Goal: Task Accomplishment & Management: Manage account settings

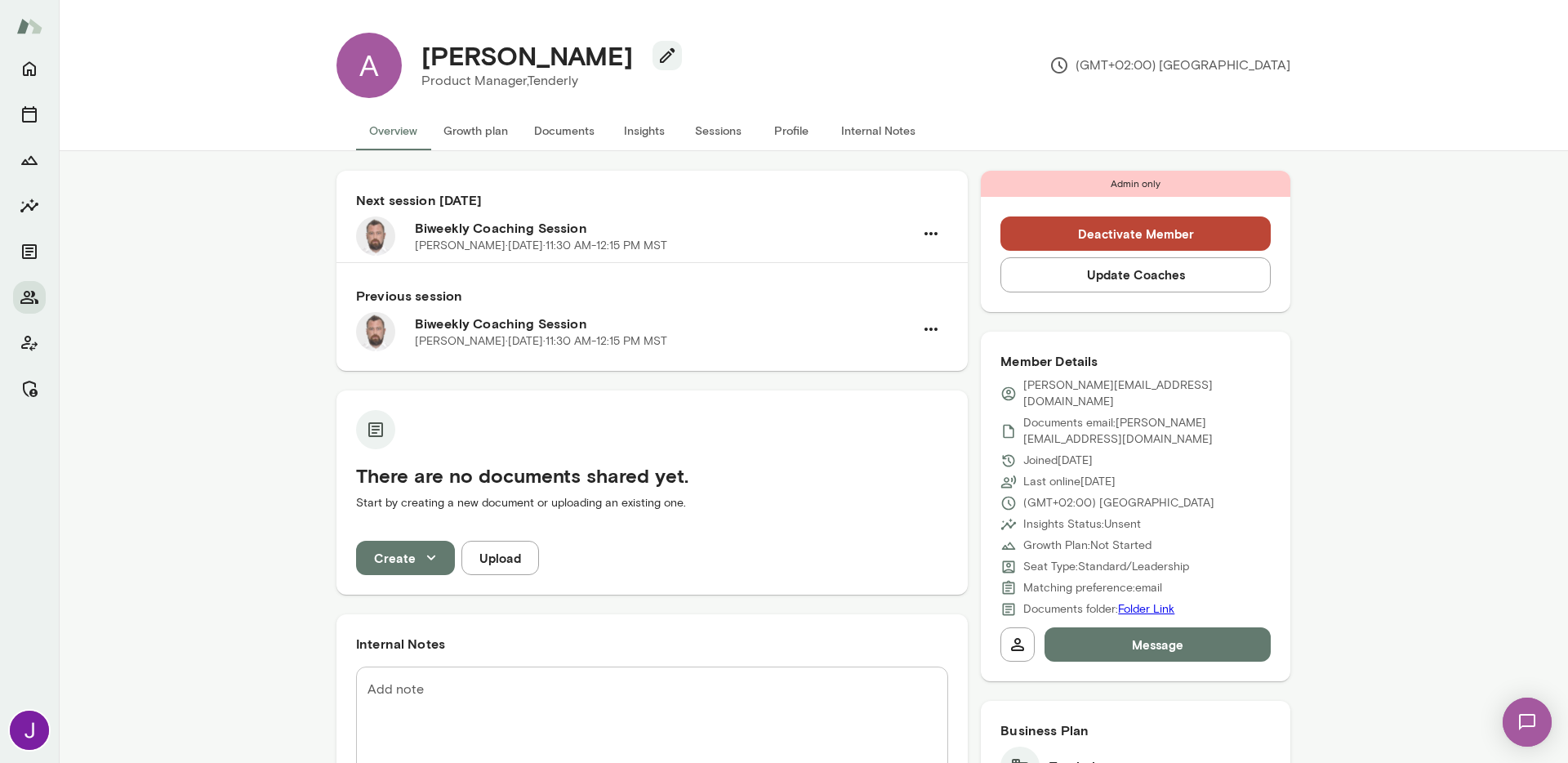
click at [869, 612] on div "Next session in 8 days Biweekly Coaching Session Andrii Dehtiarov · Tue, Oct 14…" at bounding box center [652, 674] width 631 height 1006
click at [716, 135] on button "Sessions" at bounding box center [718, 130] width 74 height 39
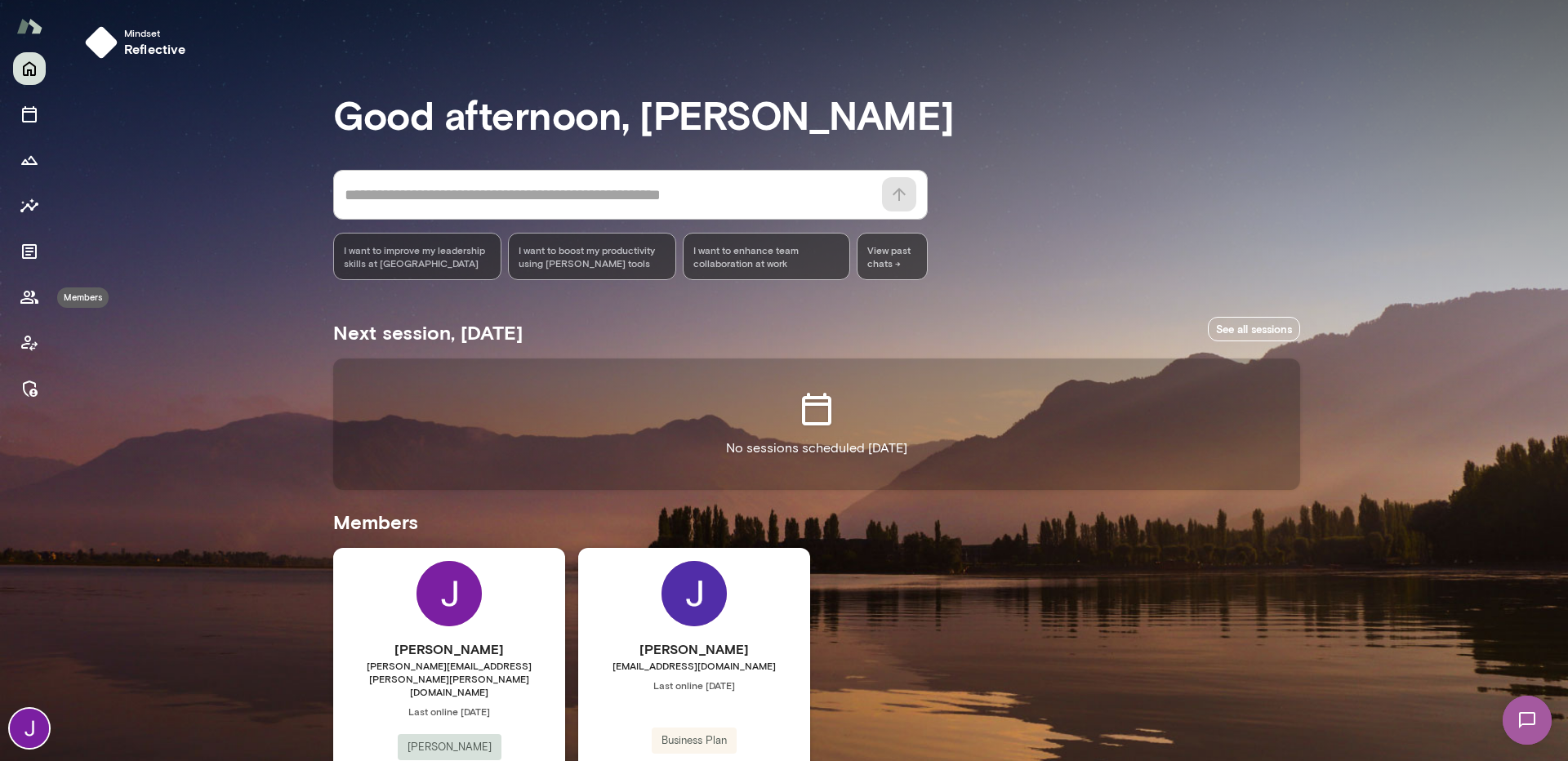
click at [18, 305] on button "Members" at bounding box center [29, 297] width 32 height 32
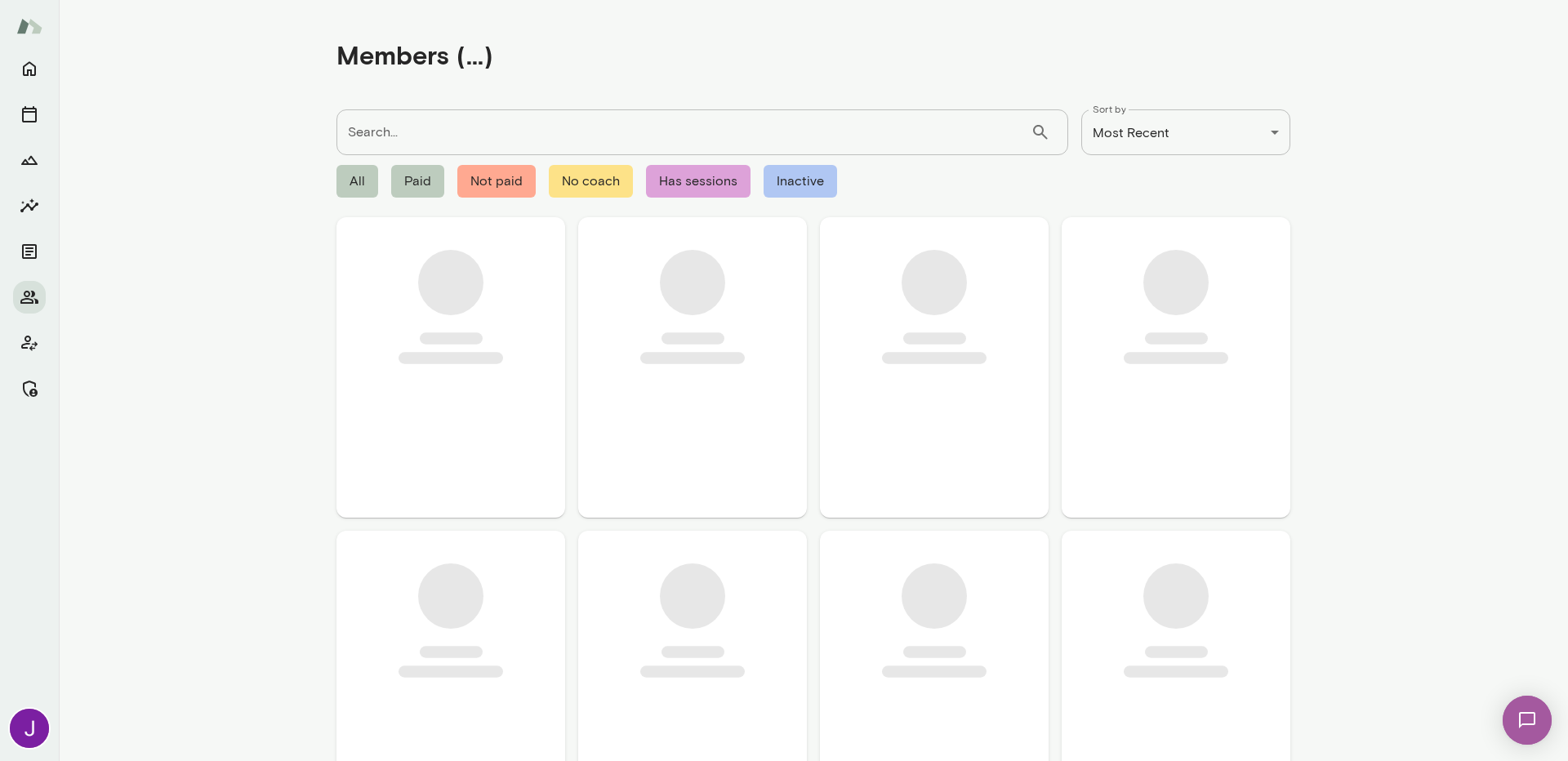
click at [466, 147] on input "Search..." at bounding box center [683, 131] width 694 height 45
paste input "**********"
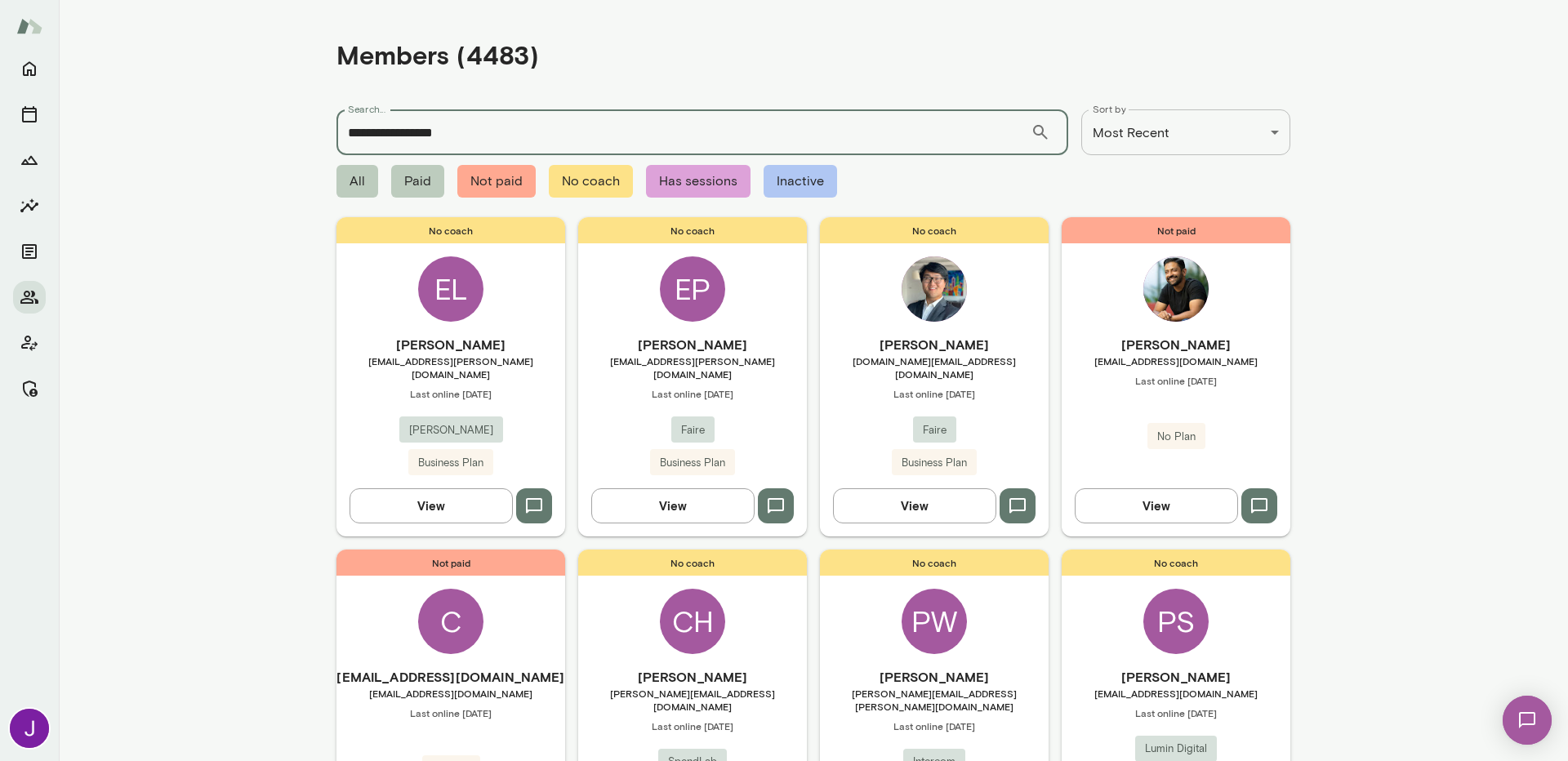
drag, startPoint x: 413, startPoint y: 136, endPoint x: 487, endPoint y: 131, distance: 74.2
click at [487, 131] on input "**********" at bounding box center [683, 131] width 694 height 45
type input "**********"
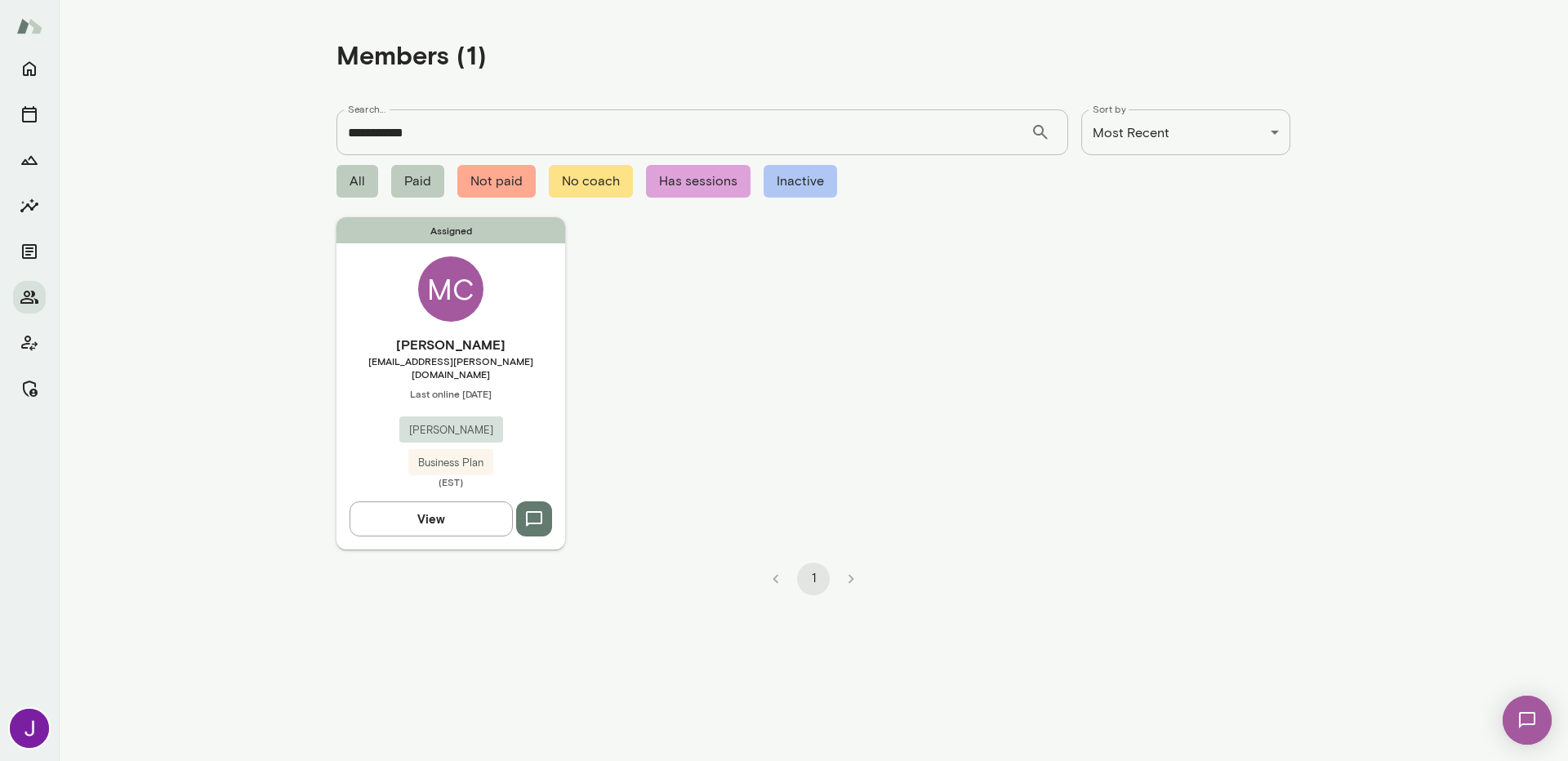
click at [396, 300] on div "Assigned MC Michael Cho mcho@krafton.com Last online October 6 KRAFTON Business…" at bounding box center [450, 383] width 228 height 332
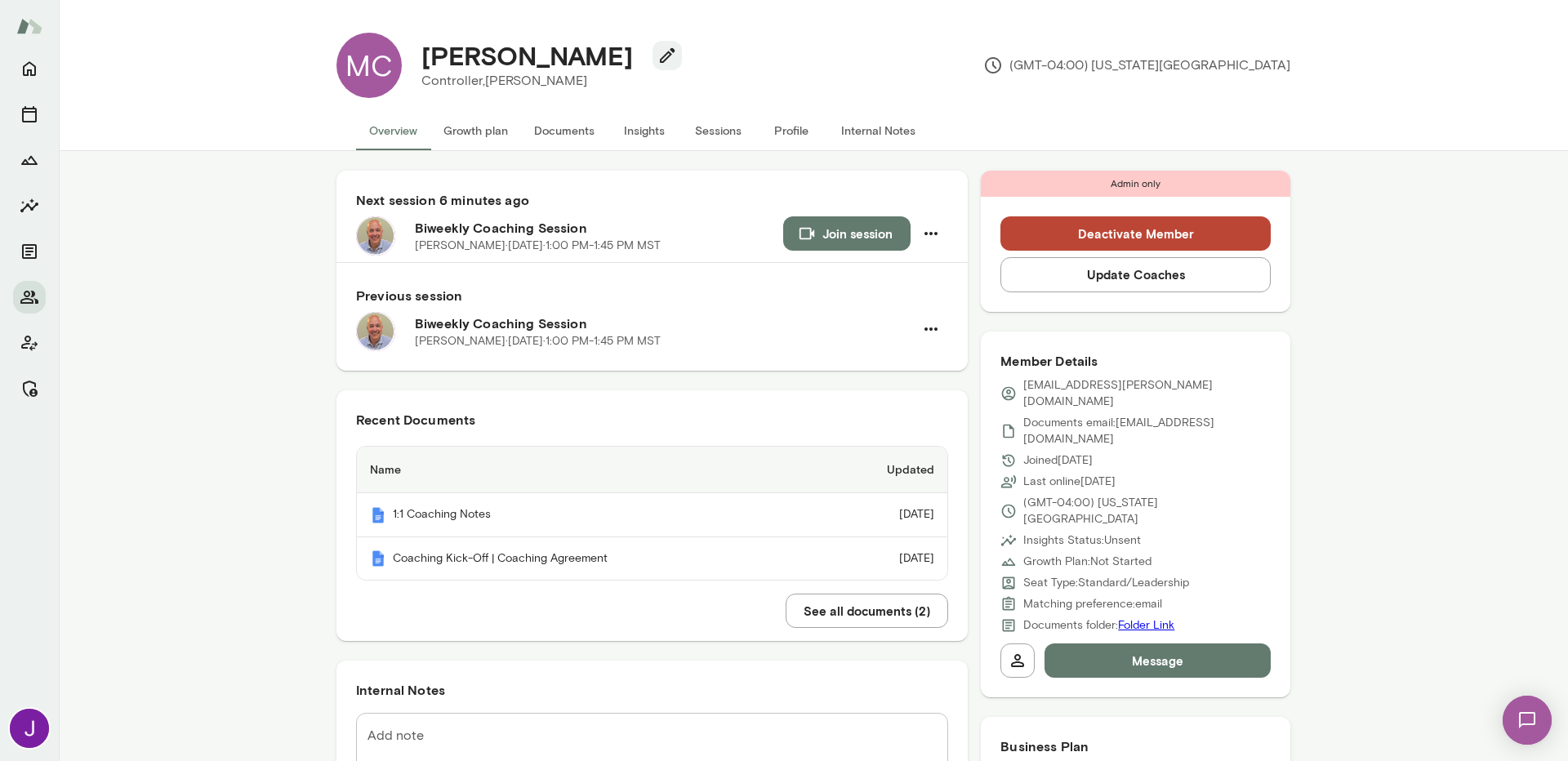
click at [632, 131] on button "Insights" at bounding box center [644, 130] width 74 height 39
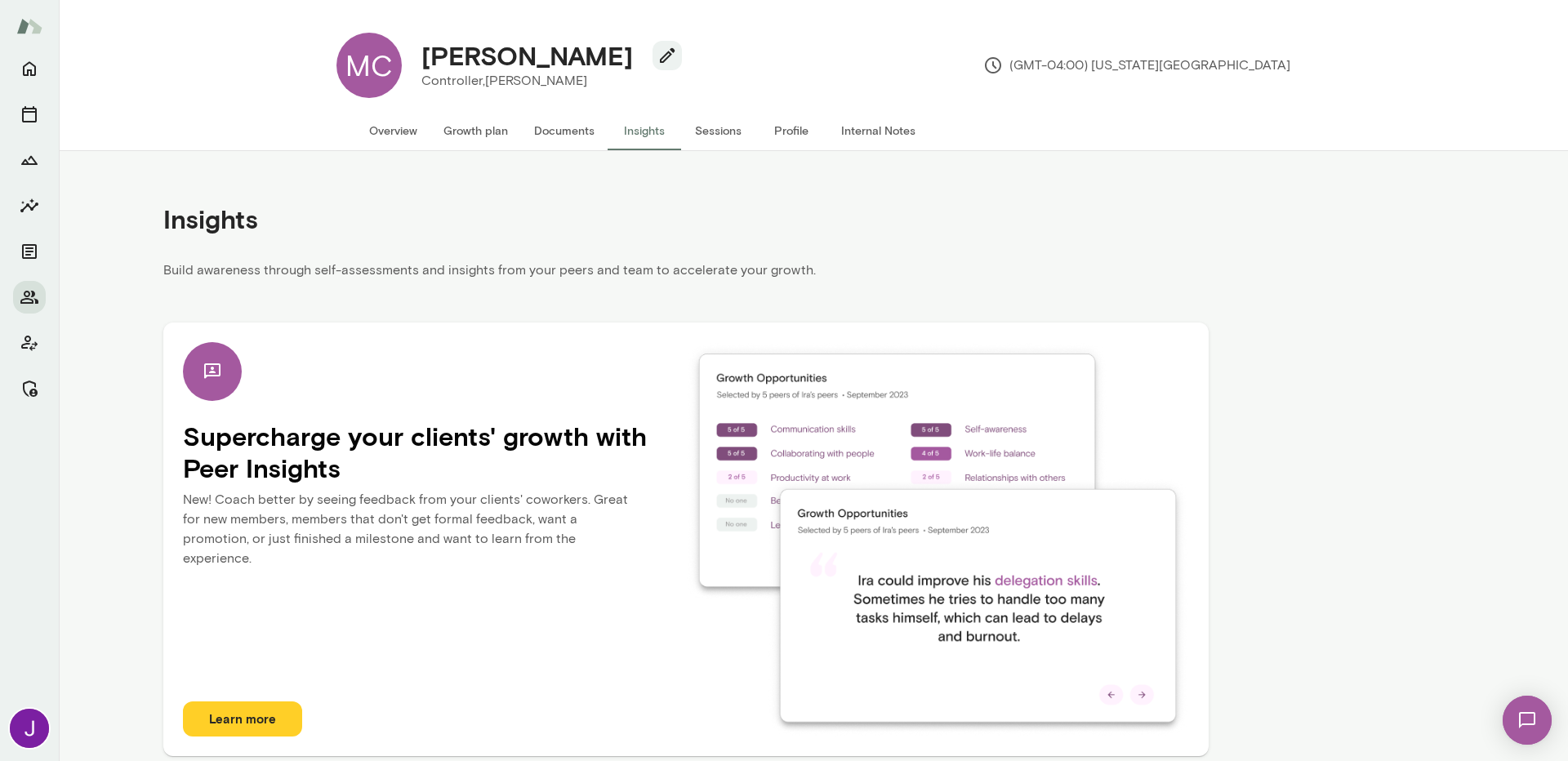
click at [472, 544] on p "New! Coach better by seeing feedback from your clients' coworkers. Great for ne…" at bounding box center [435, 534] width 503 height 102
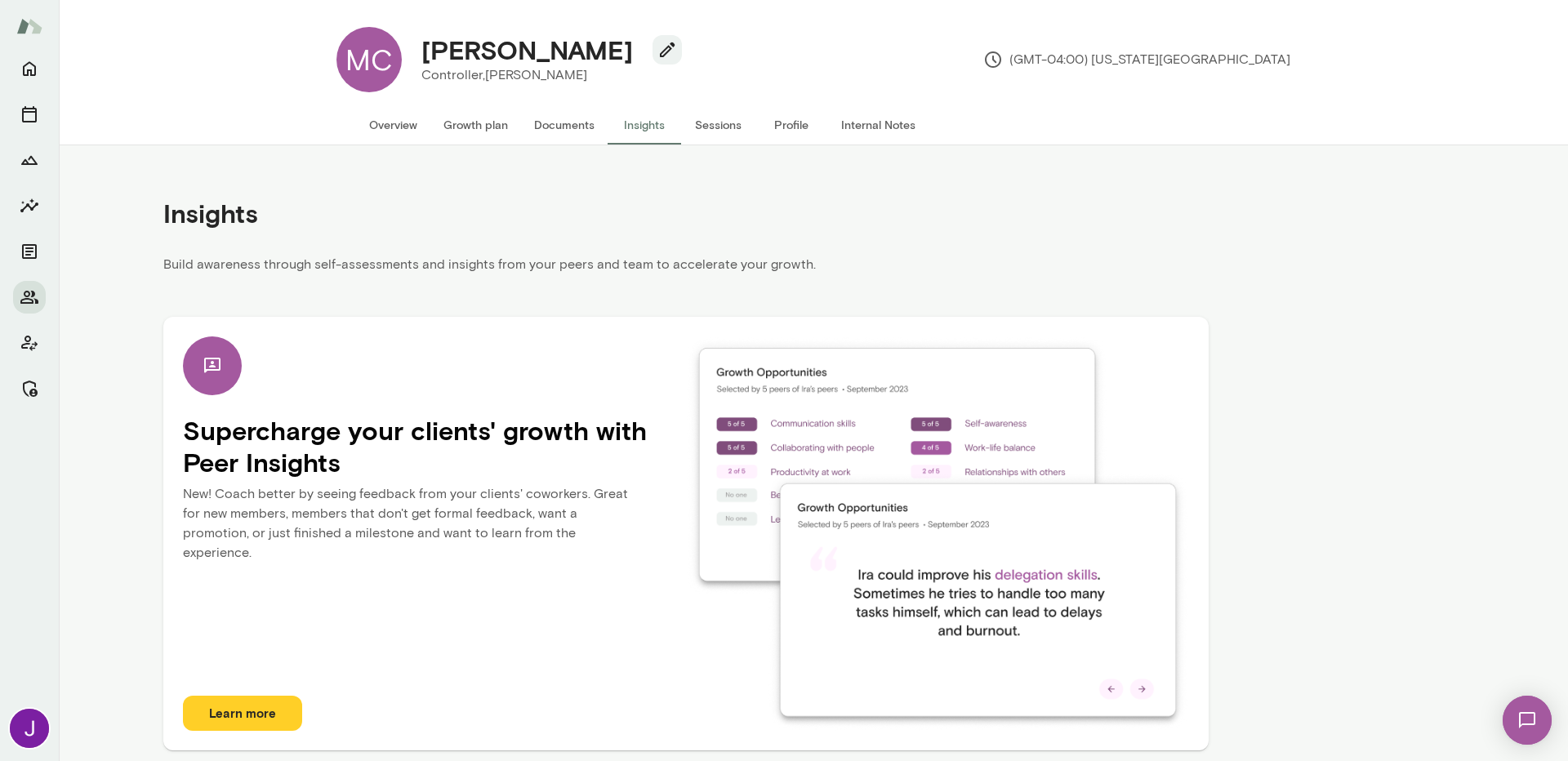
scroll to position [8, 0]
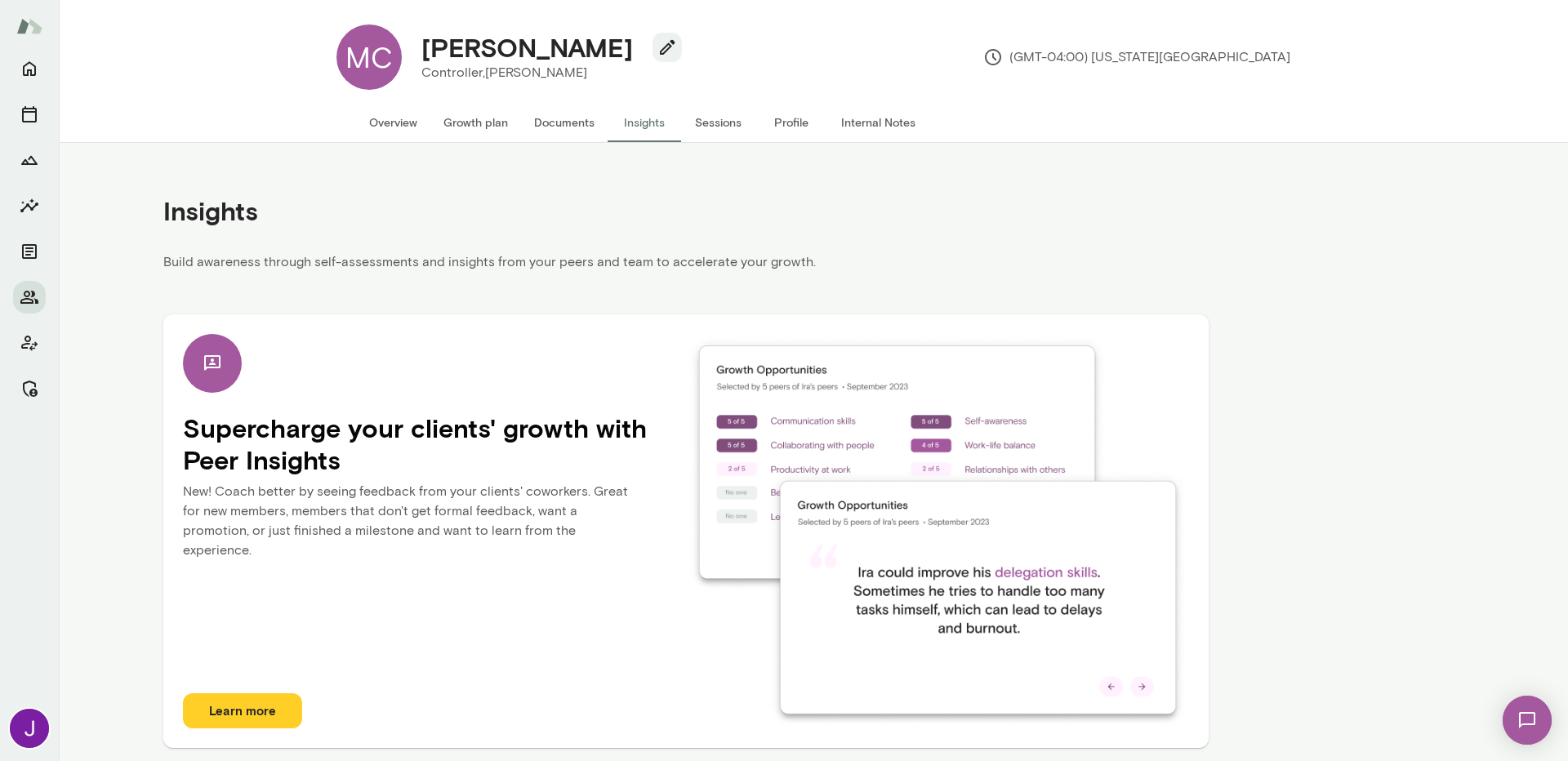
click at [706, 357] on img at bounding box center [937, 531] width 503 height 394
drag, startPoint x: 335, startPoint y: 249, endPoint x: 350, endPoint y: 297, distance: 50.3
click at [335, 249] on div "Insights" at bounding box center [686, 211] width 1046 height 83
drag, startPoint x: 344, startPoint y: 470, endPoint x: 336, endPoint y: 569, distance: 99.3
click at [342, 473] on h4 "Supercharge your clients' growth with Peer Insights" at bounding box center [435, 444] width 503 height 63
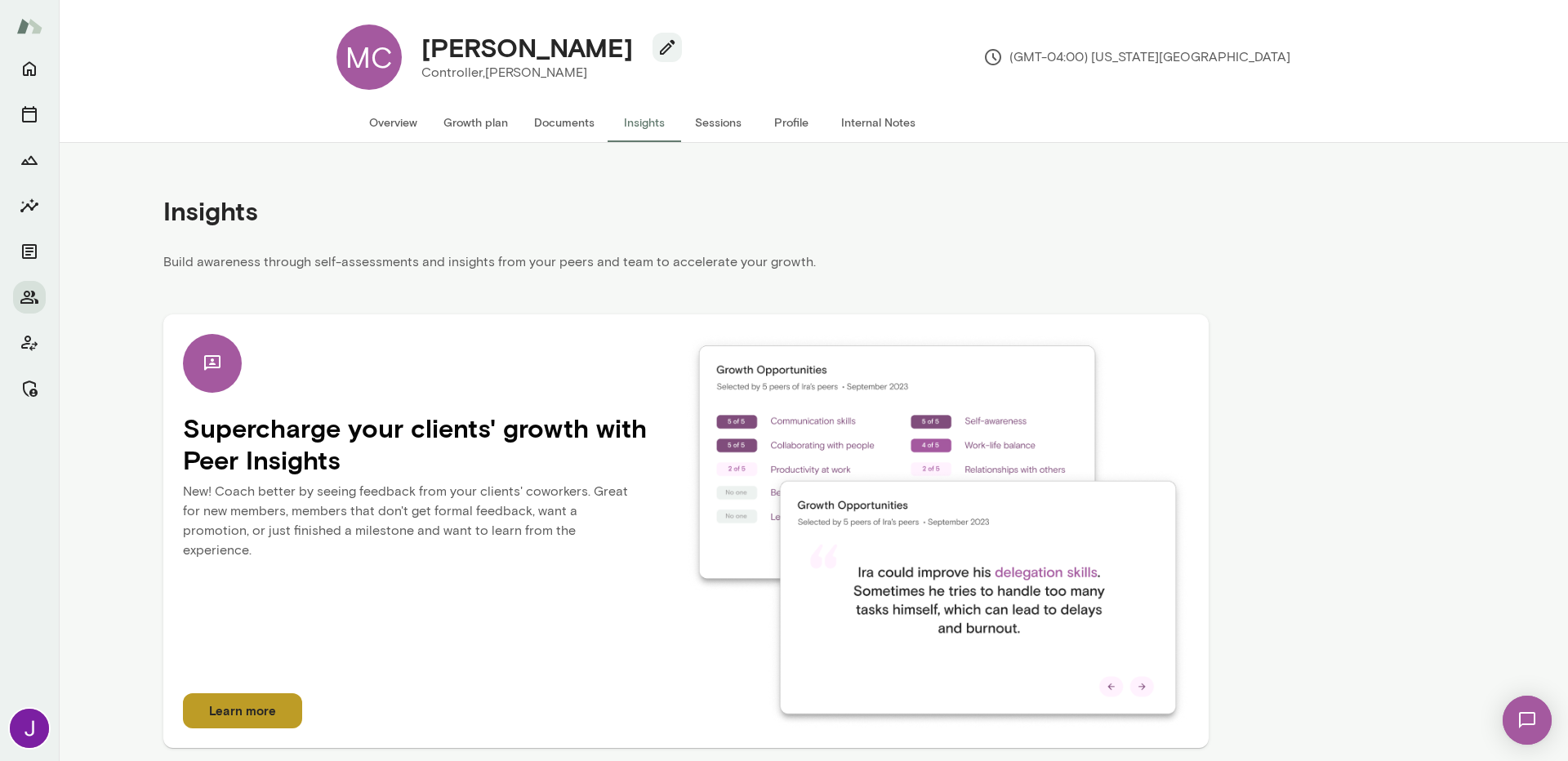
click at [289, 717] on button "Learn more" at bounding box center [242, 710] width 119 height 34
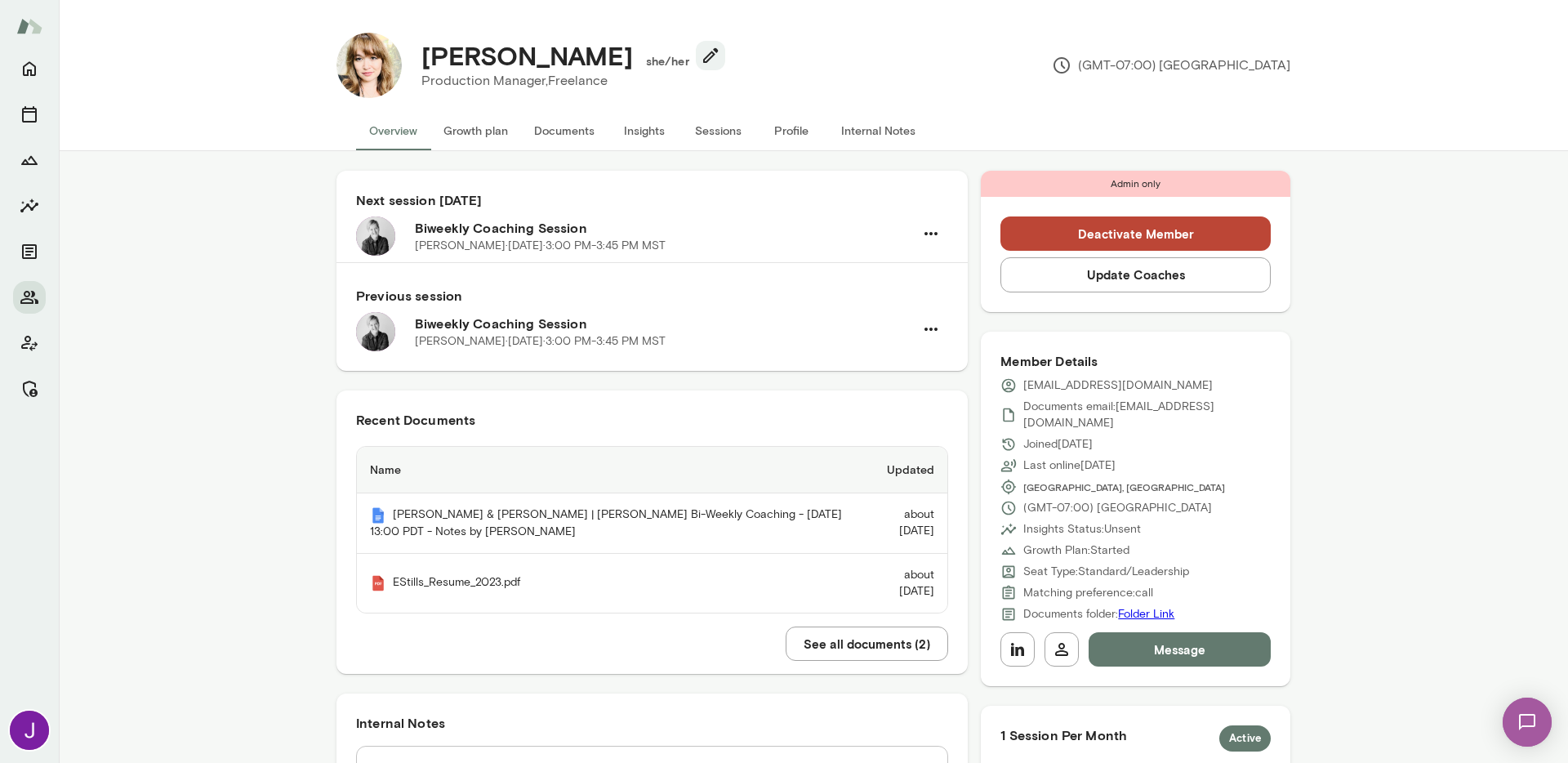
click at [704, 140] on button "Sessions" at bounding box center [718, 130] width 74 height 39
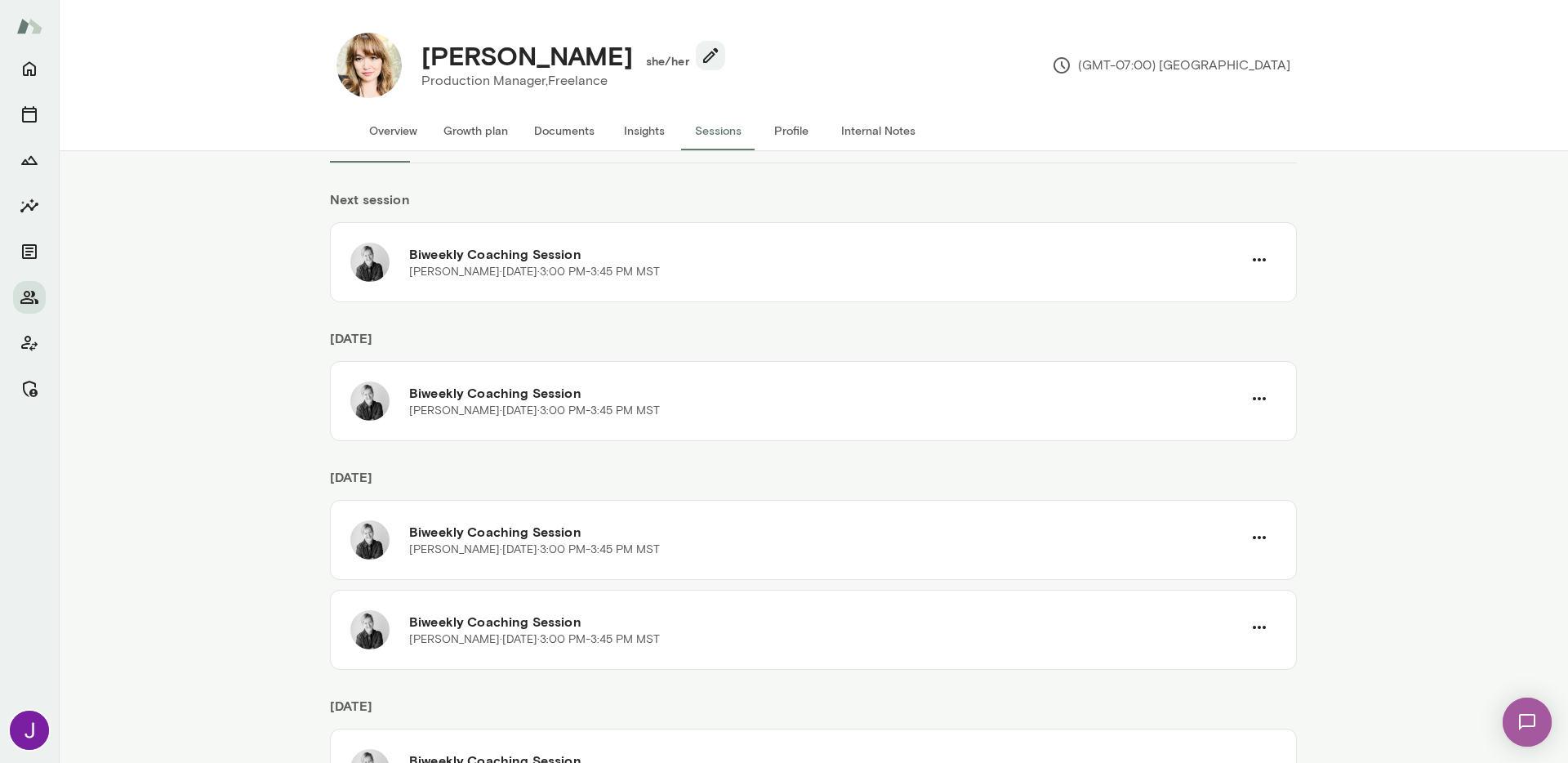
scroll to position [60, 0]
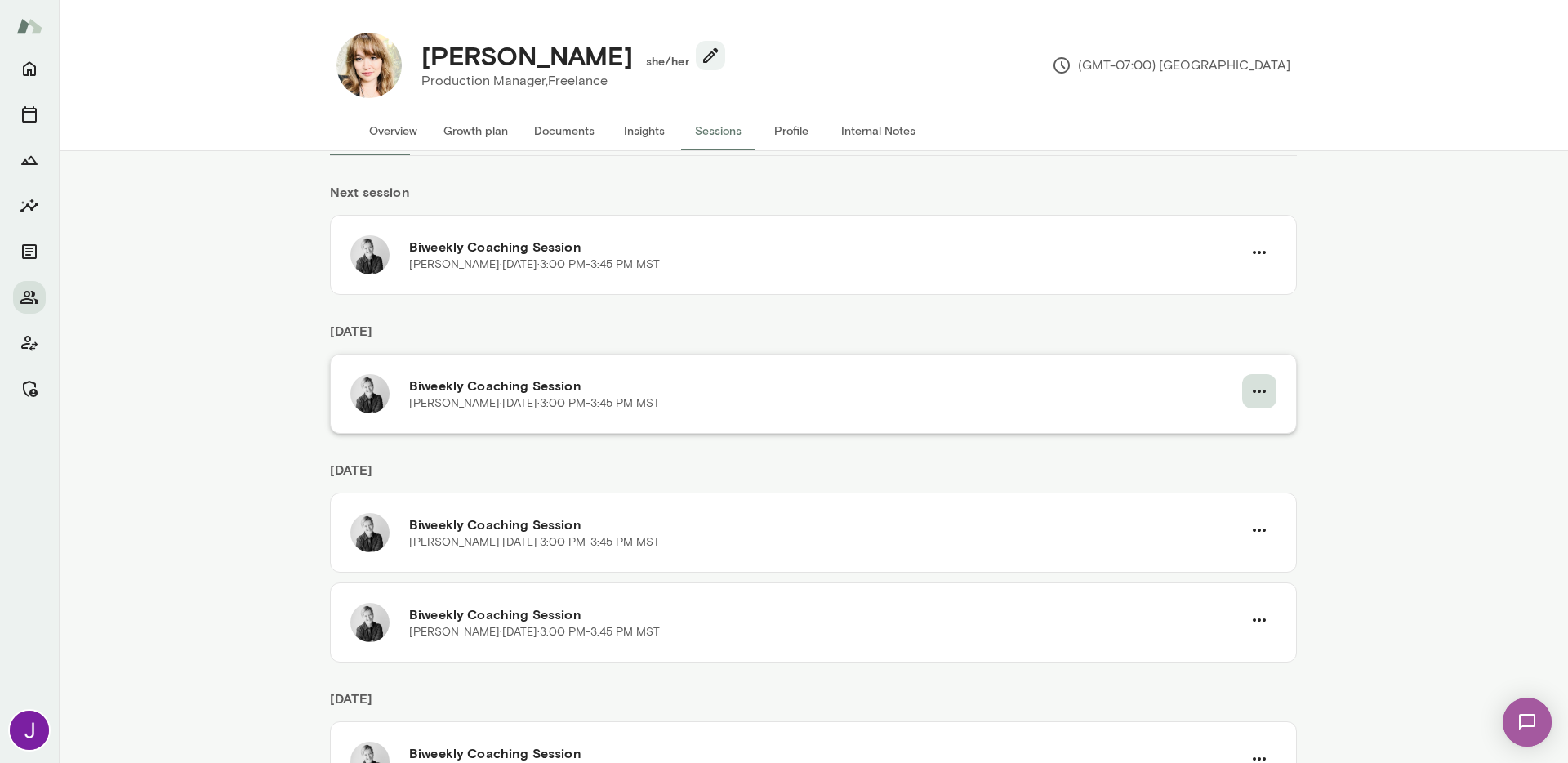
click at [1258, 387] on icon "button" at bounding box center [1259, 391] width 19 height 19
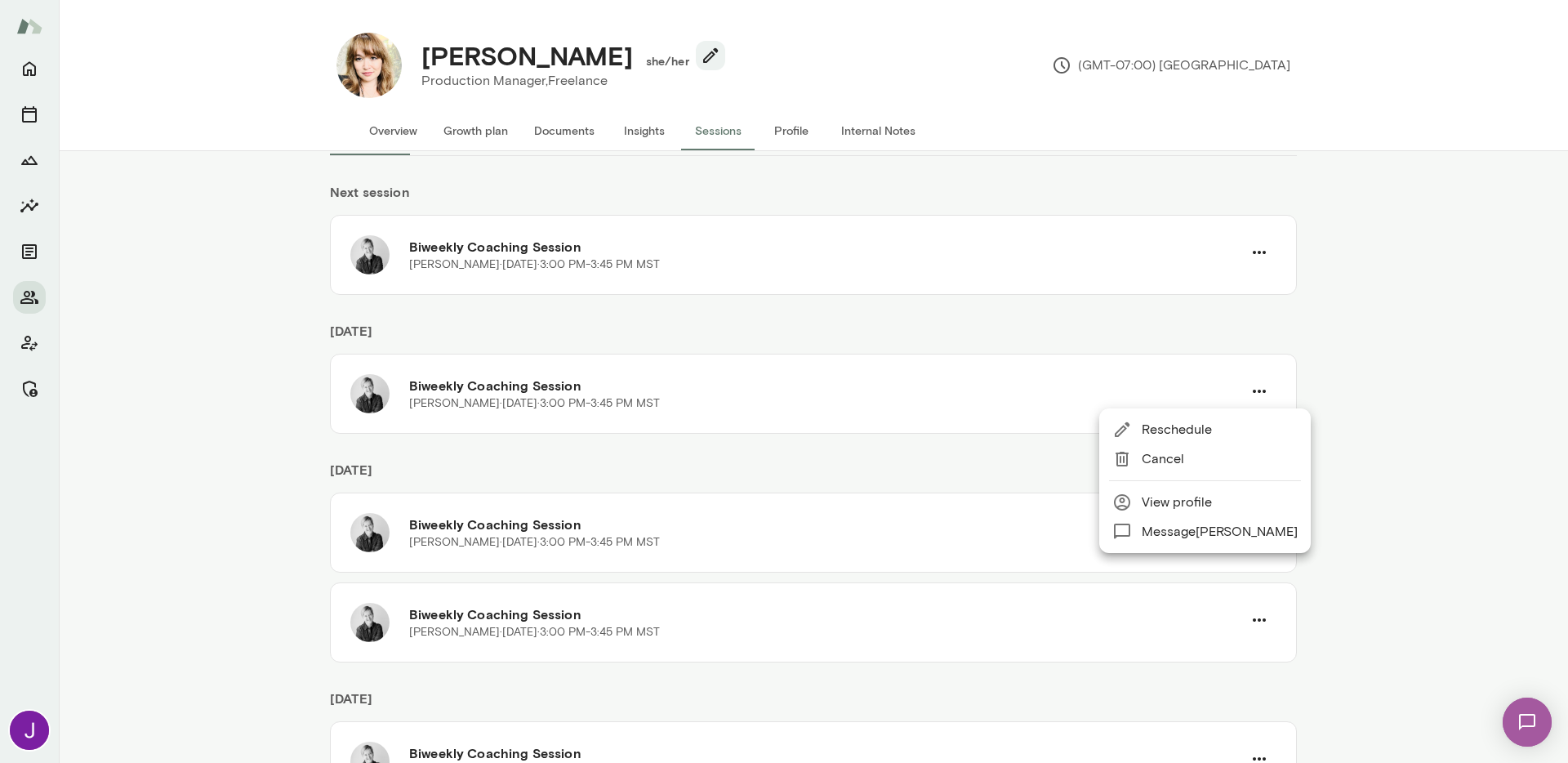
click at [1042, 620] on div at bounding box center [784, 381] width 1568 height 763
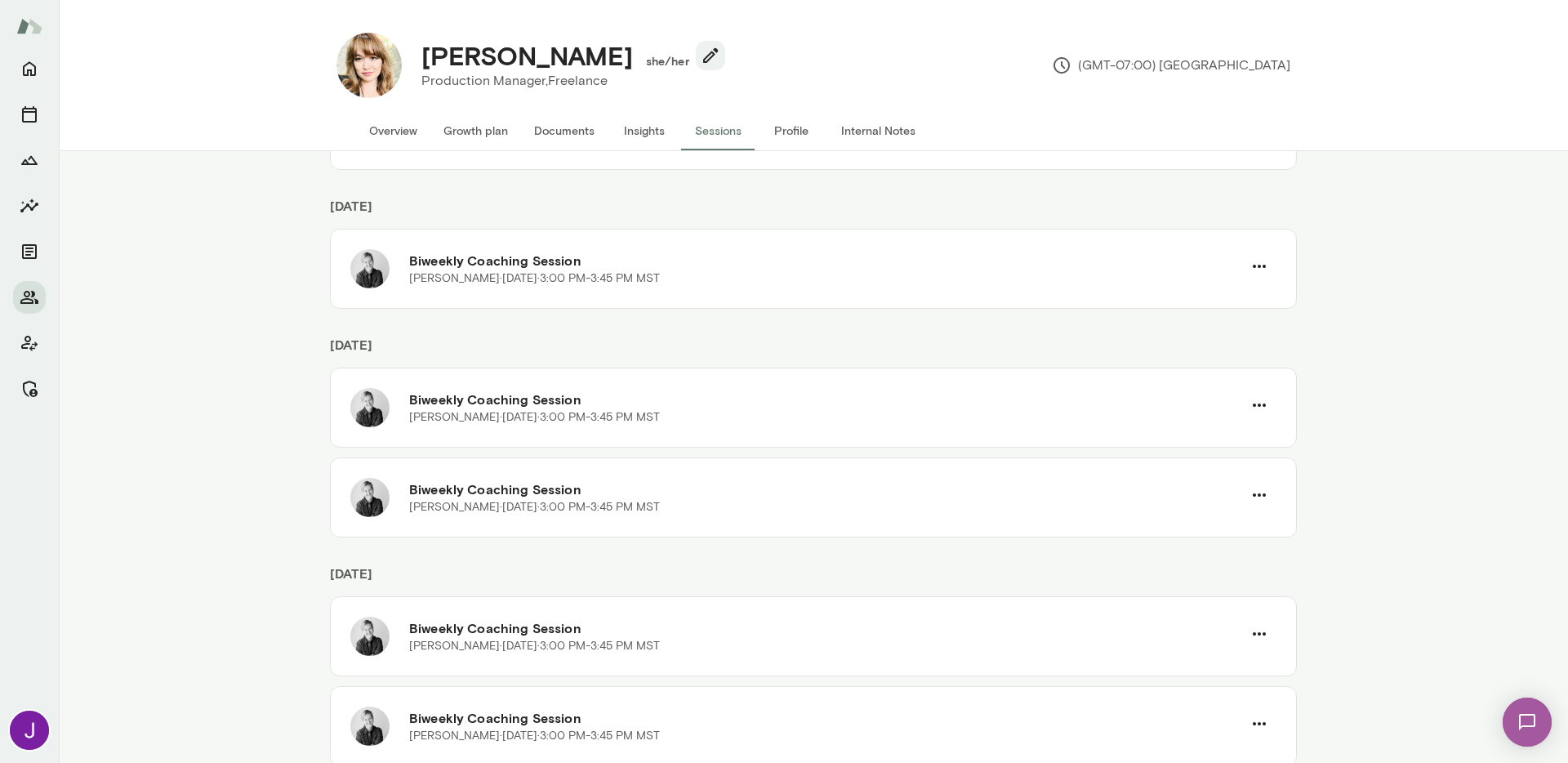
scroll to position [0, 0]
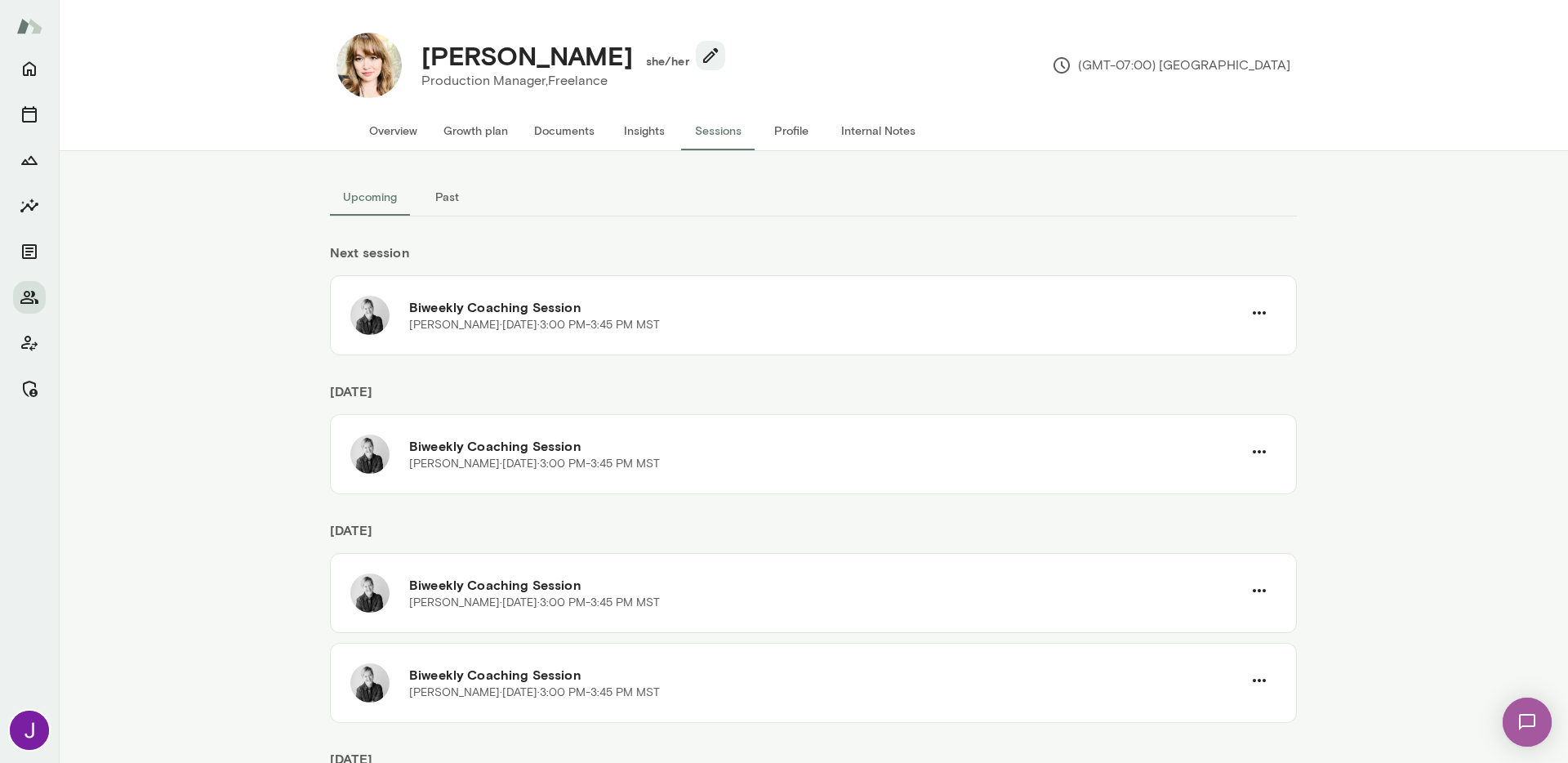
click at [377, 128] on button "Overview" at bounding box center [393, 130] width 74 height 39
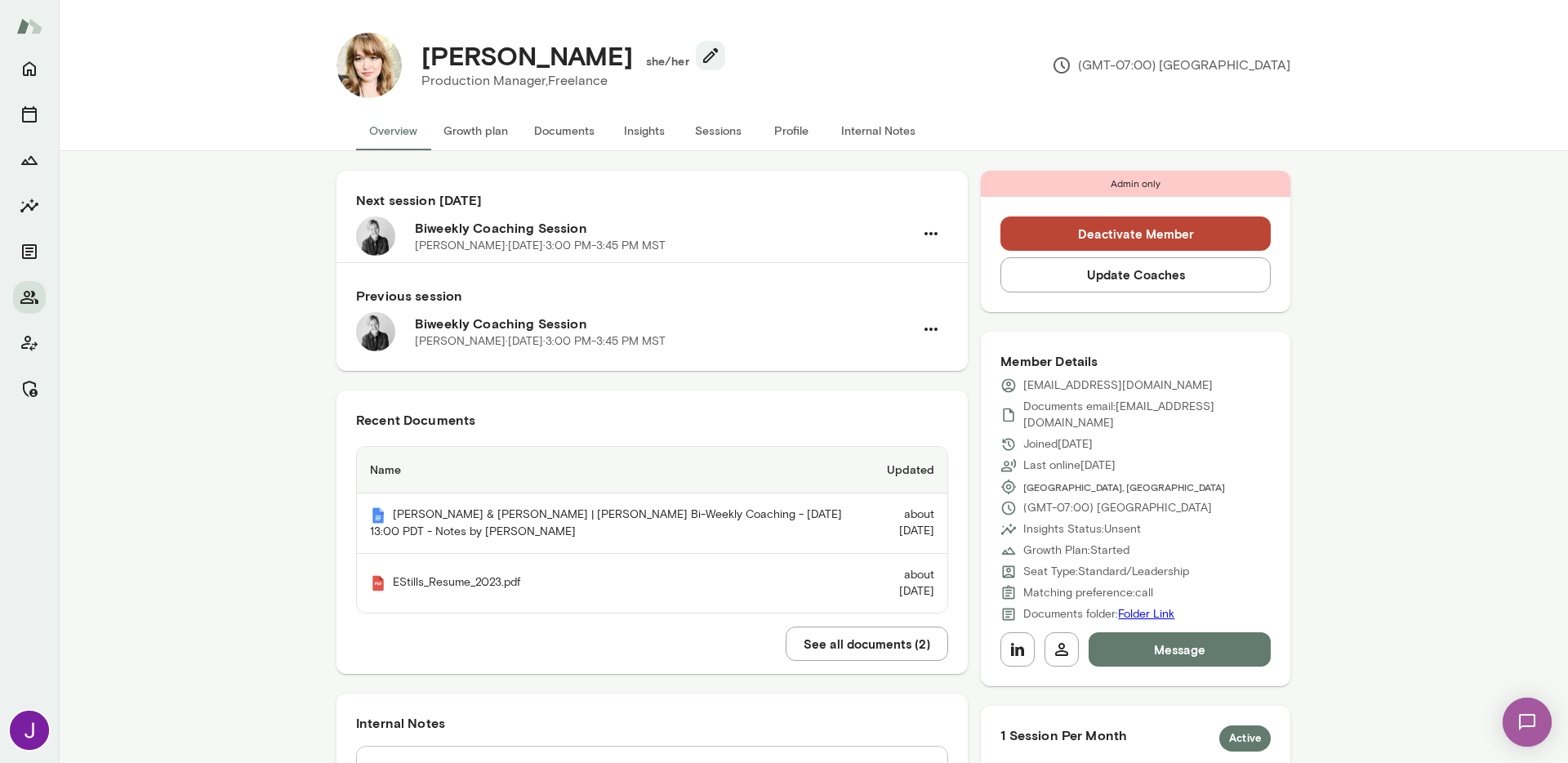
scroll to position [557, 0]
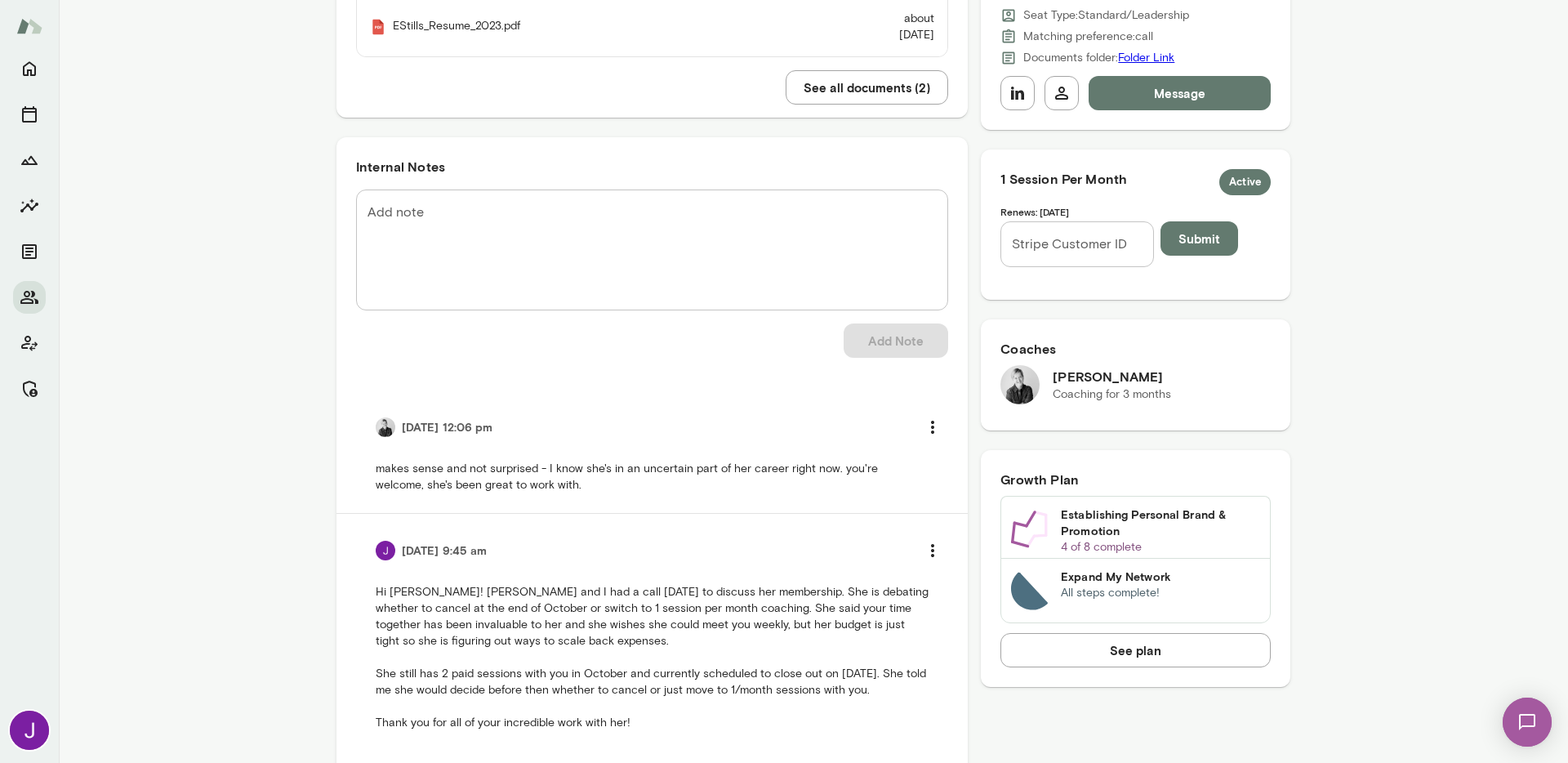
click at [754, 271] on textarea "Add note" at bounding box center [653, 250] width 570 height 94
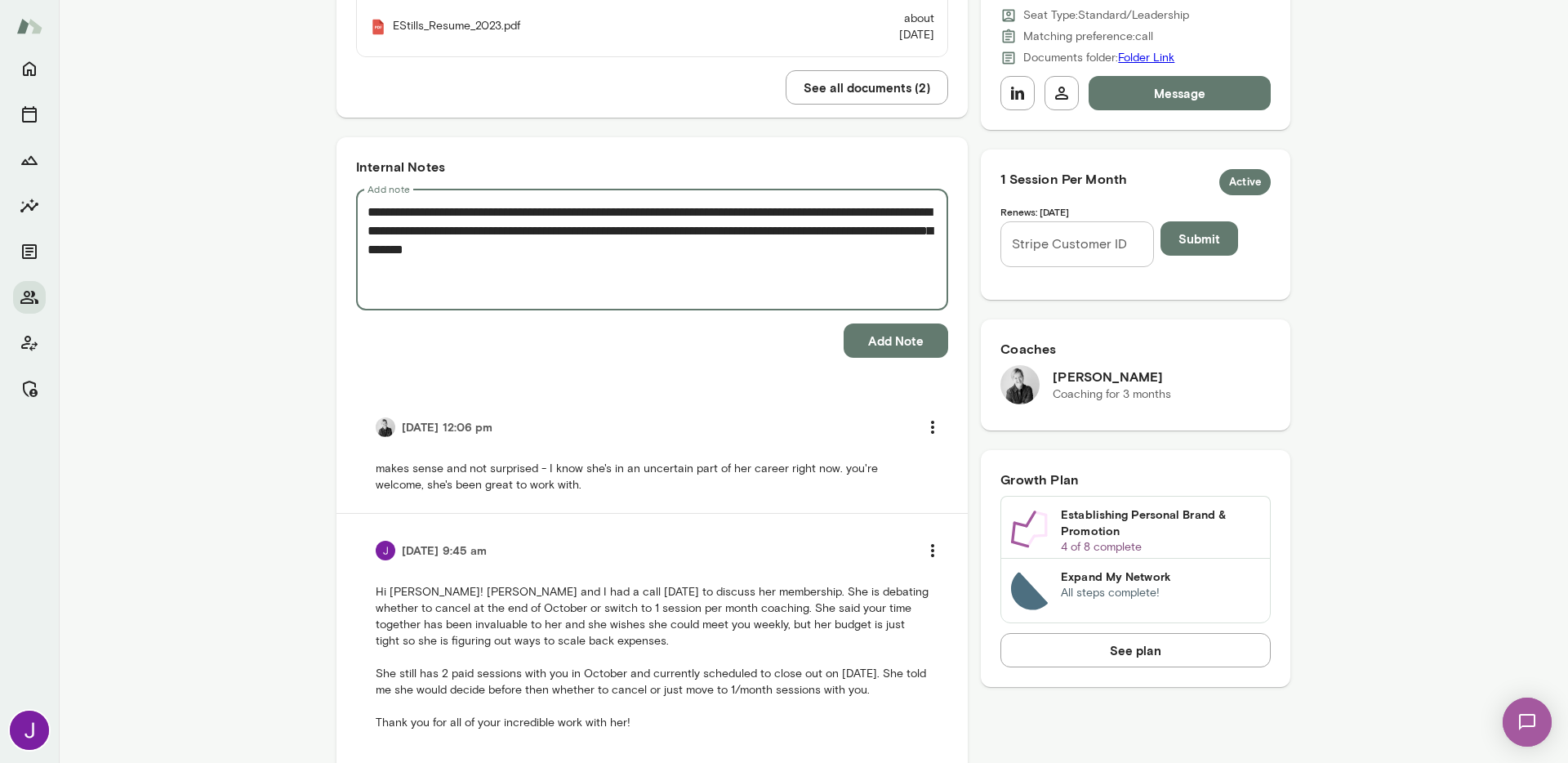
drag, startPoint x: 729, startPoint y: 266, endPoint x: 473, endPoint y: 258, distance: 256.1
click at [473, 258] on textarea "**********" at bounding box center [653, 250] width 570 height 94
click at [368, 247] on textarea "**********" at bounding box center [653, 250] width 570 height 94
click at [429, 210] on textarea "**********" at bounding box center [653, 250] width 570 height 94
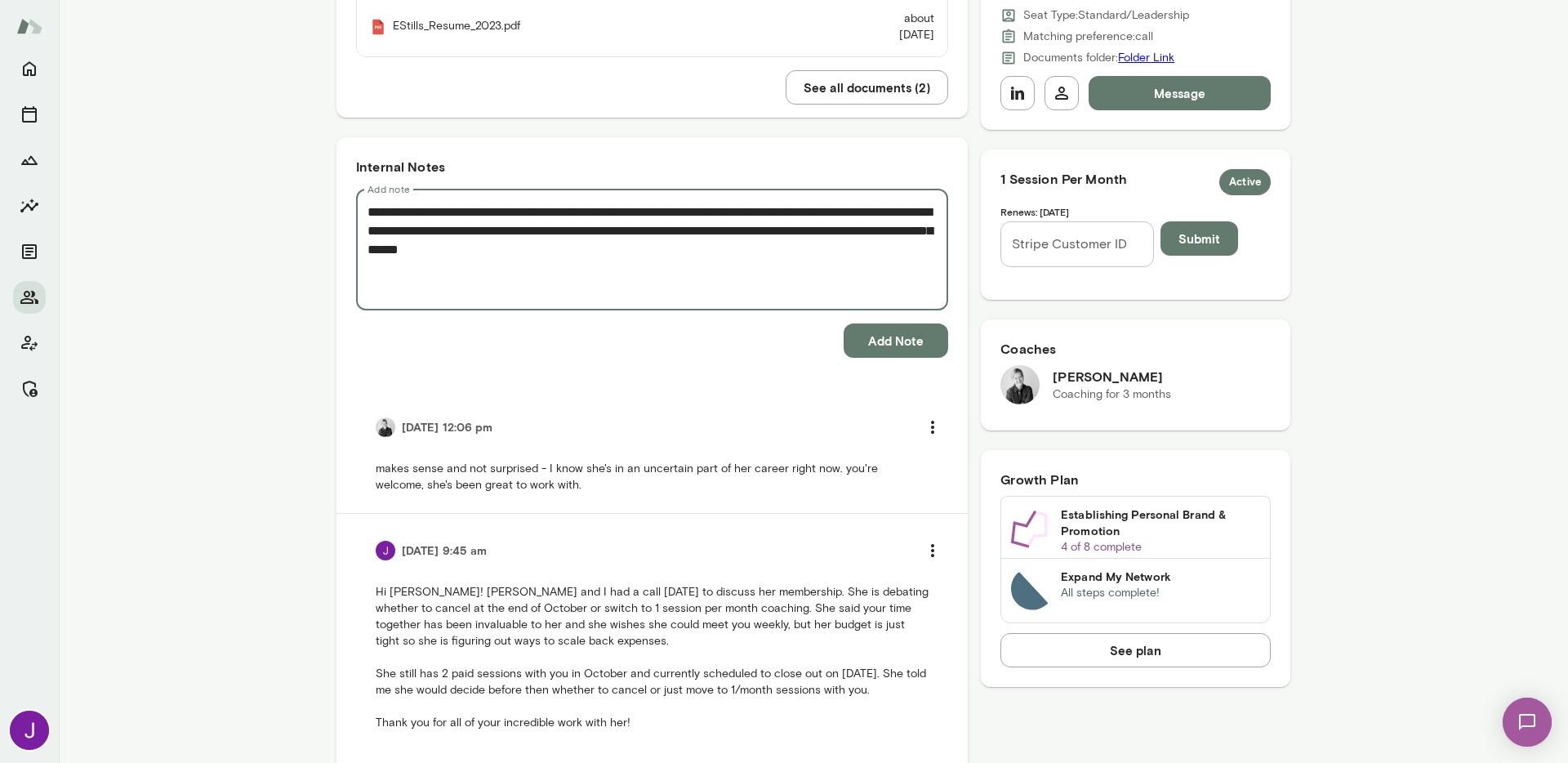
click at [699, 267] on textarea "**********" at bounding box center [653, 250] width 570 height 94
click at [694, 264] on textarea "**********" at bounding box center [653, 250] width 570 height 94
type textarea "**********"
click at [899, 343] on button "Add Note" at bounding box center [896, 340] width 104 height 34
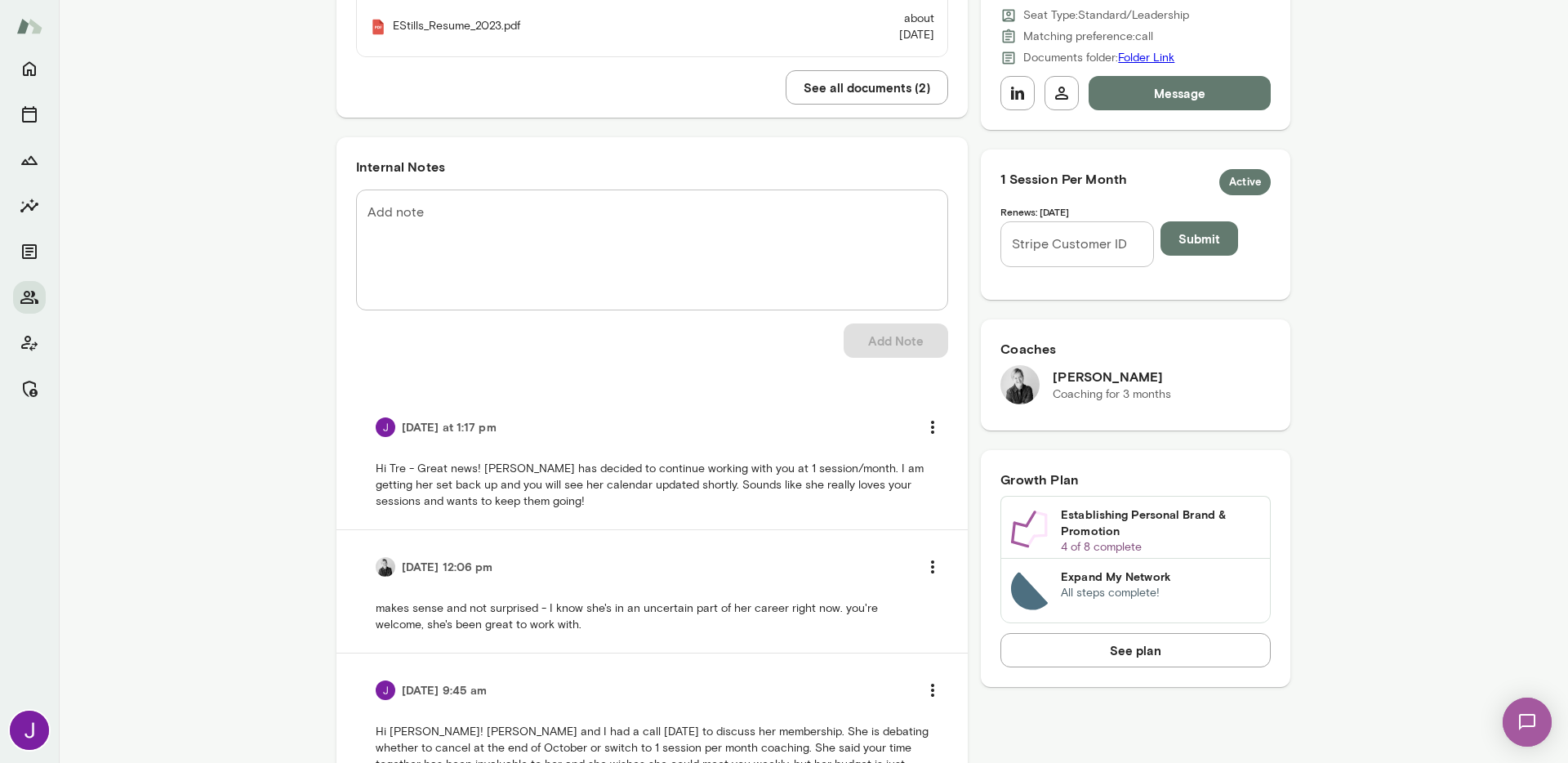
scroll to position [0, 0]
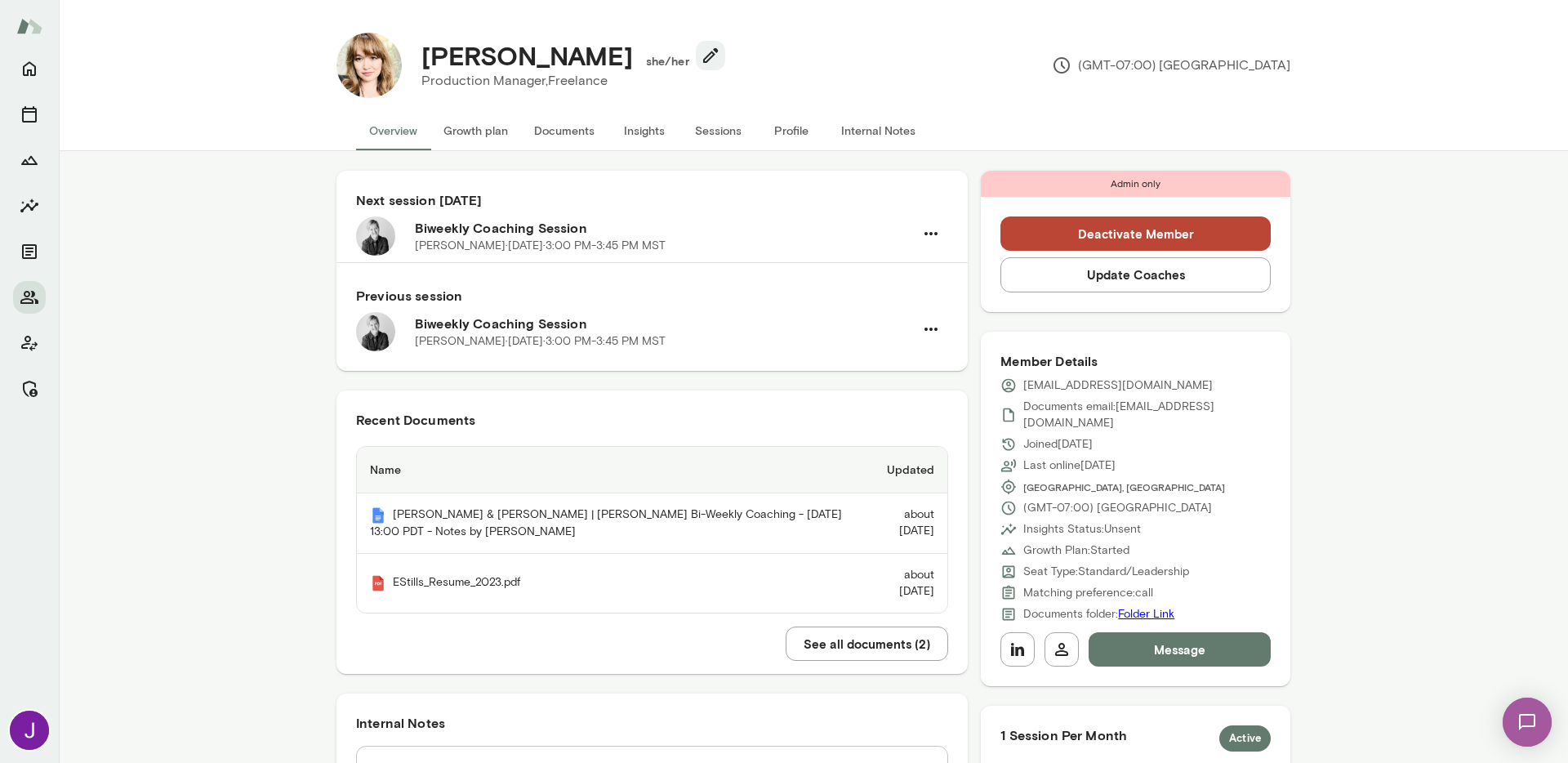
click at [712, 132] on button "Sessions" at bounding box center [718, 130] width 74 height 39
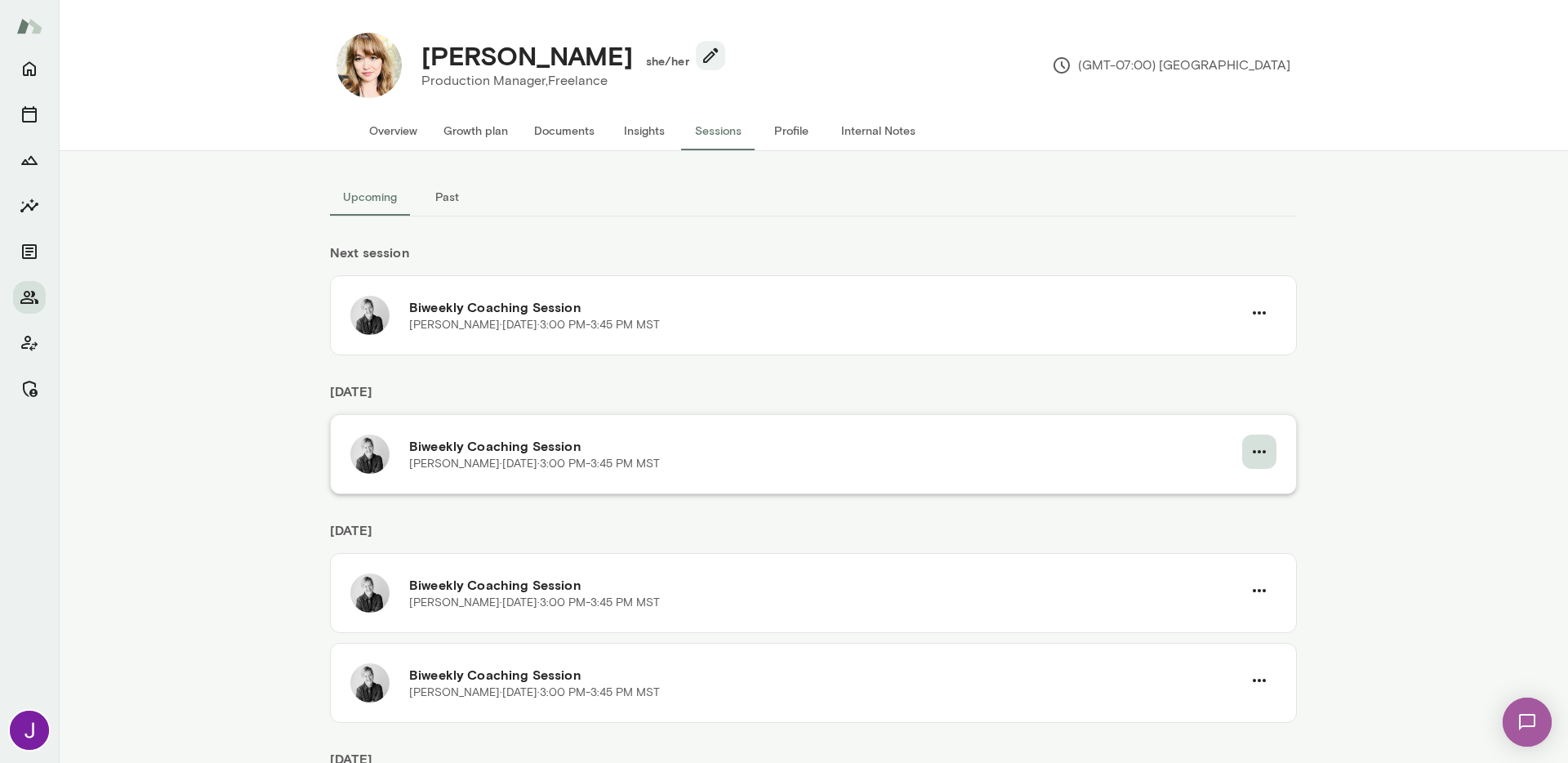
click at [1264, 452] on button "button" at bounding box center [1259, 451] width 34 height 34
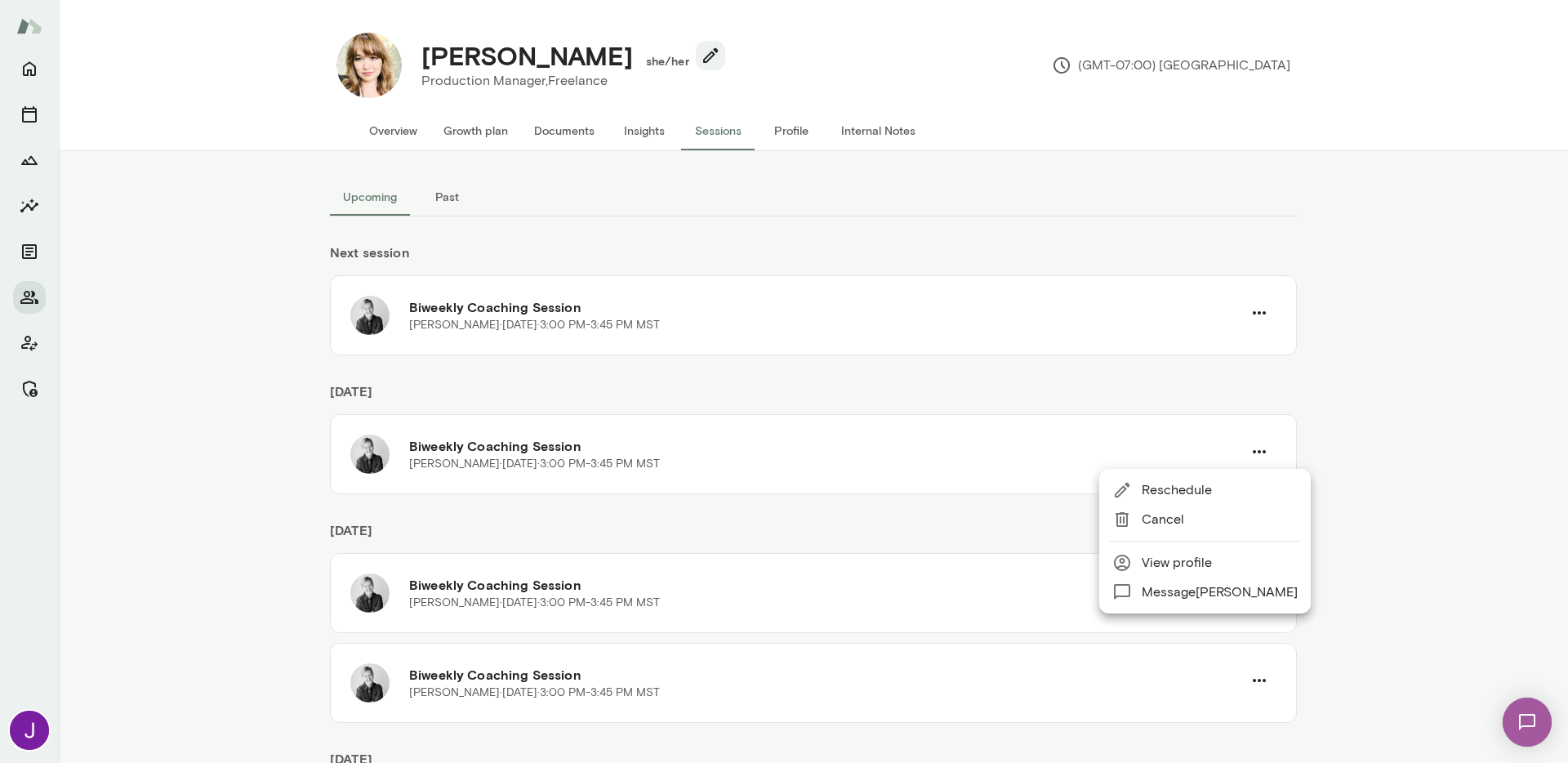
click at [1157, 524] on span "Cancel" at bounding box center [1219, 519] width 156 height 19
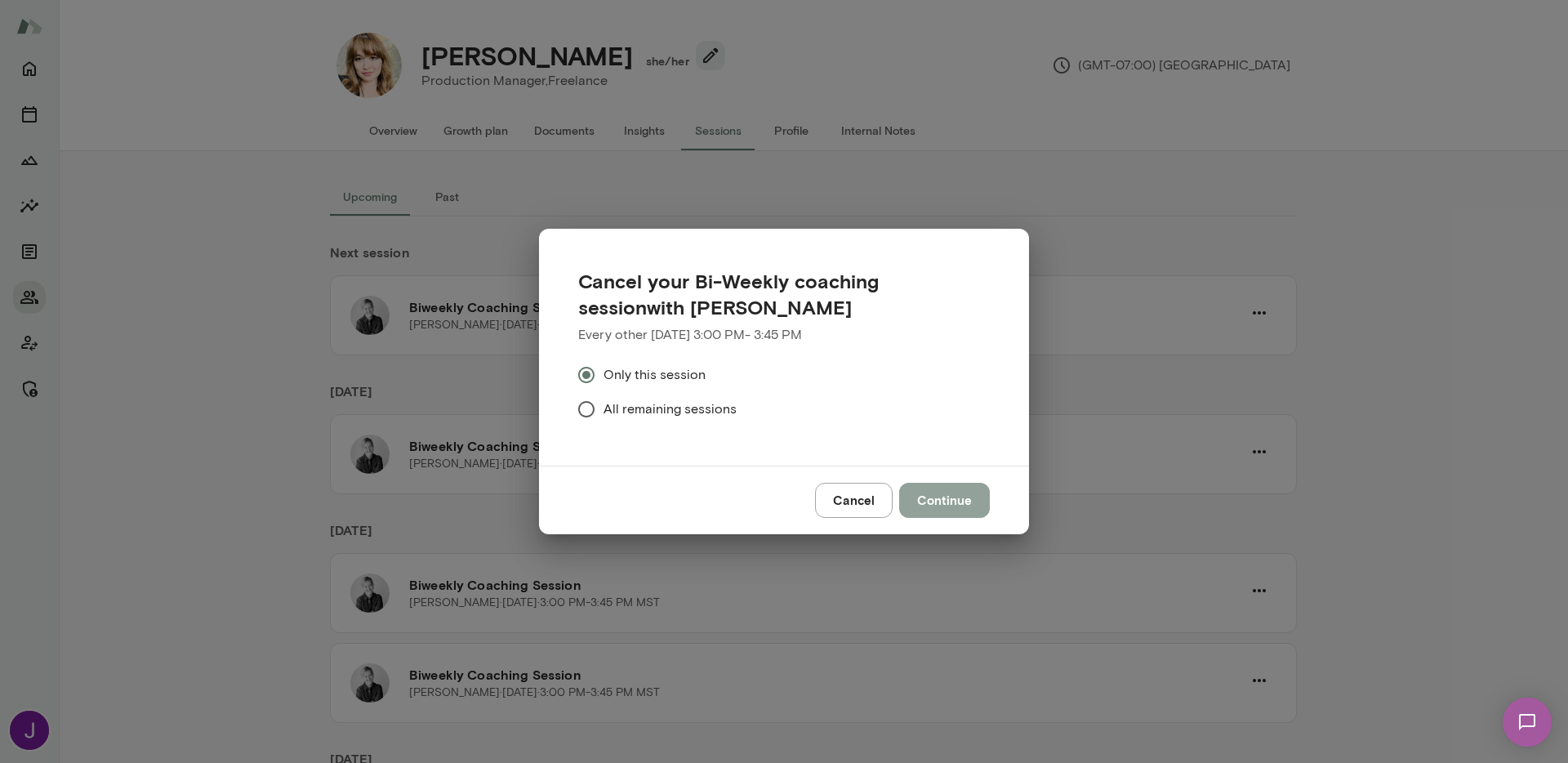
click at [950, 501] on button "Continue" at bounding box center [945, 499] width 91 height 34
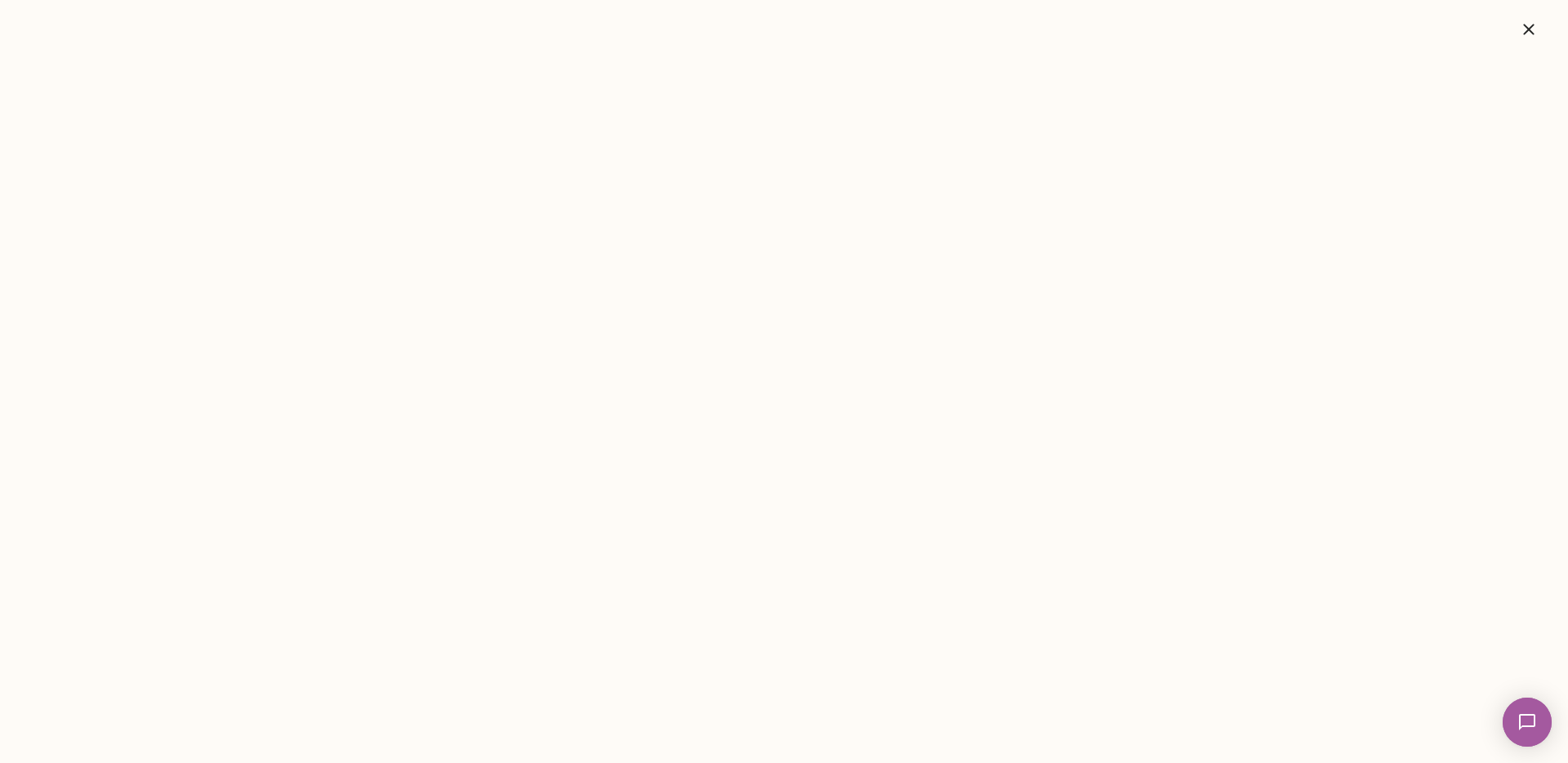
click at [1546, 32] on button "button" at bounding box center [1529, 29] width 53 height 32
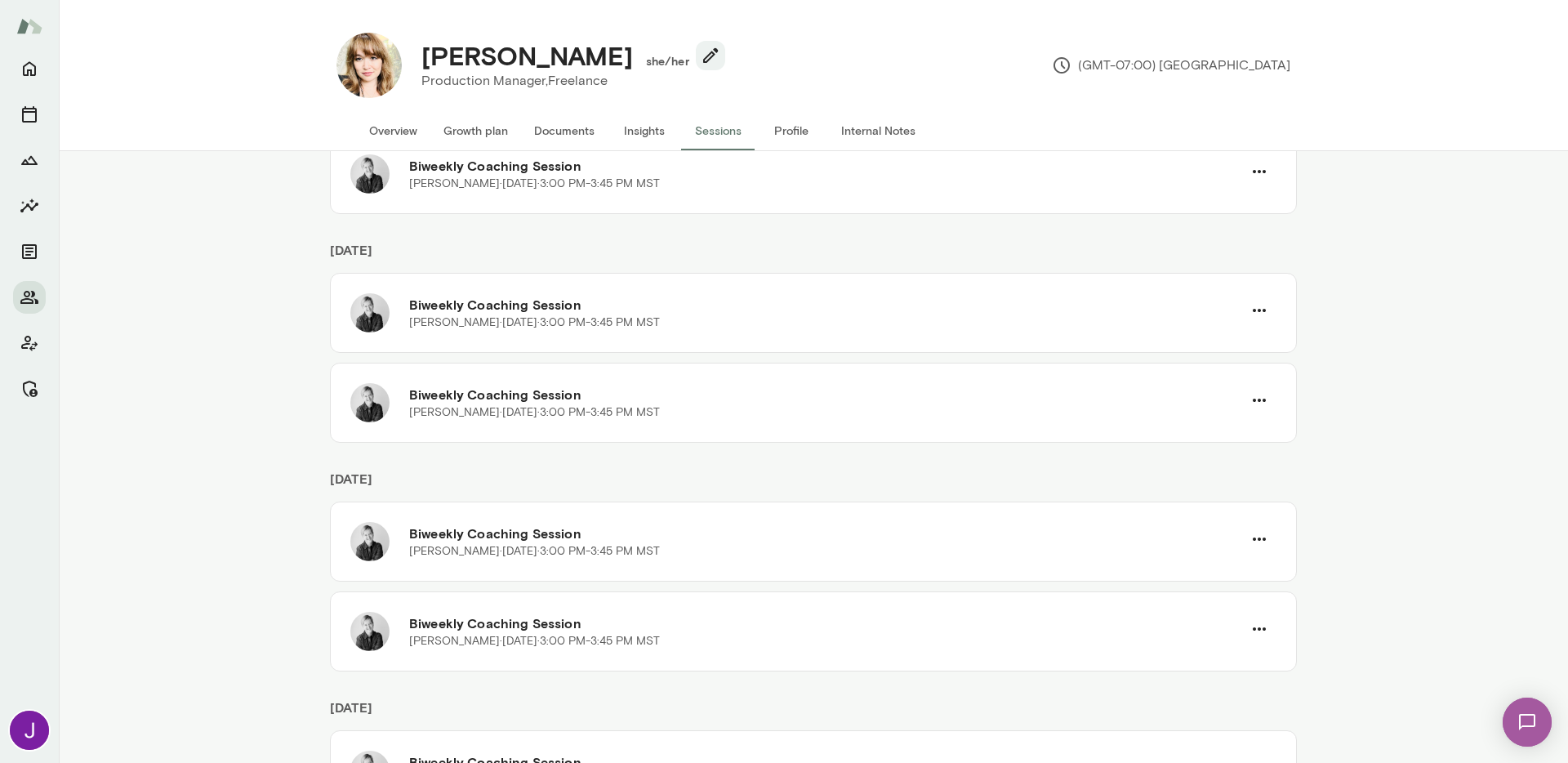
scroll to position [154, 0]
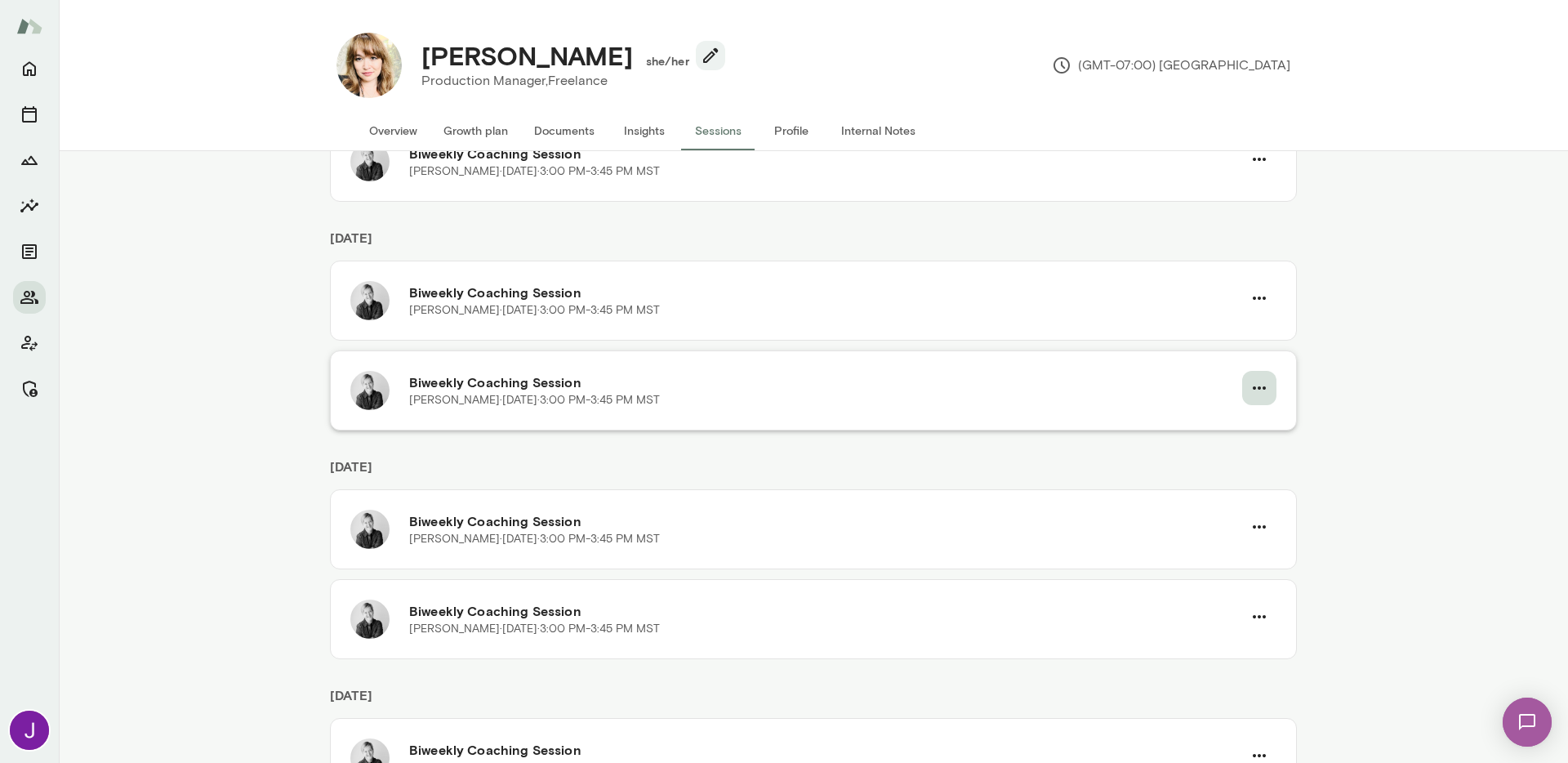
click at [1256, 388] on icon "button" at bounding box center [1259, 388] width 19 height 19
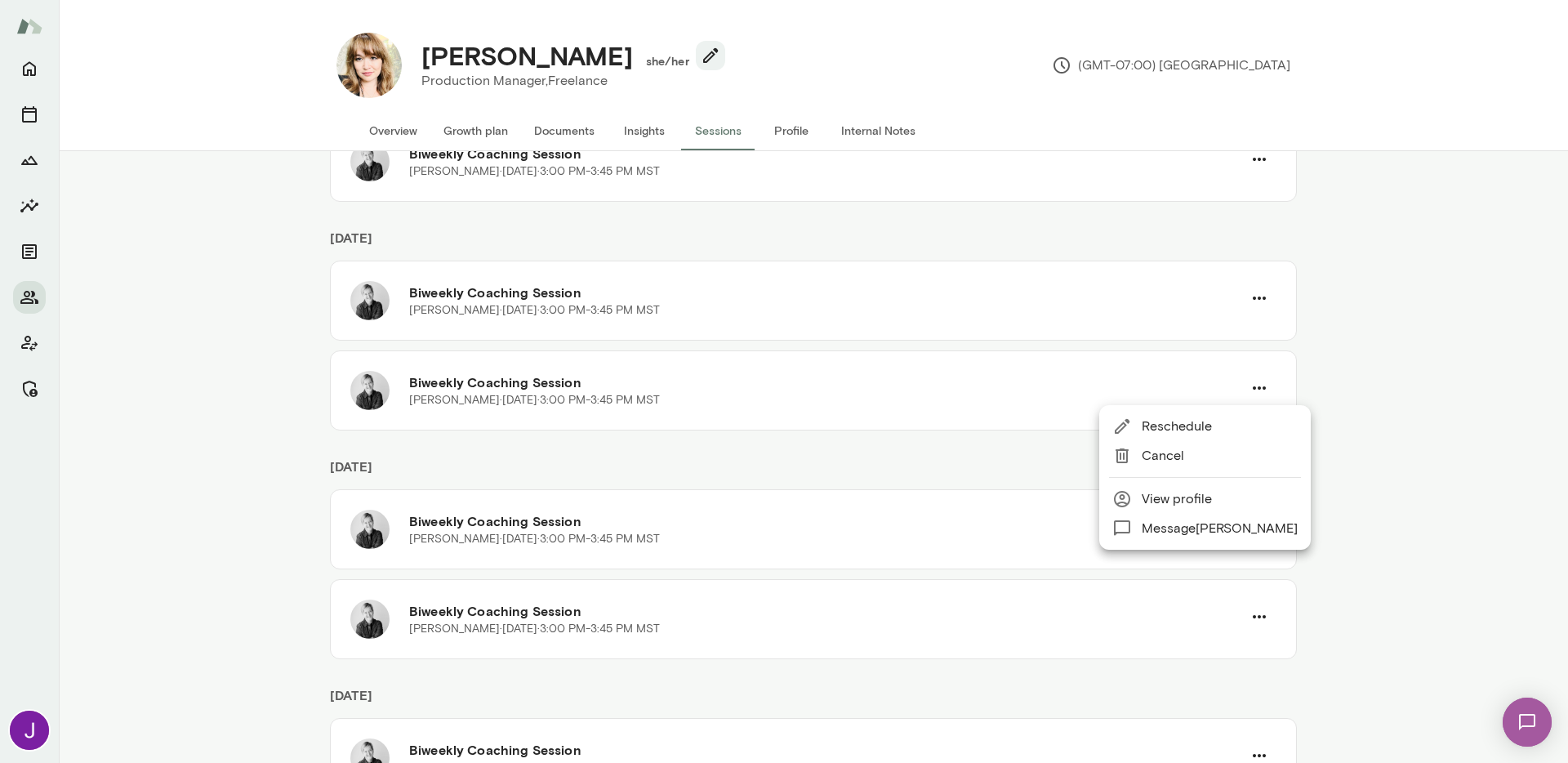
click at [1147, 463] on span "Cancel" at bounding box center [1219, 455] width 156 height 19
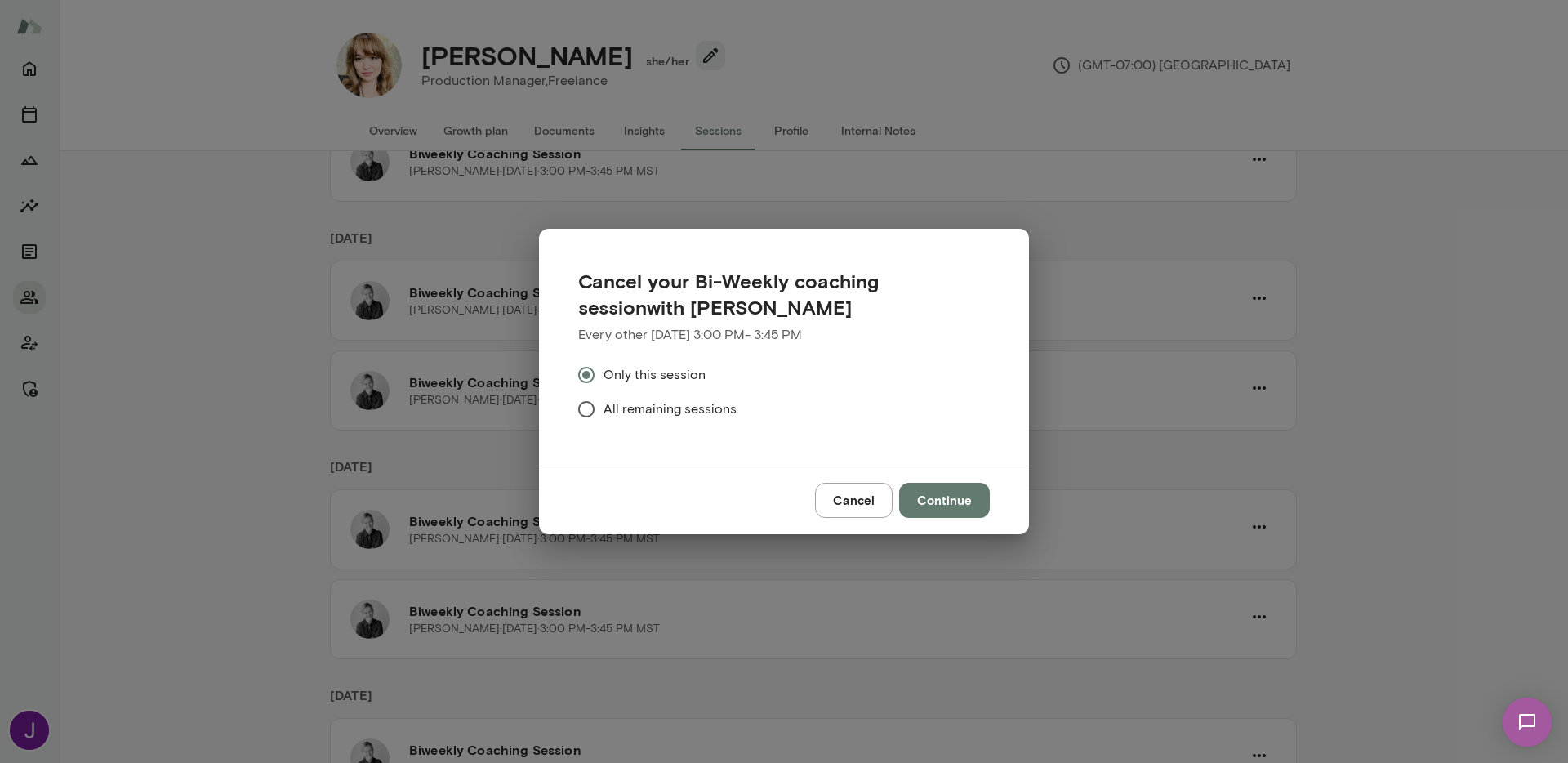
click at [964, 512] on button "Continue" at bounding box center [945, 499] width 91 height 34
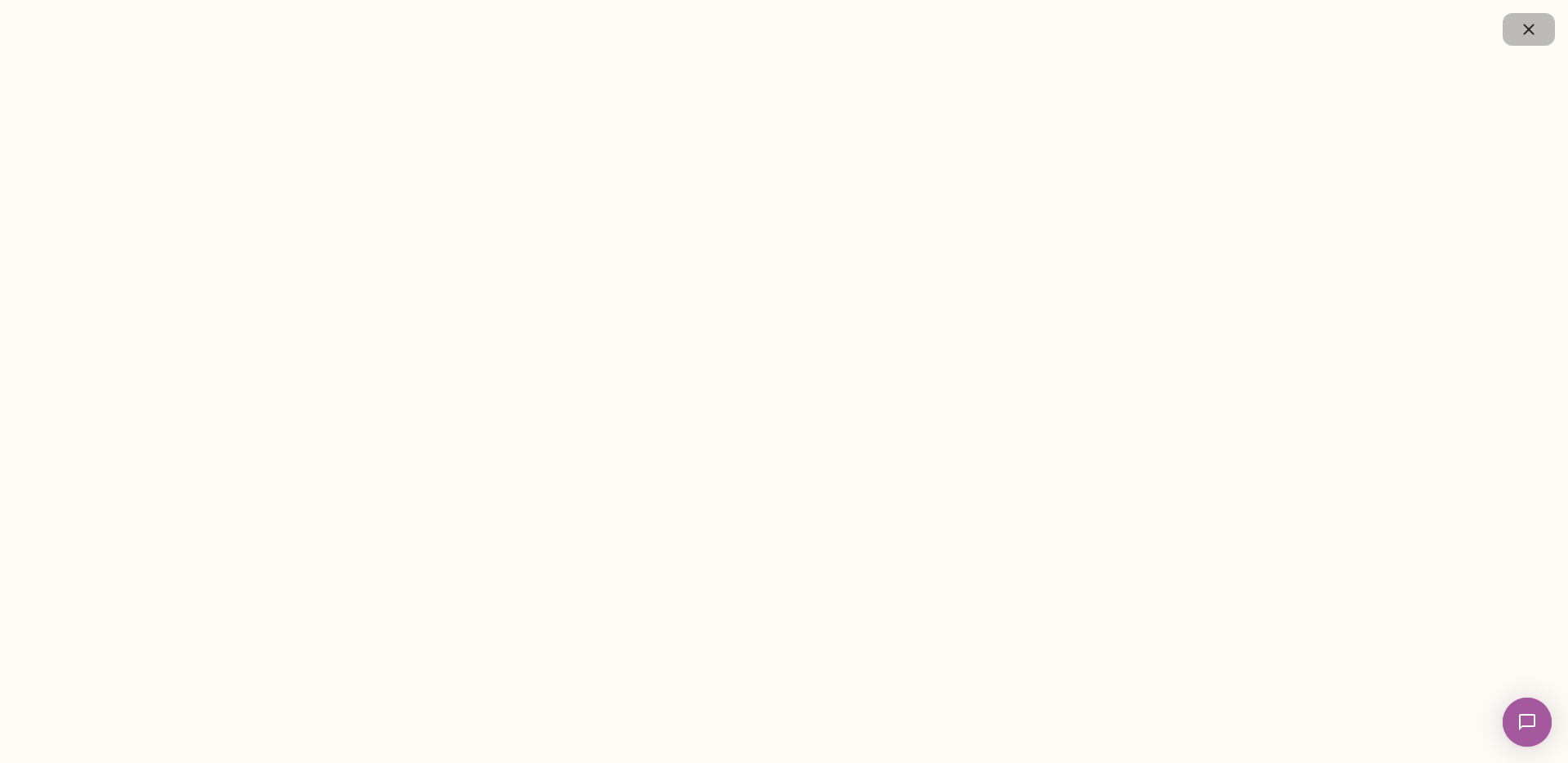
click at [1520, 21] on icon "button" at bounding box center [1528, 29] width 19 height 19
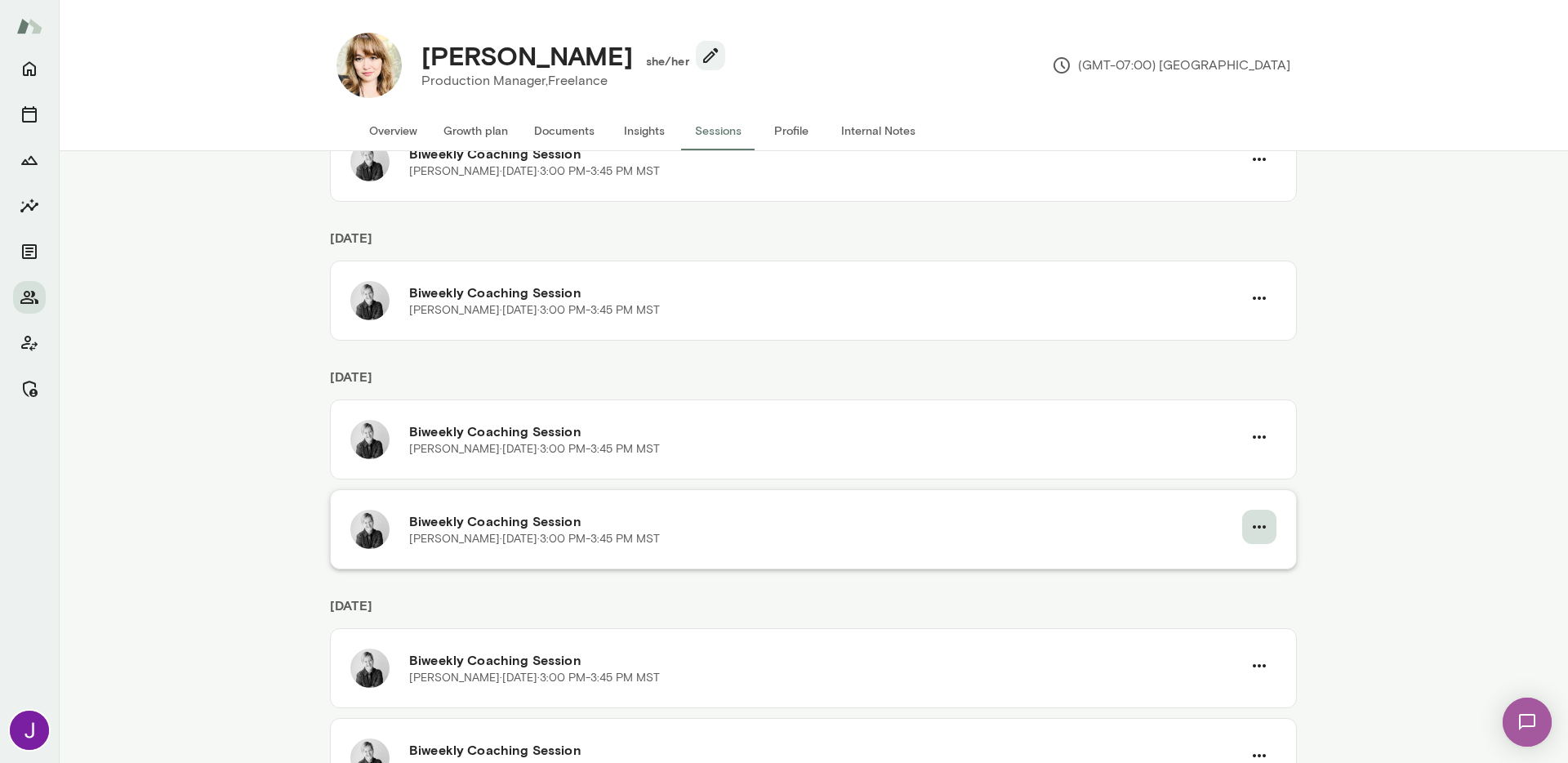
click at [1252, 534] on icon "button" at bounding box center [1259, 526] width 19 height 19
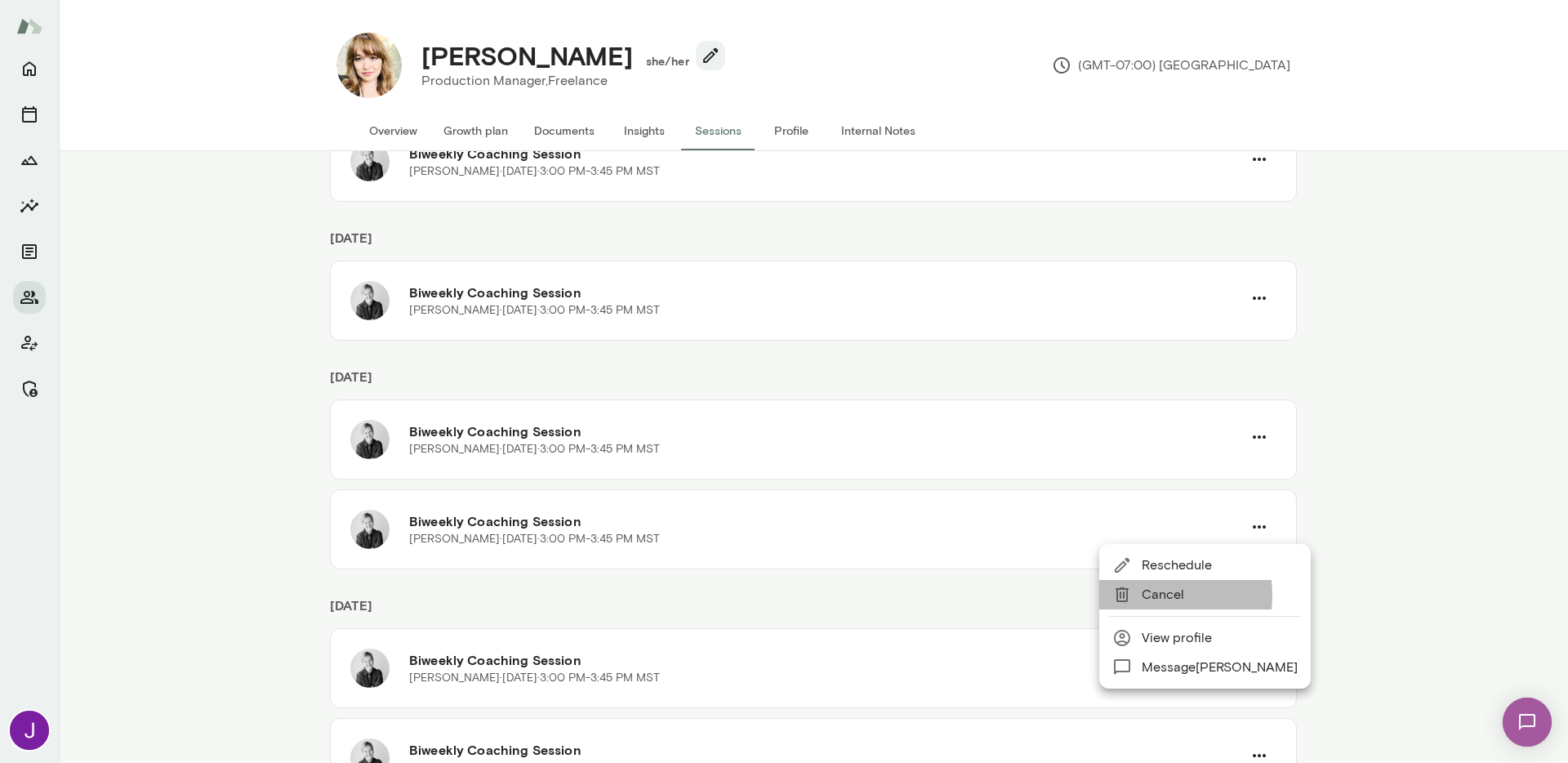
click at [1139, 596] on div at bounding box center [1127, 595] width 30 height 19
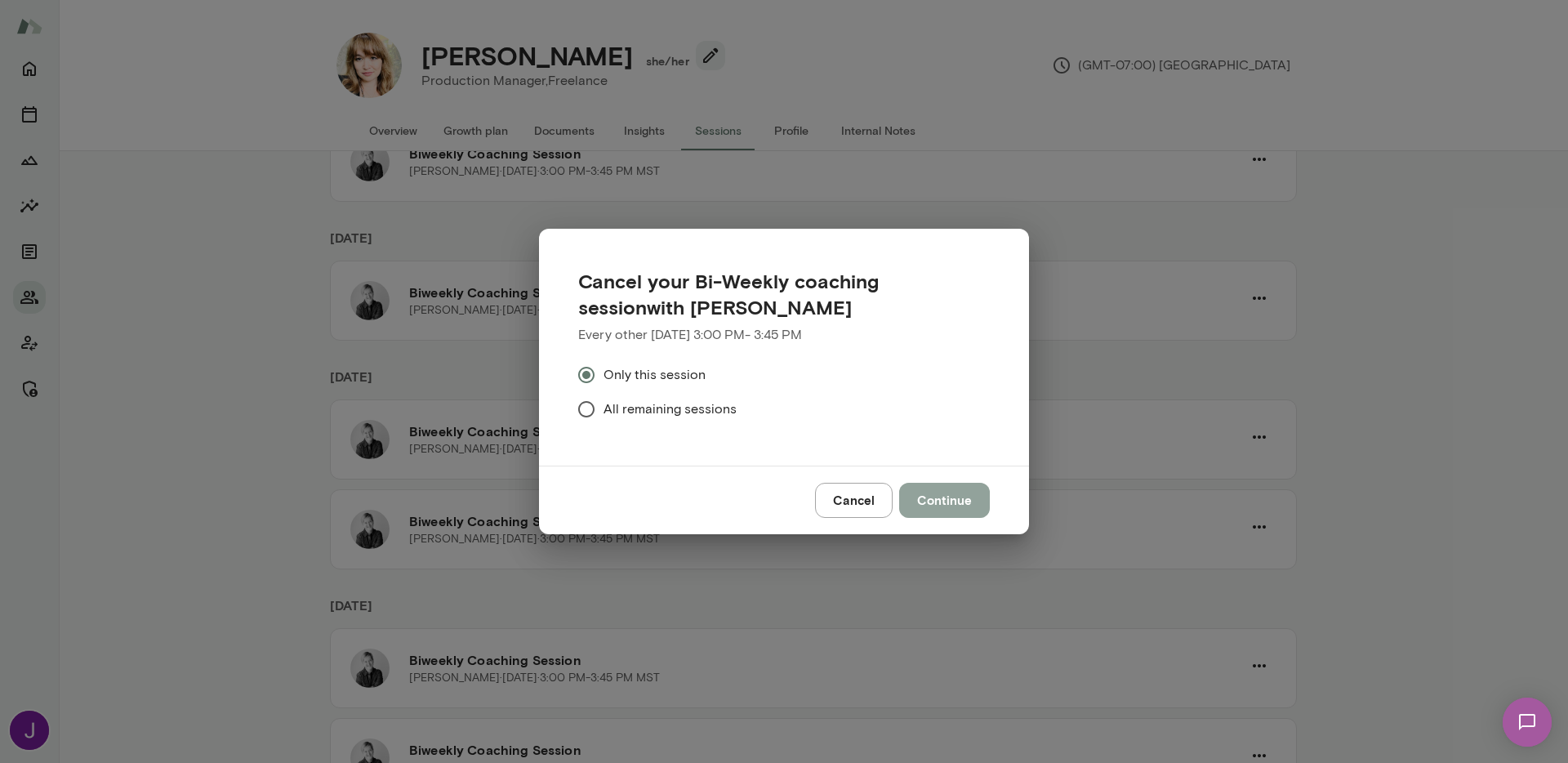
click at [931, 507] on button "Continue" at bounding box center [945, 499] width 91 height 34
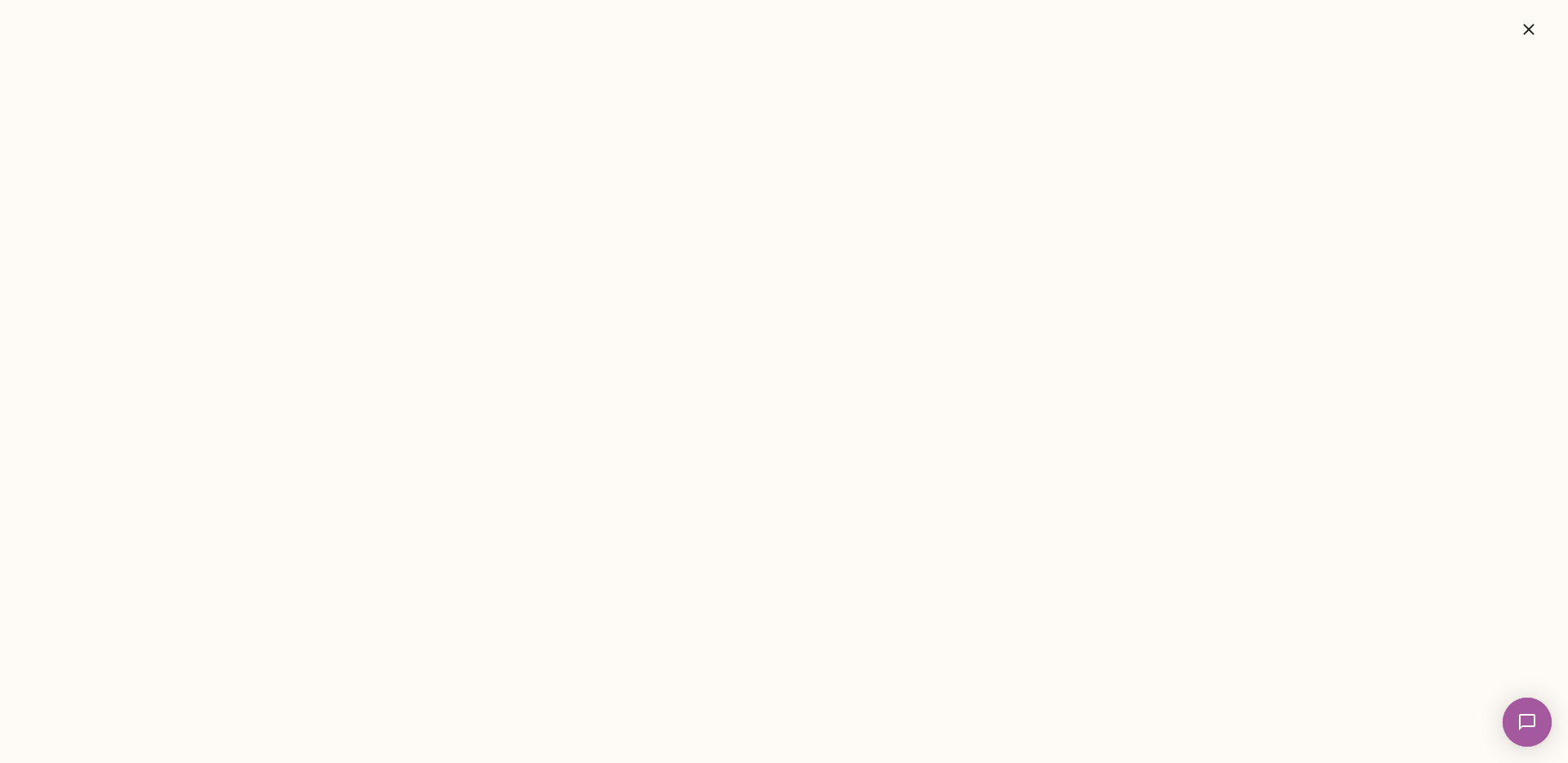
click at [1528, 30] on icon "button" at bounding box center [1528, 29] width 10 height 10
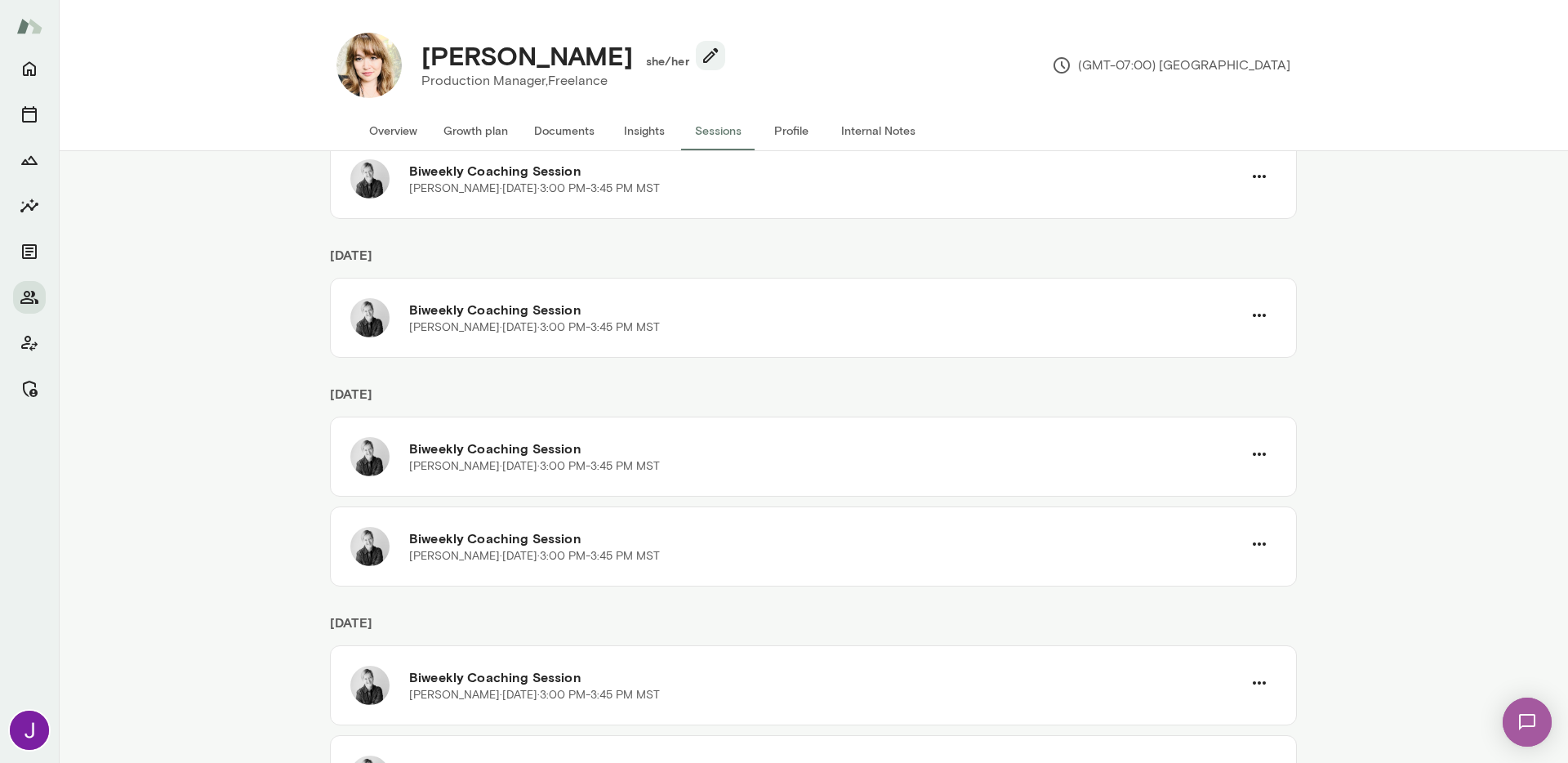
scroll to position [284, 0]
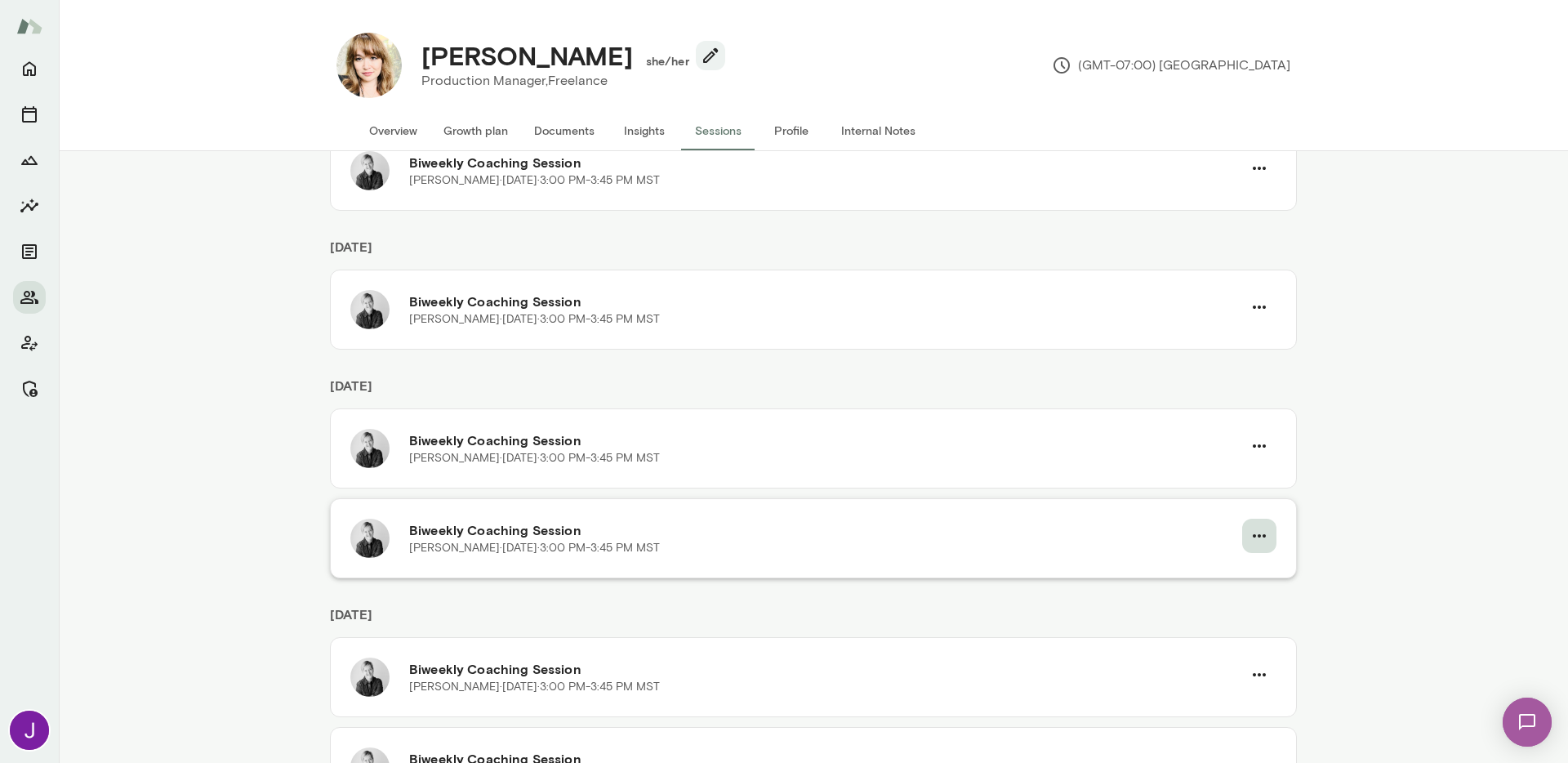
click at [1250, 526] on icon "button" at bounding box center [1259, 535] width 19 height 19
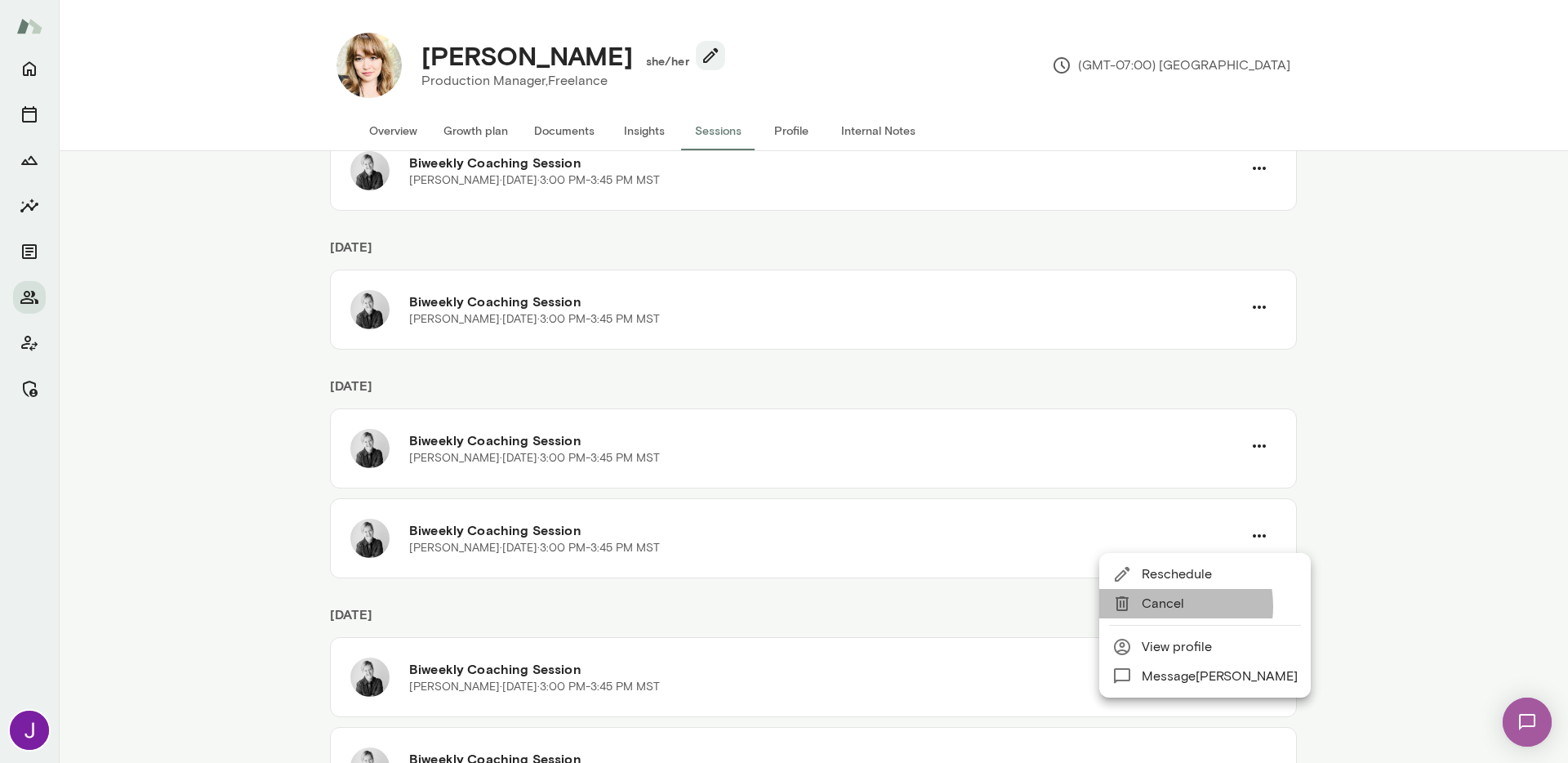
click at [1161, 607] on span "Cancel" at bounding box center [1219, 603] width 156 height 19
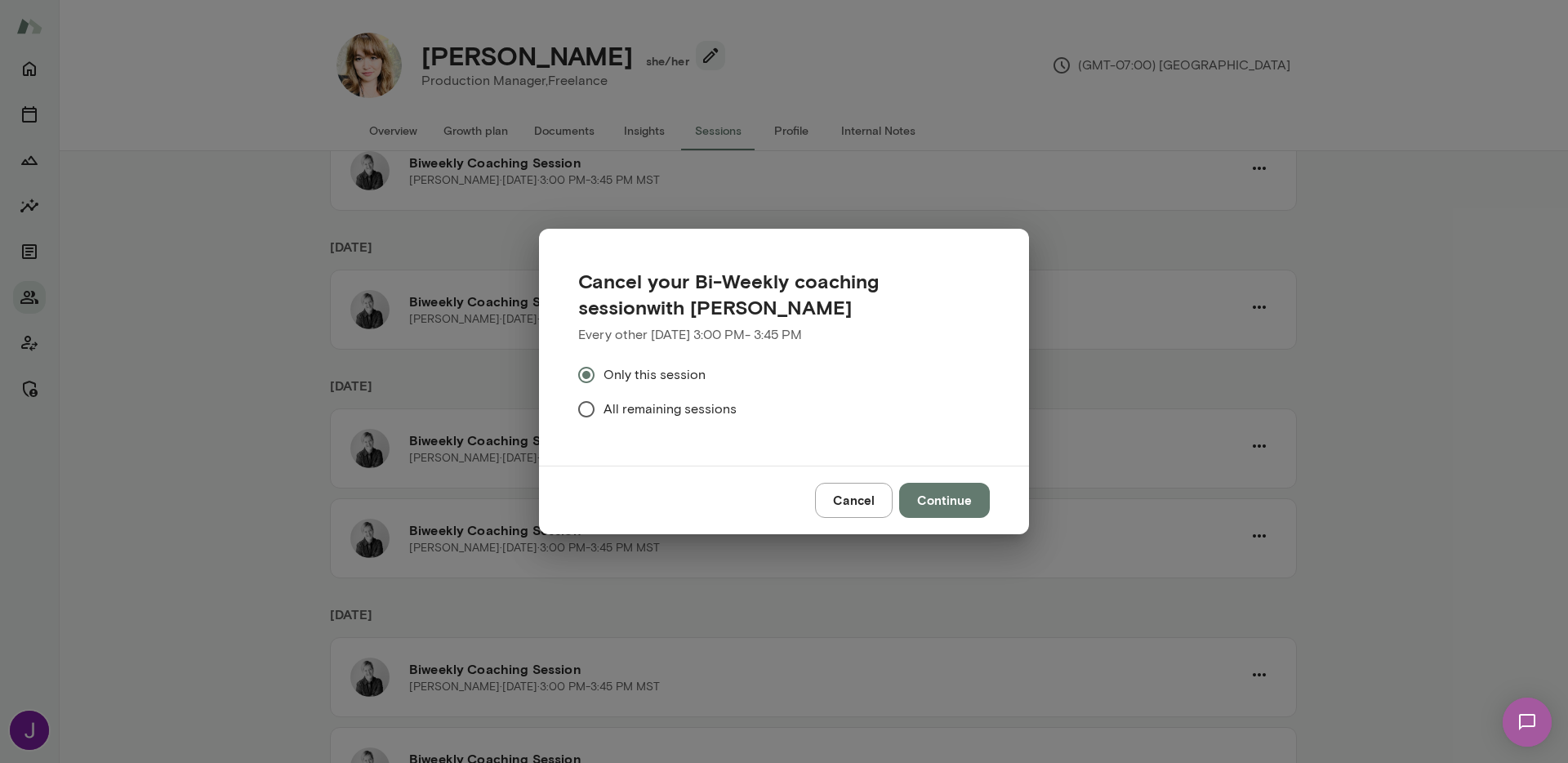
click at [958, 499] on button "Continue" at bounding box center [945, 499] width 91 height 34
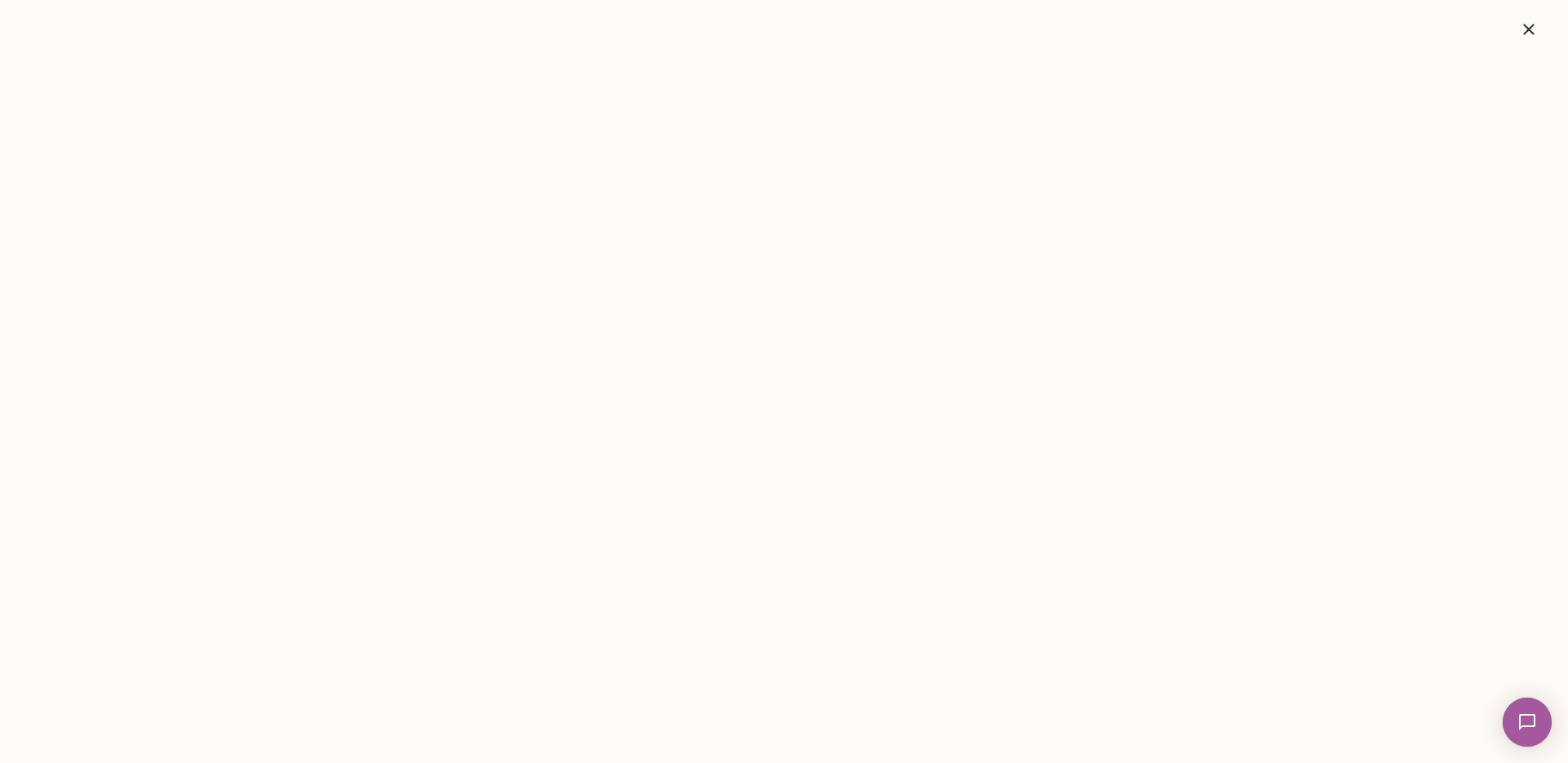
click at [1524, 42] on button "button" at bounding box center [1529, 29] width 53 height 32
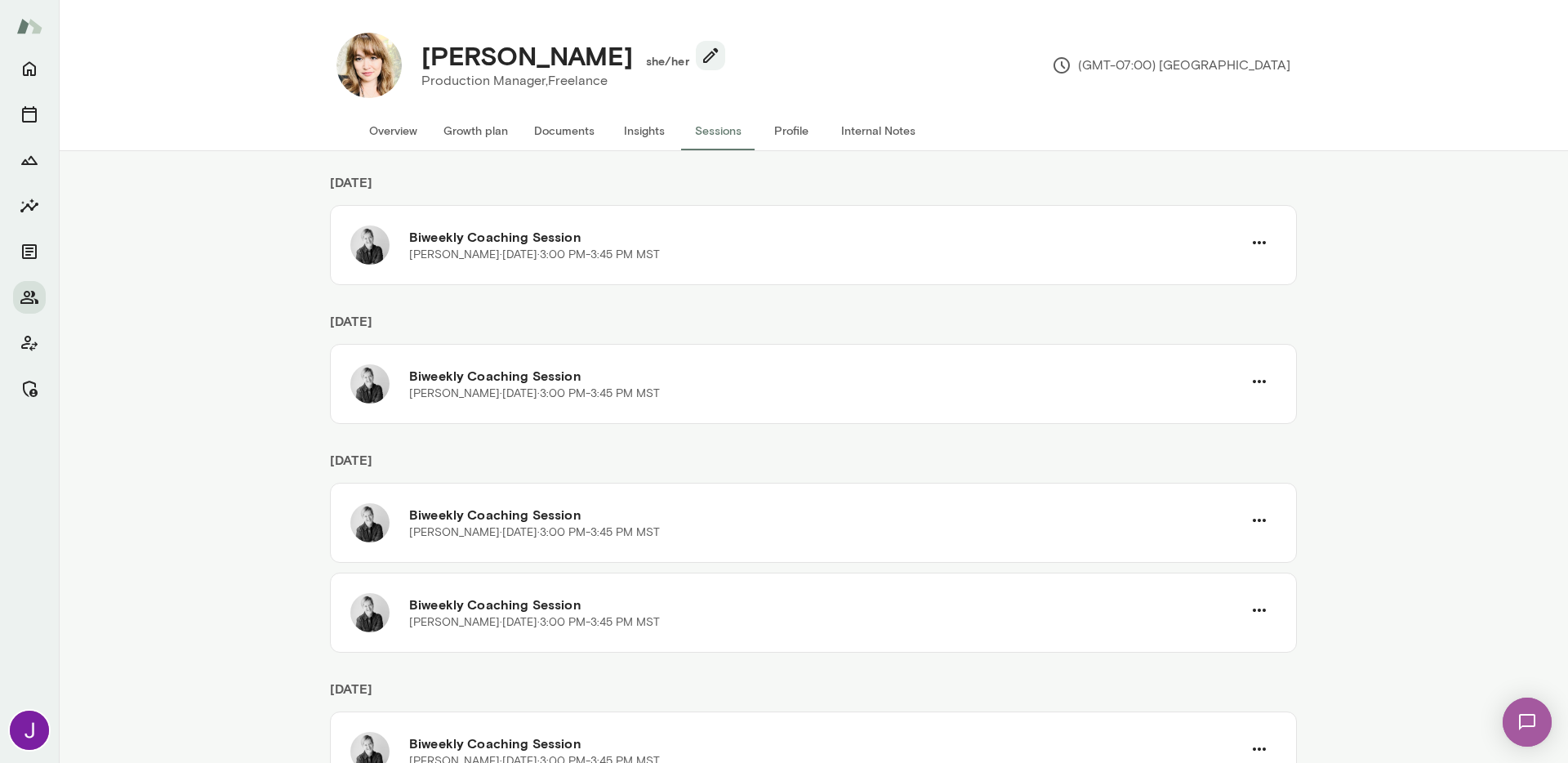
scroll to position [354, 0]
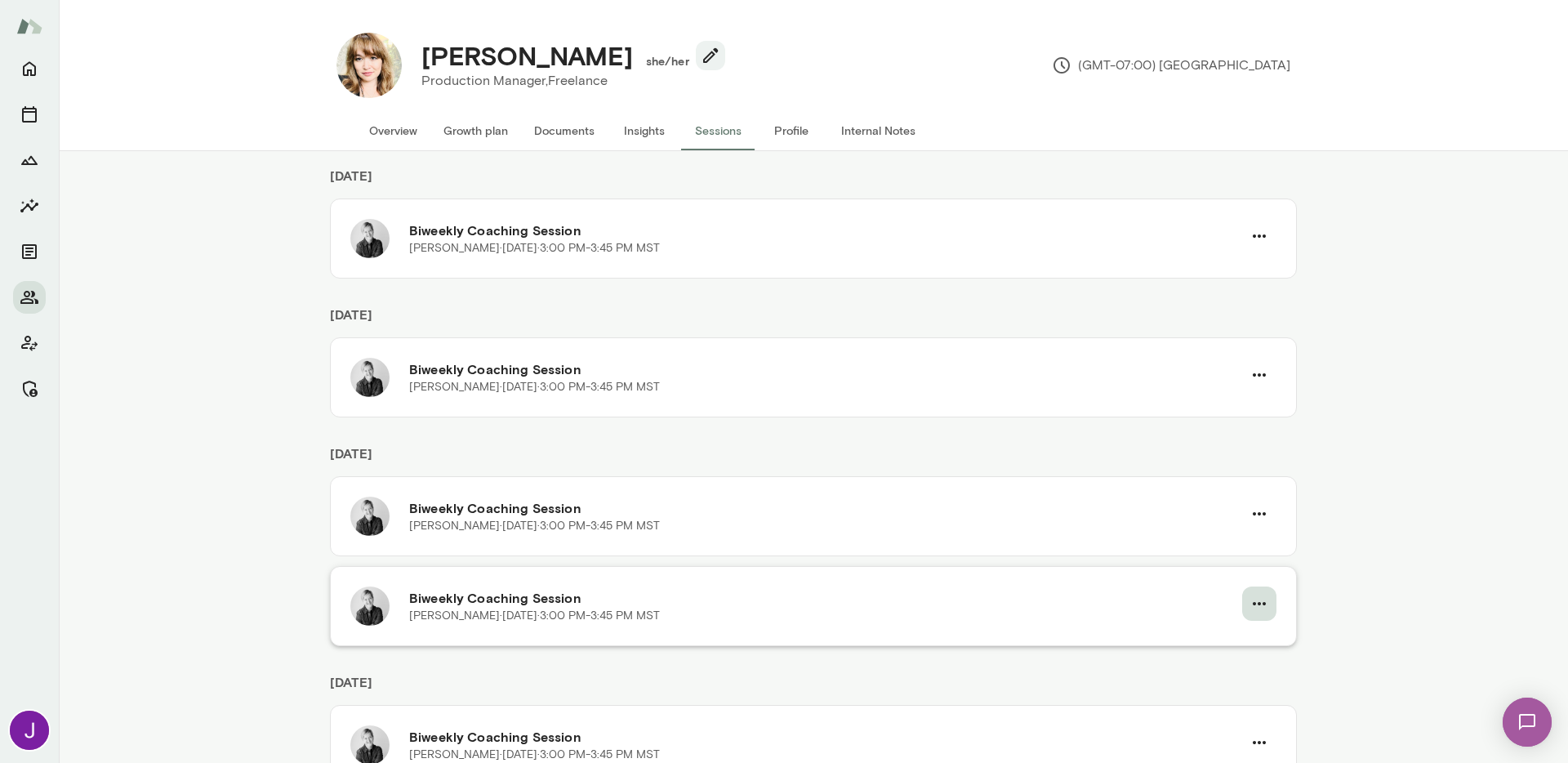
click at [1259, 607] on icon "button" at bounding box center [1259, 603] width 19 height 19
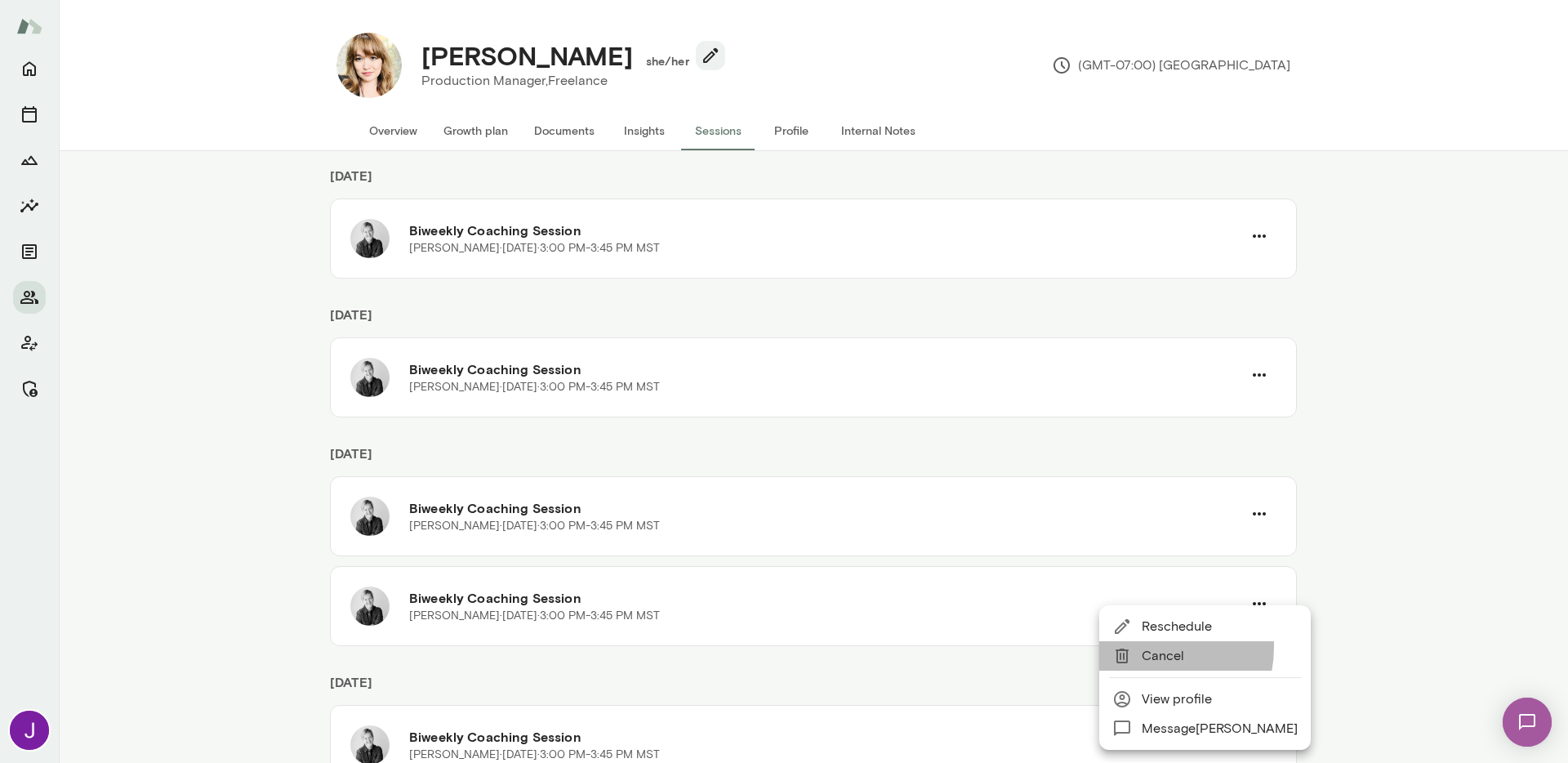
click at [1145, 647] on span "Cancel" at bounding box center [1219, 656] width 156 height 19
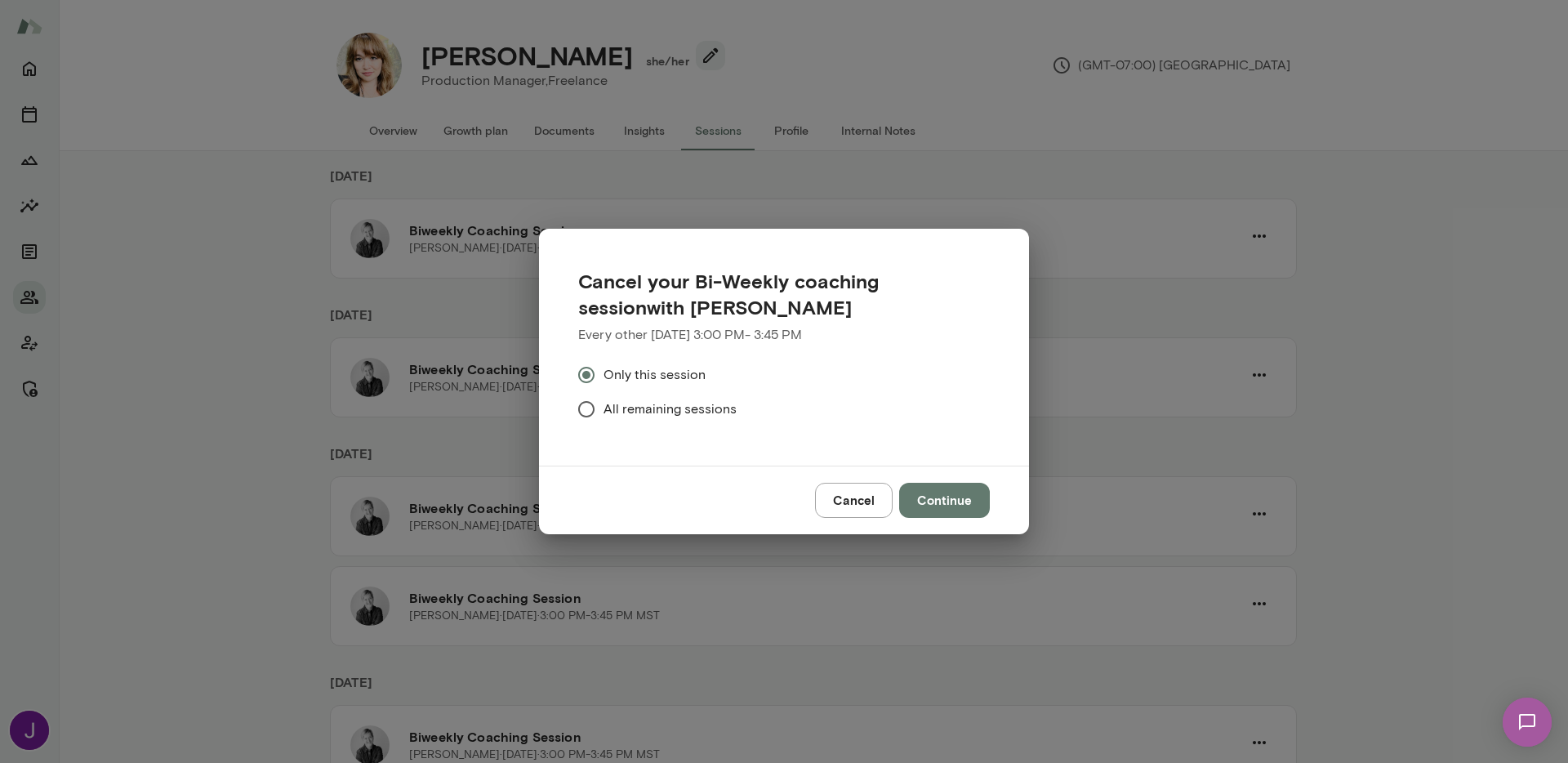
click at [963, 510] on button "Continue" at bounding box center [945, 499] width 91 height 34
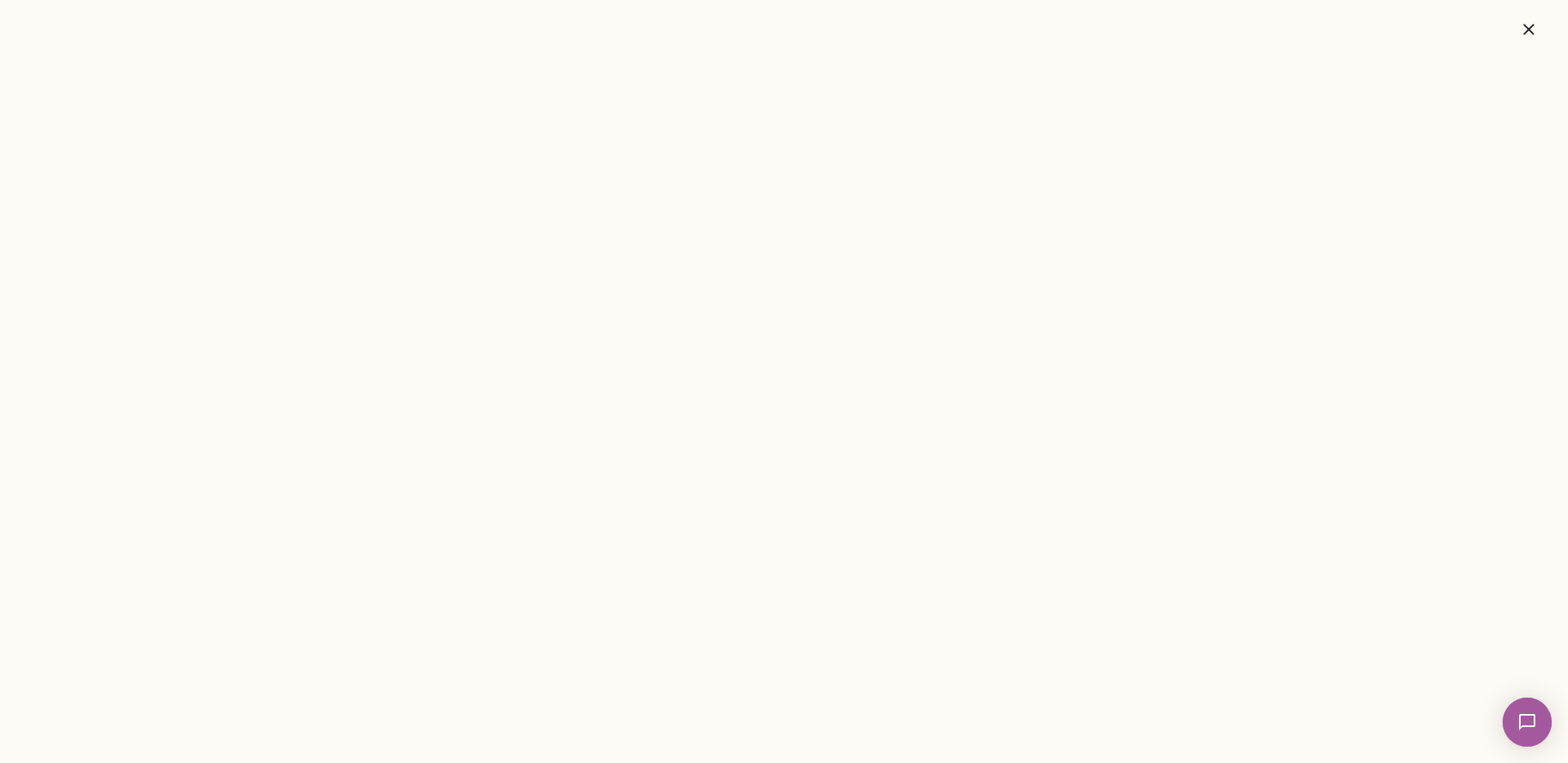
click at [1511, 26] on button "button" at bounding box center [1529, 29] width 53 height 32
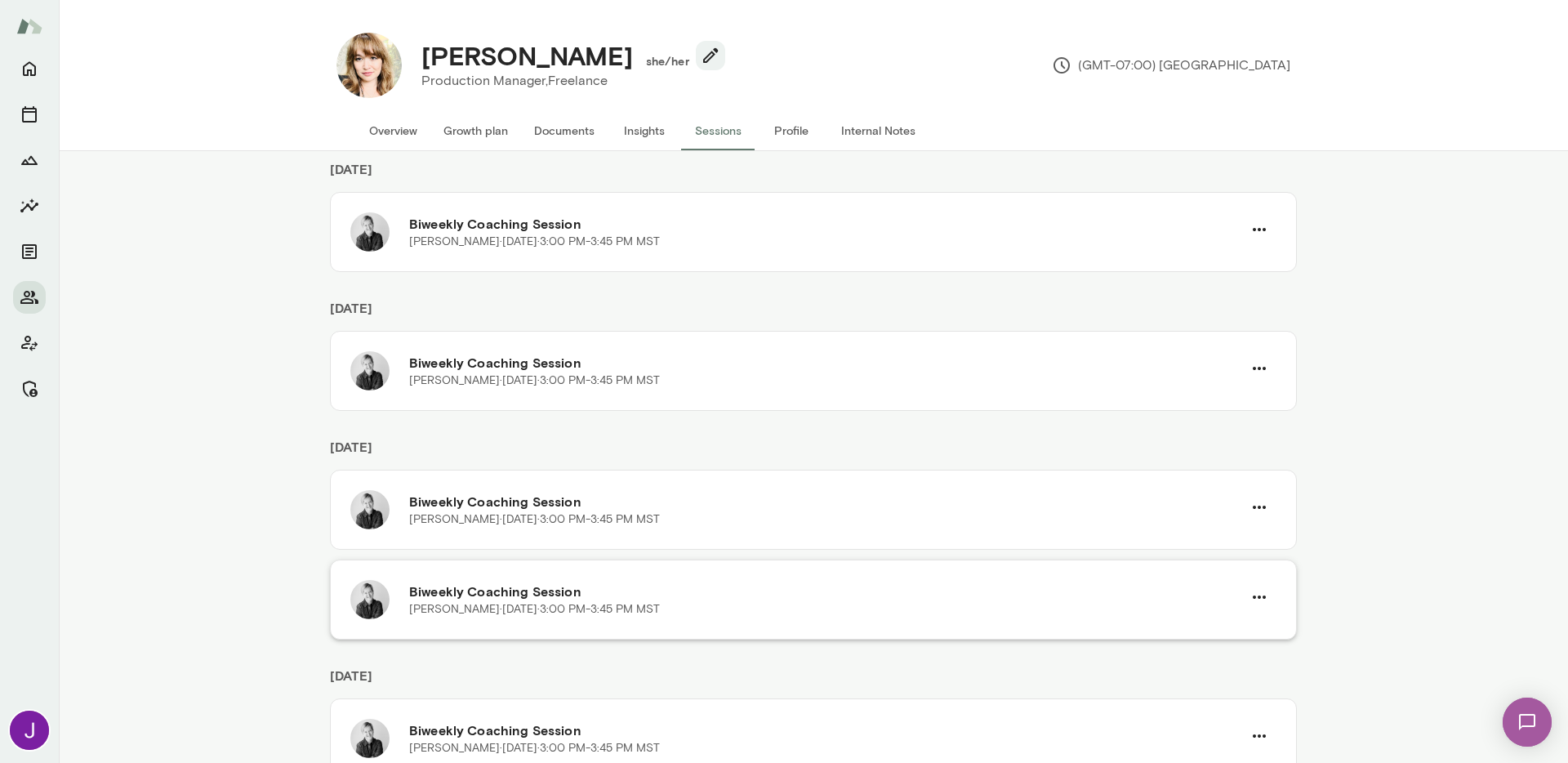
scroll to position [527, 0]
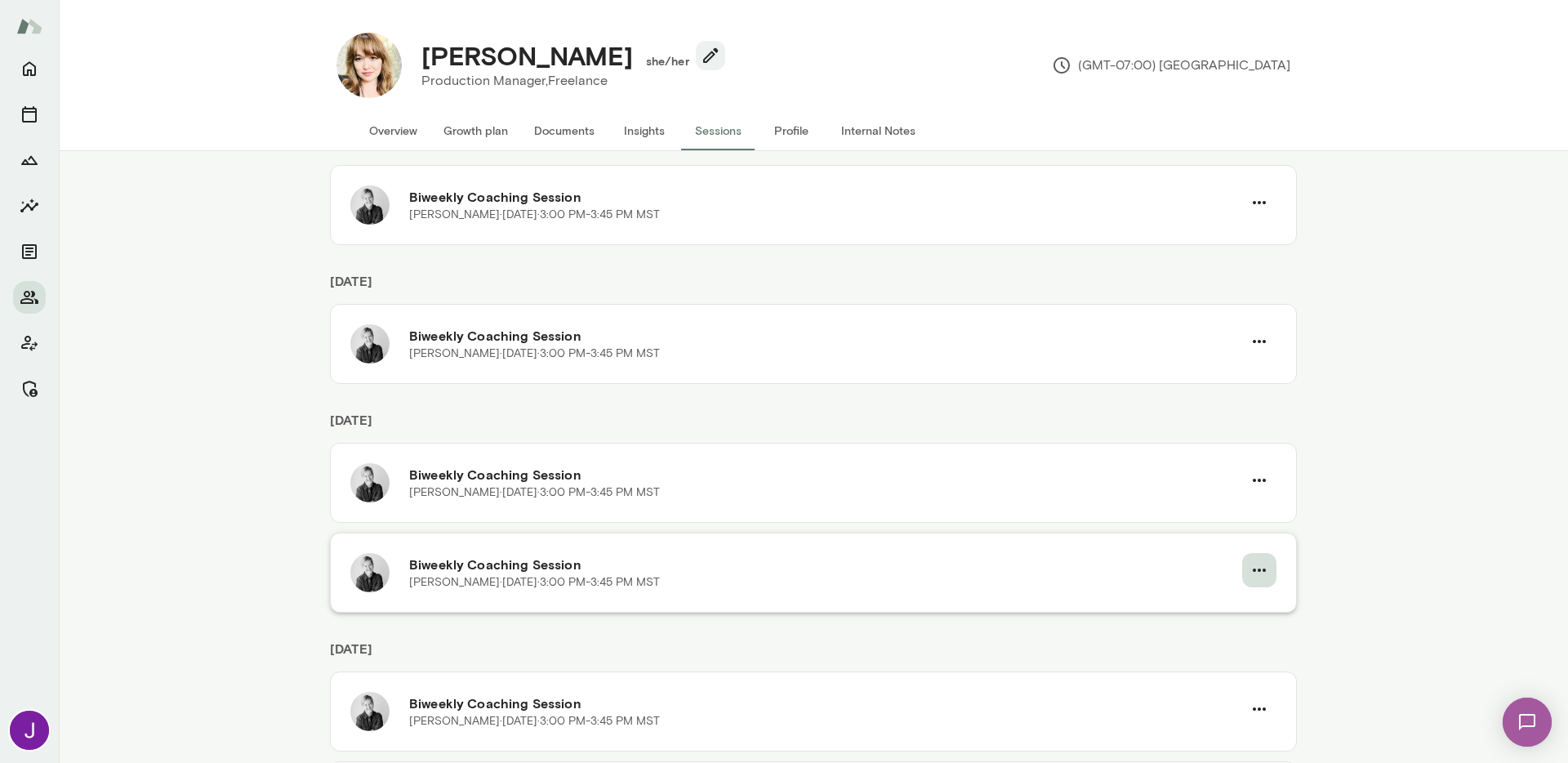
click at [1263, 568] on icon "button" at bounding box center [1259, 570] width 19 height 19
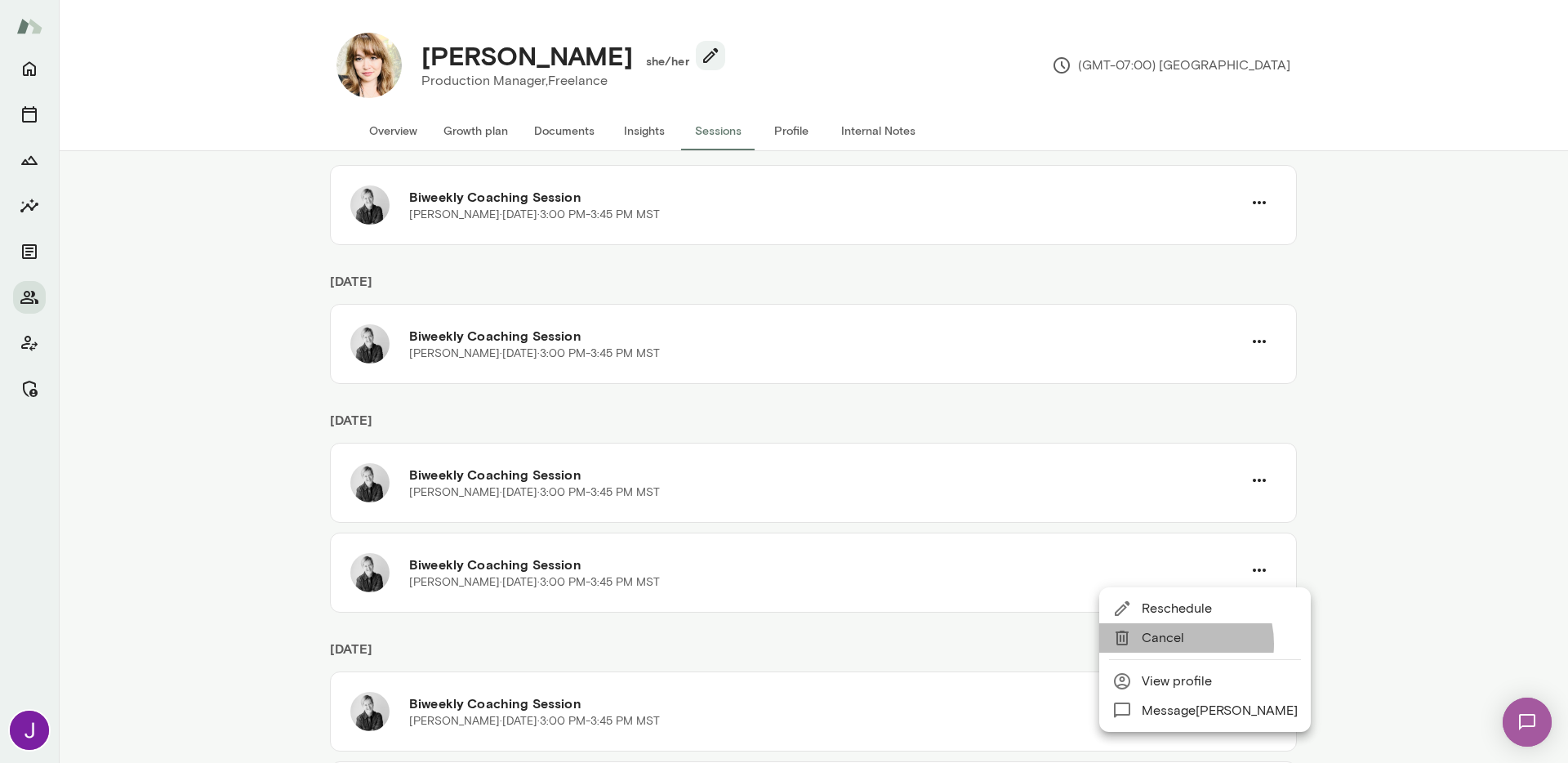
click at [1175, 644] on span "Cancel" at bounding box center [1219, 637] width 156 height 19
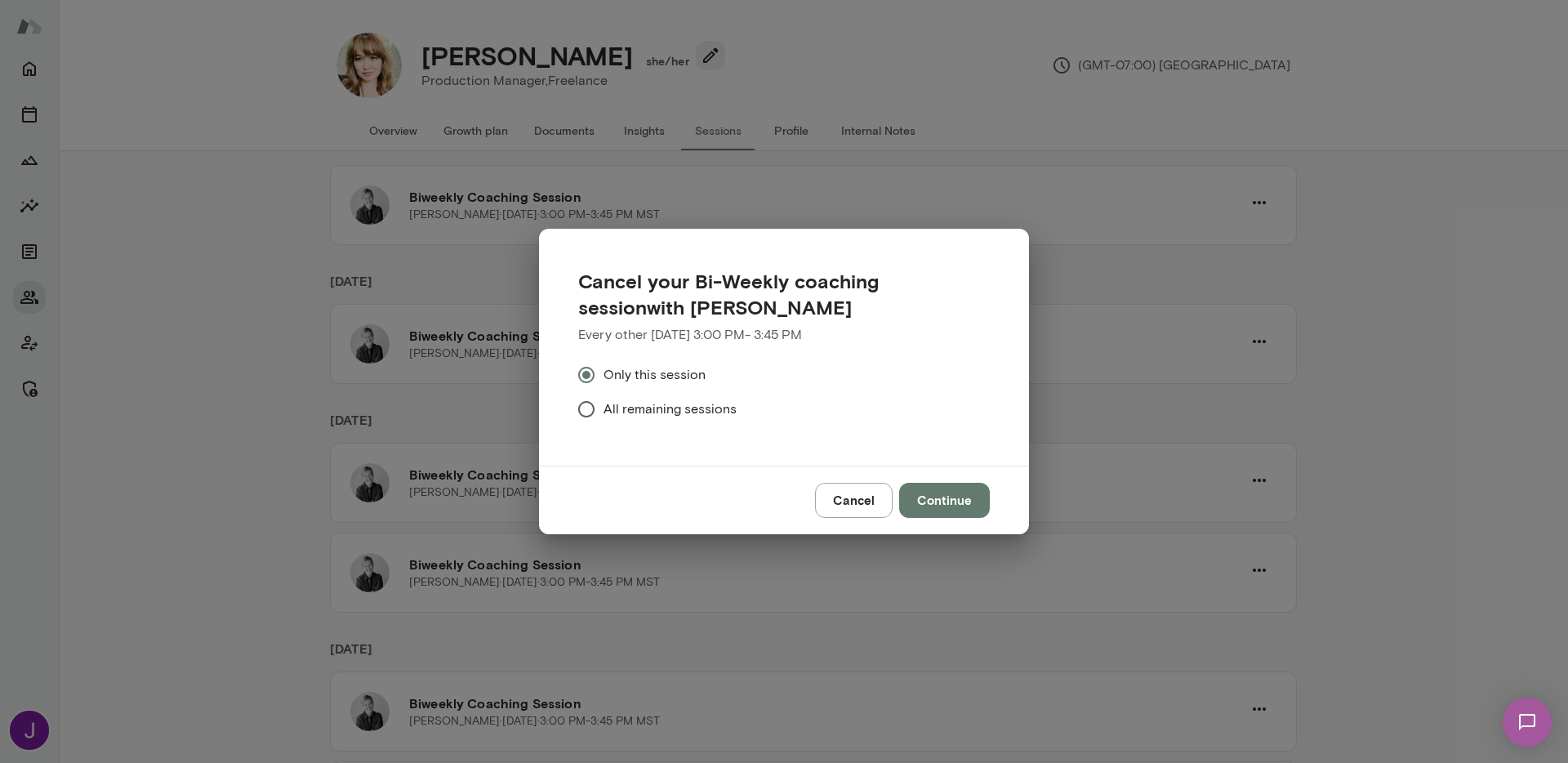
click at [969, 504] on button "Continue" at bounding box center [945, 499] width 91 height 34
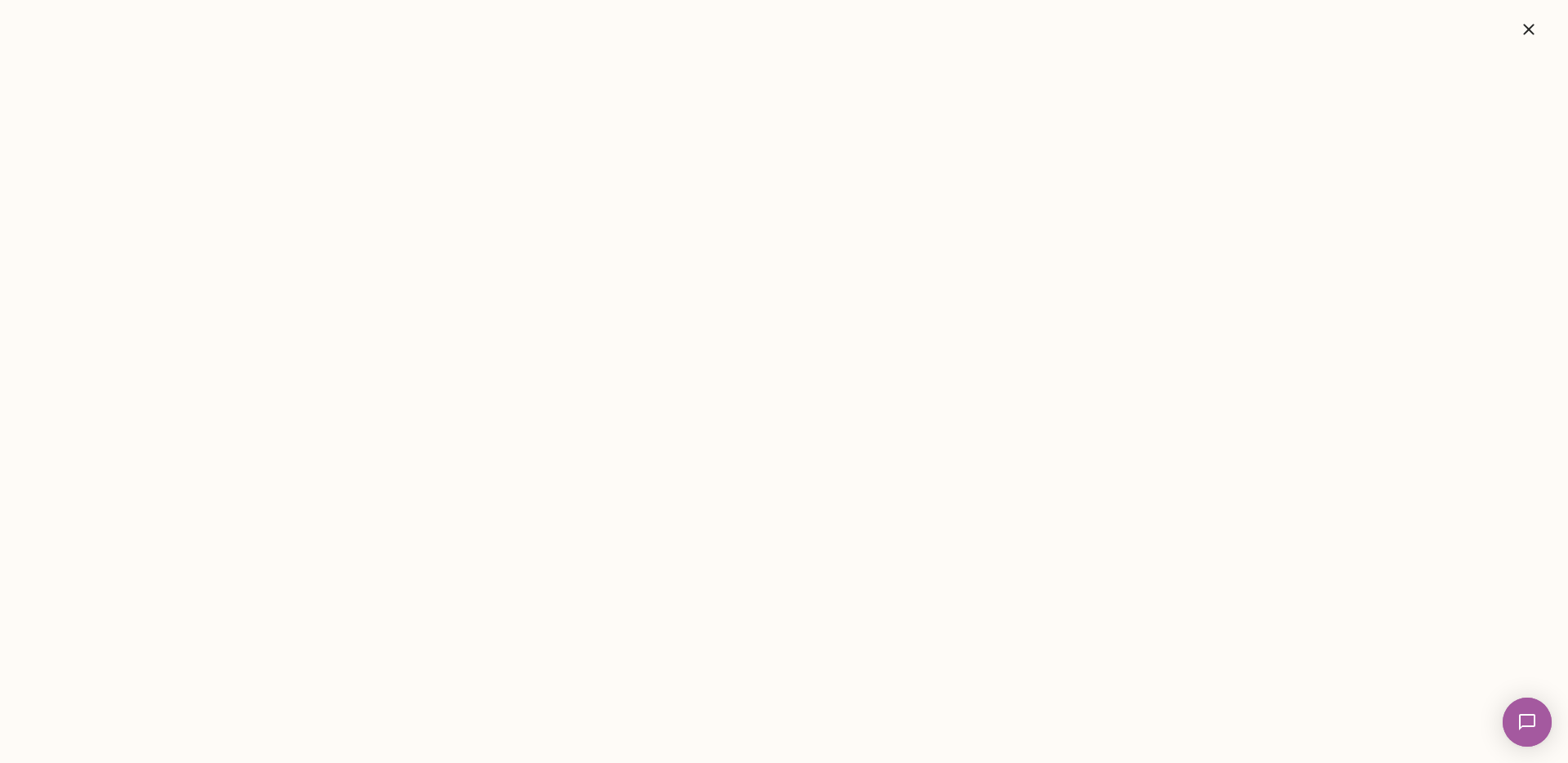
click at [1537, 27] on icon "button" at bounding box center [1528, 29] width 19 height 19
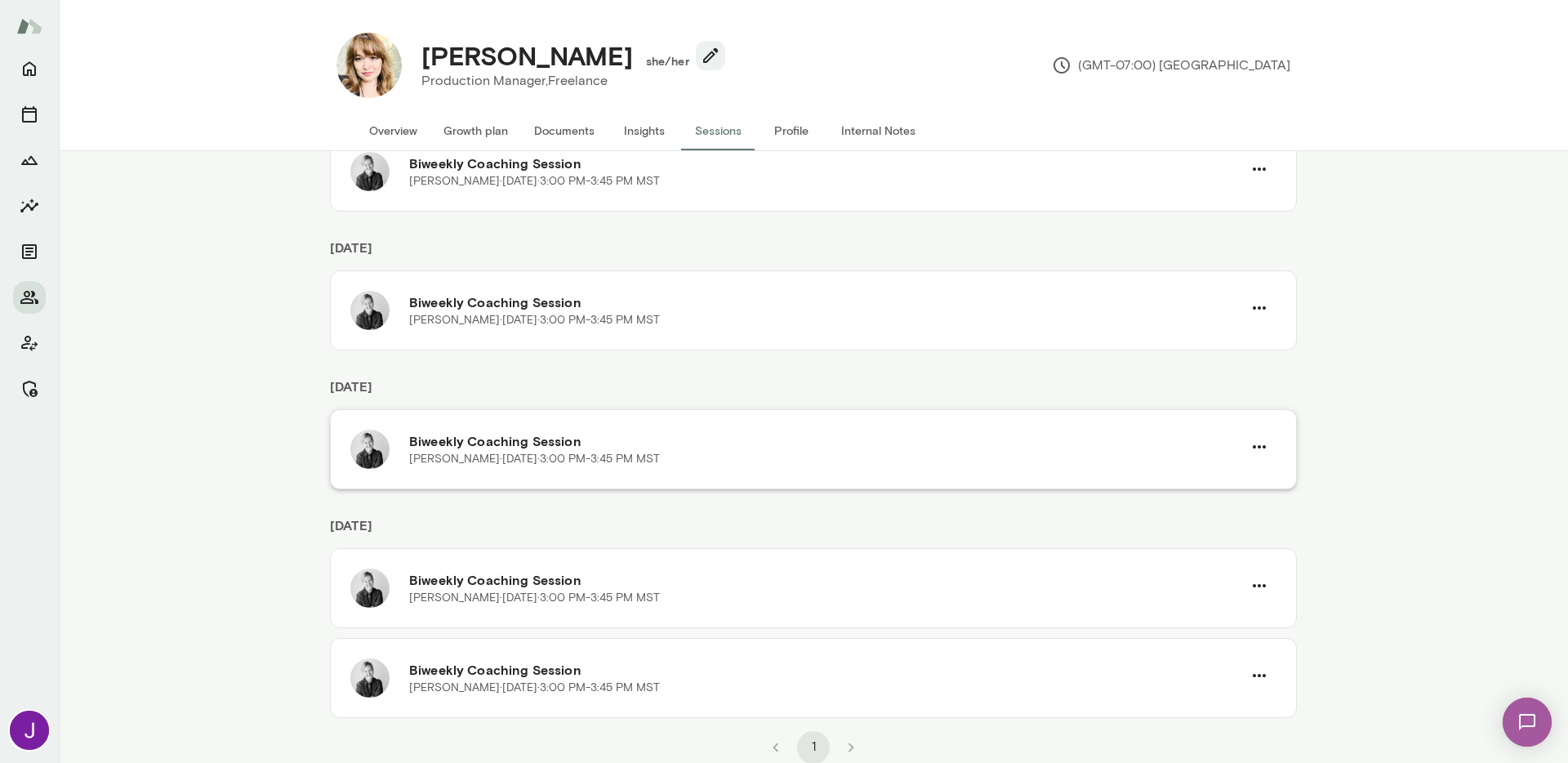
scroll to position [561, 0]
click at [1252, 668] on icon "button" at bounding box center [1259, 674] width 19 height 19
click at [1181, 652] on span "Cancel" at bounding box center [1219, 656] width 156 height 19
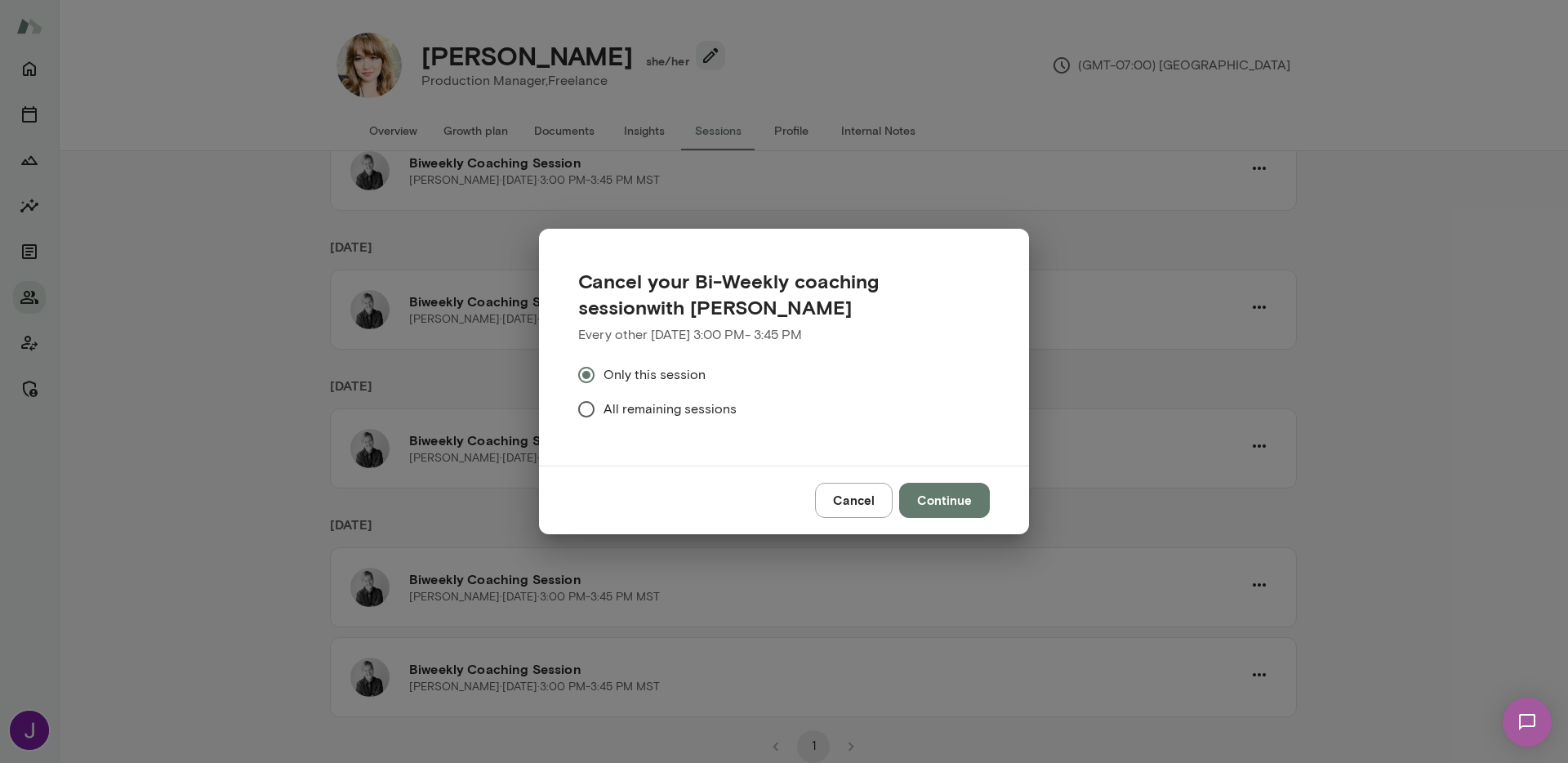
click at [938, 495] on button "Continue" at bounding box center [945, 499] width 91 height 34
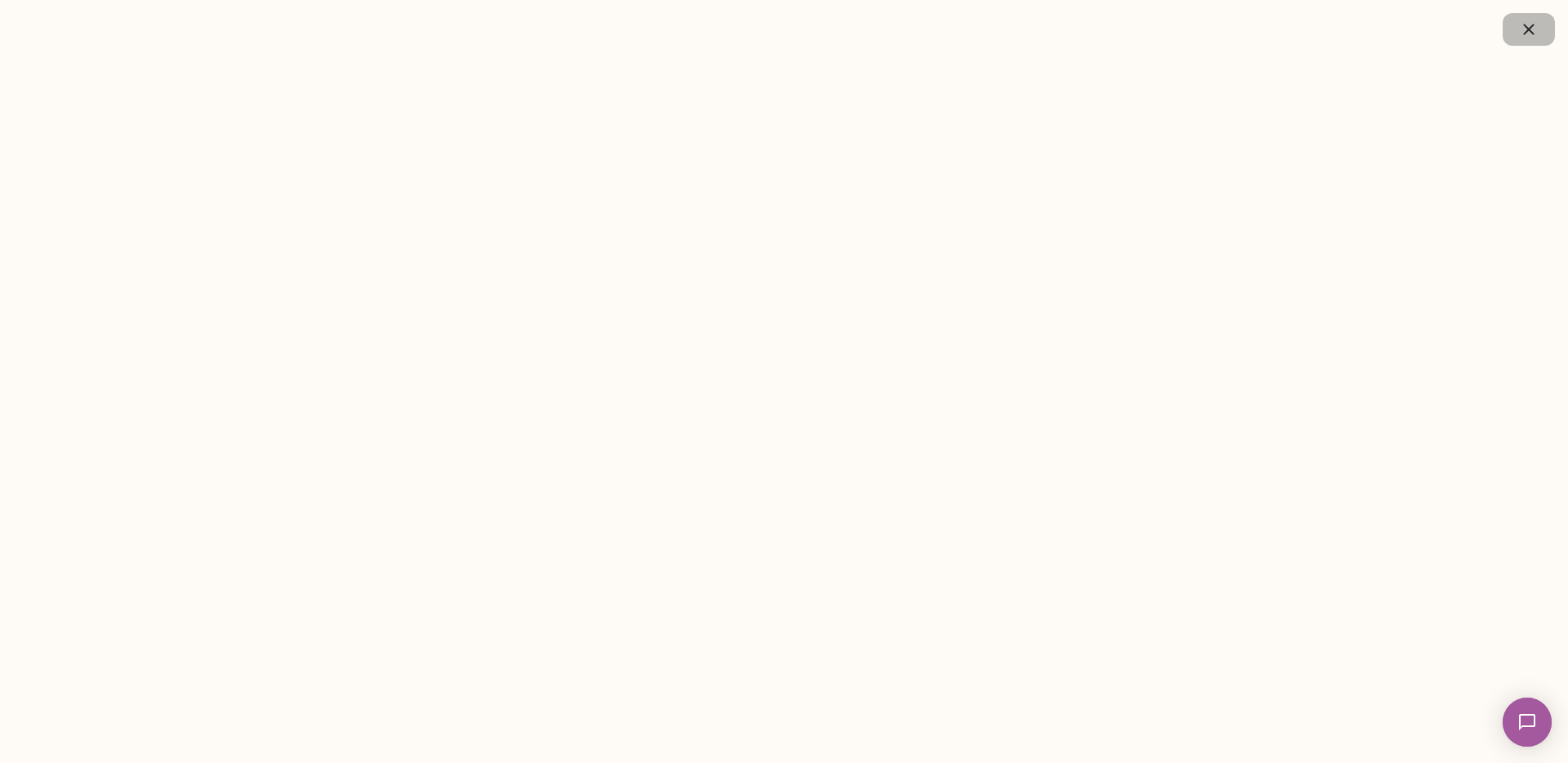
click at [1539, 34] on button "button" at bounding box center [1529, 29] width 53 height 32
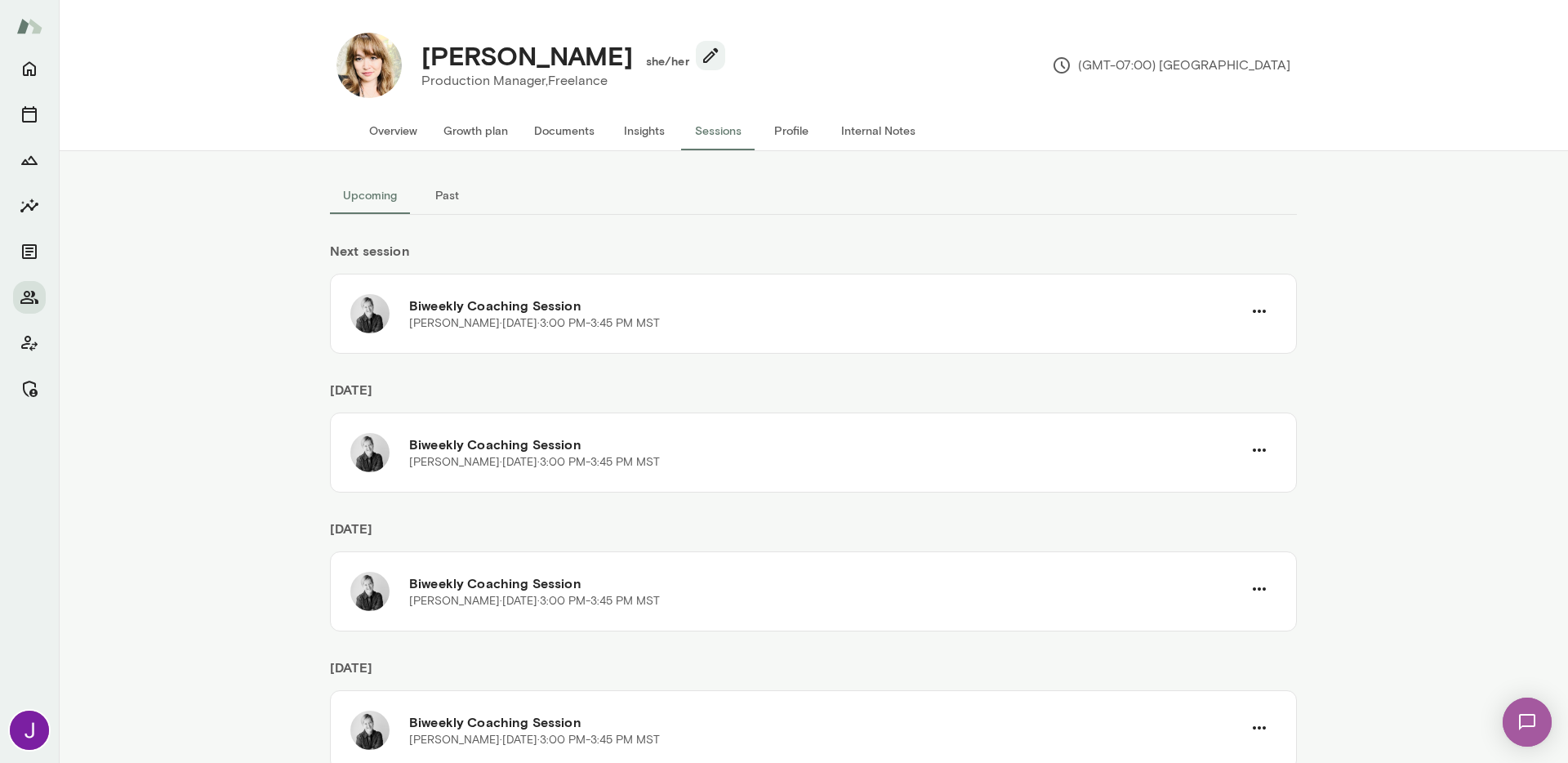
scroll to position [0, 0]
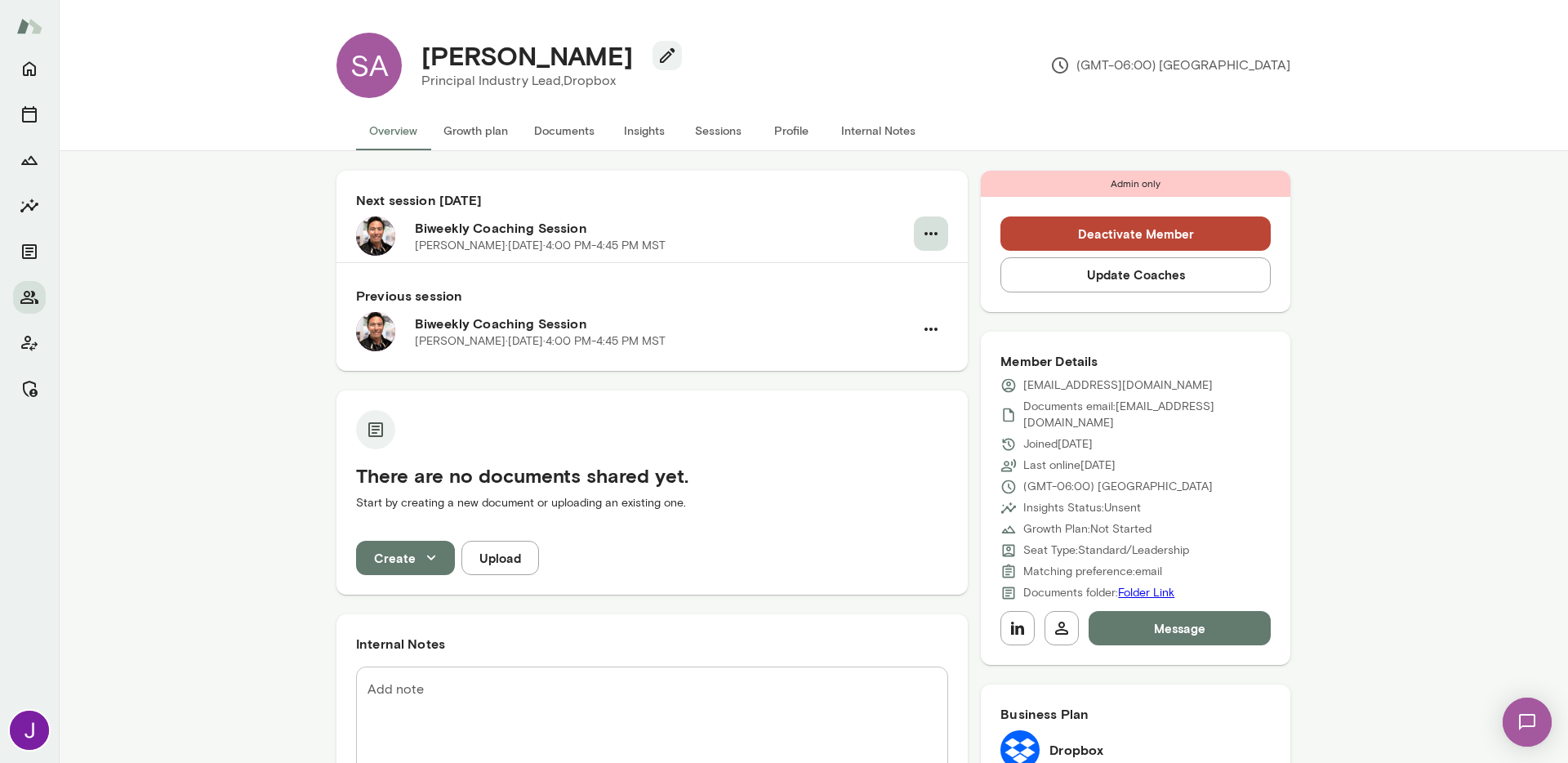
click at [922, 228] on icon "button" at bounding box center [931, 233] width 19 height 19
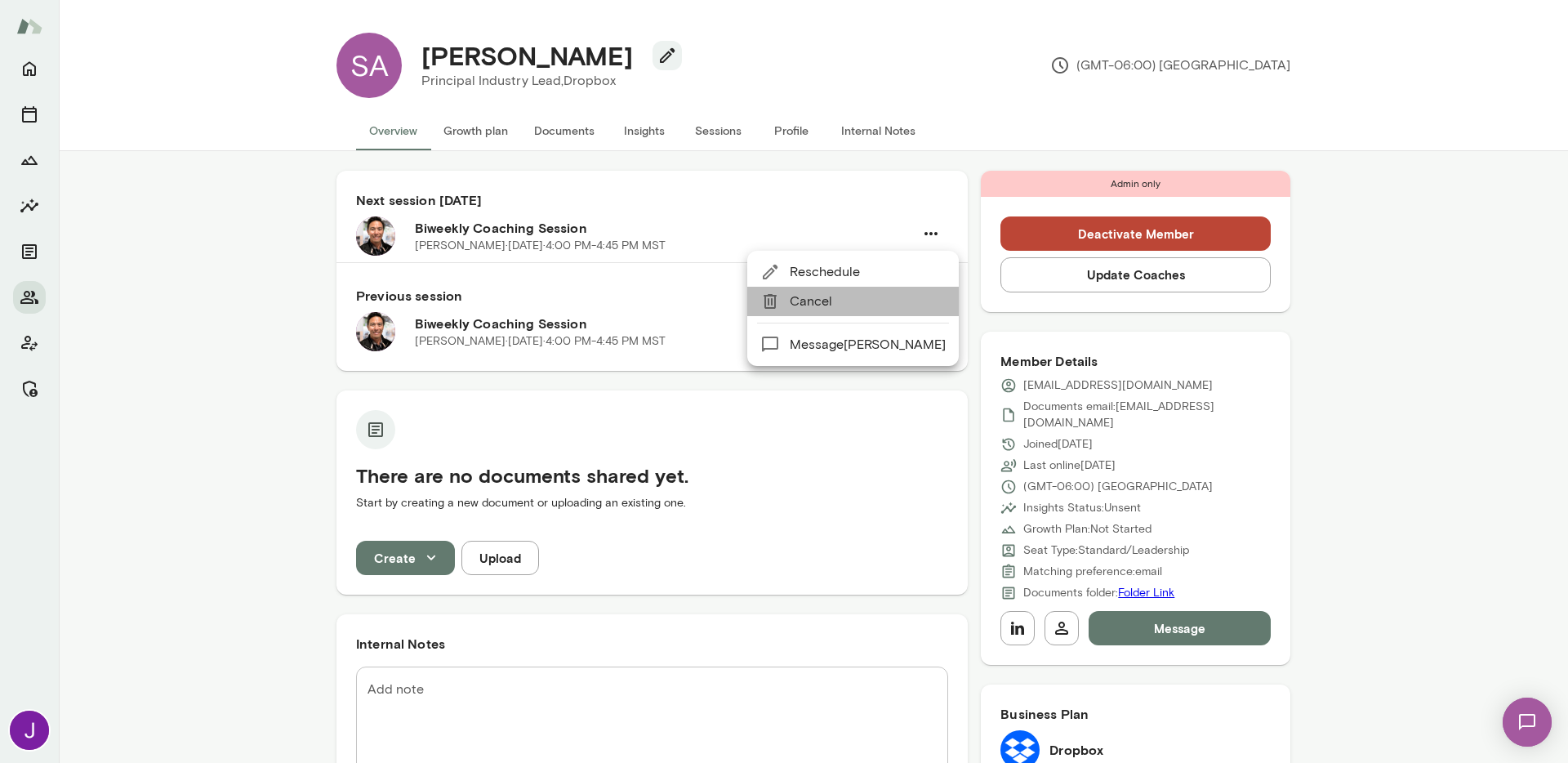
click at [874, 297] on span "Cancel" at bounding box center [867, 301] width 156 height 19
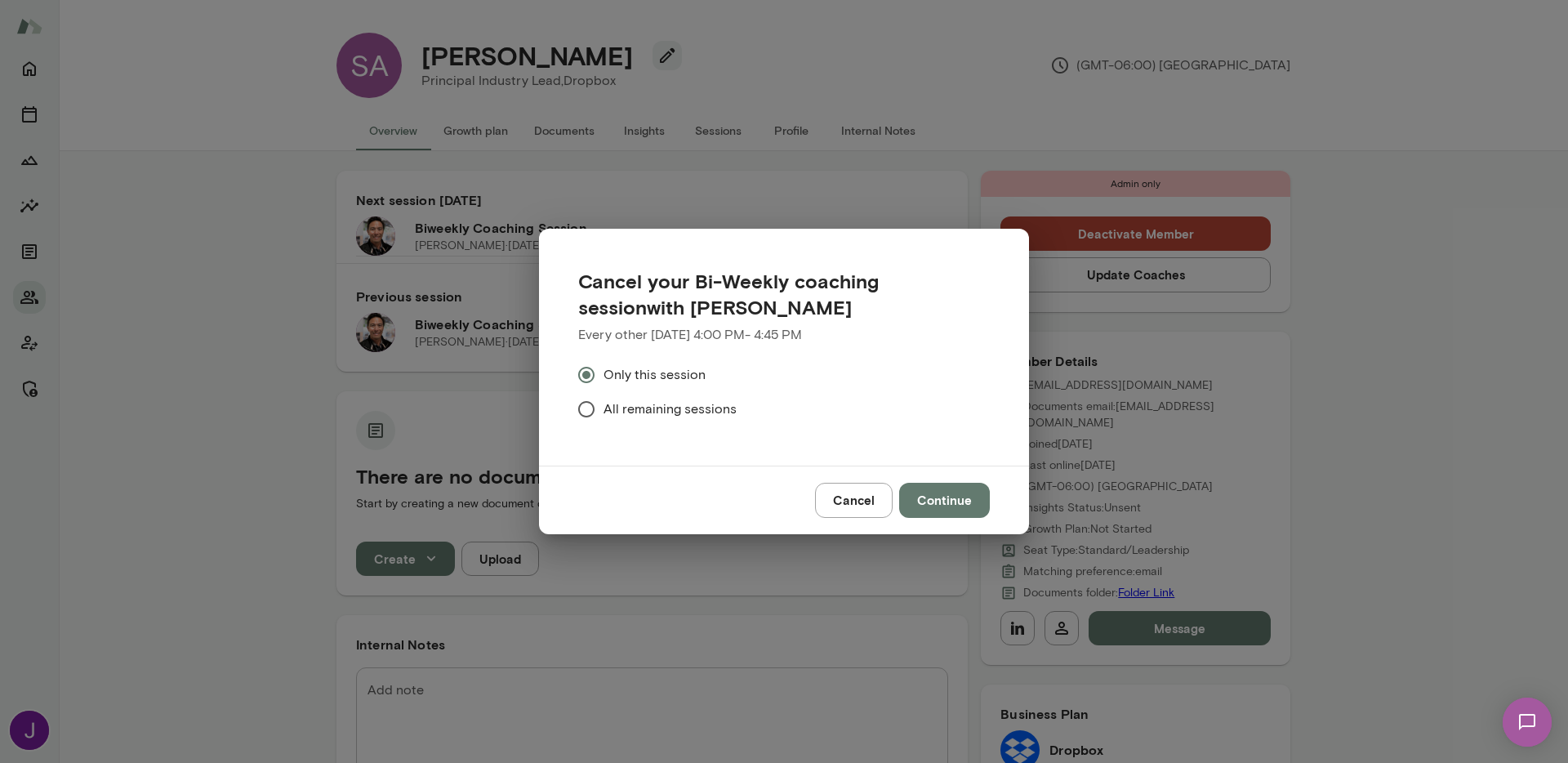
click at [606, 411] on span "All remaining sessions" at bounding box center [670, 409] width 133 height 19
click at [931, 501] on button "Continue" at bounding box center [945, 499] width 91 height 34
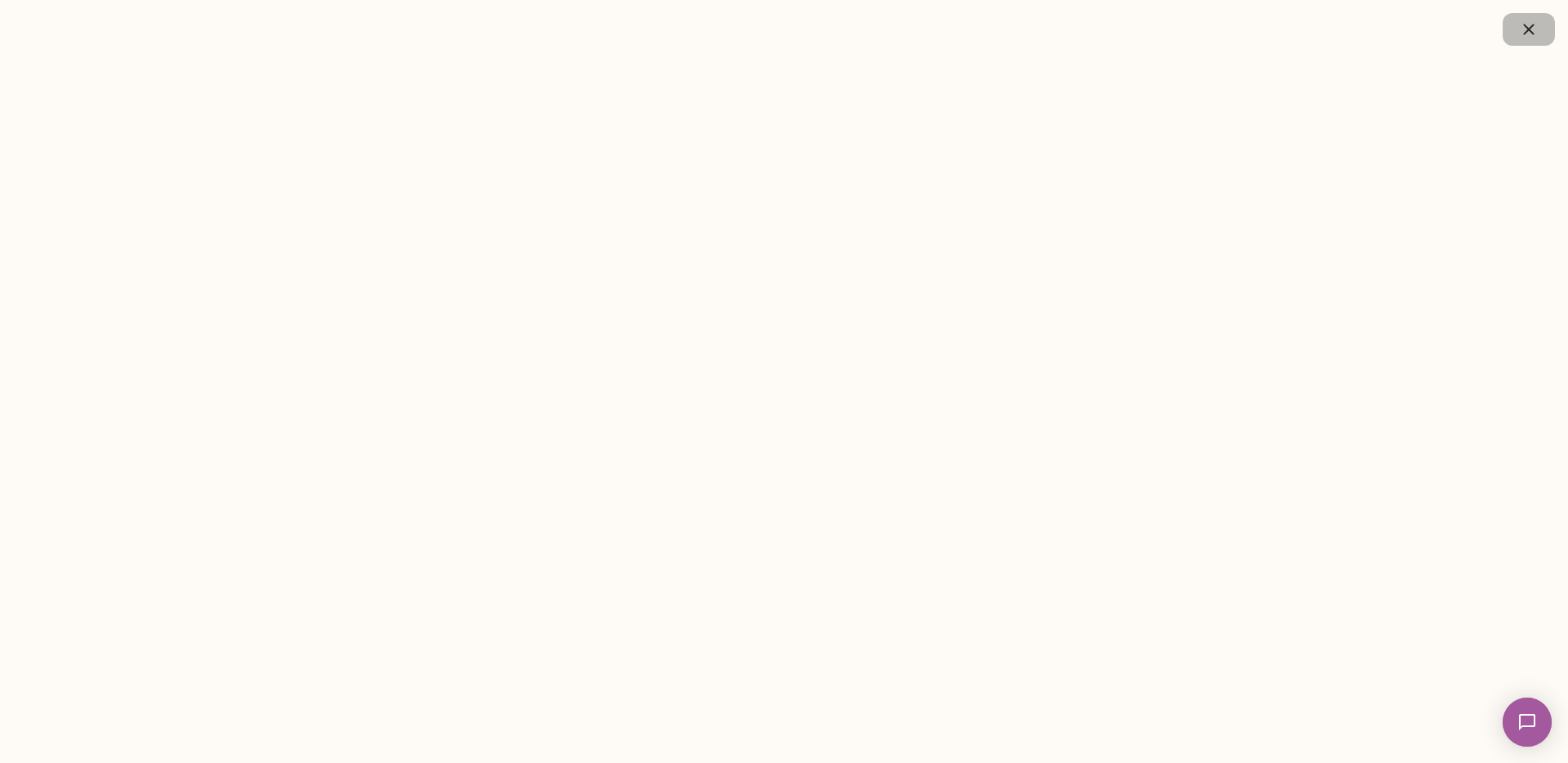
click at [1532, 19] on icon "button" at bounding box center [1528, 29] width 19 height 19
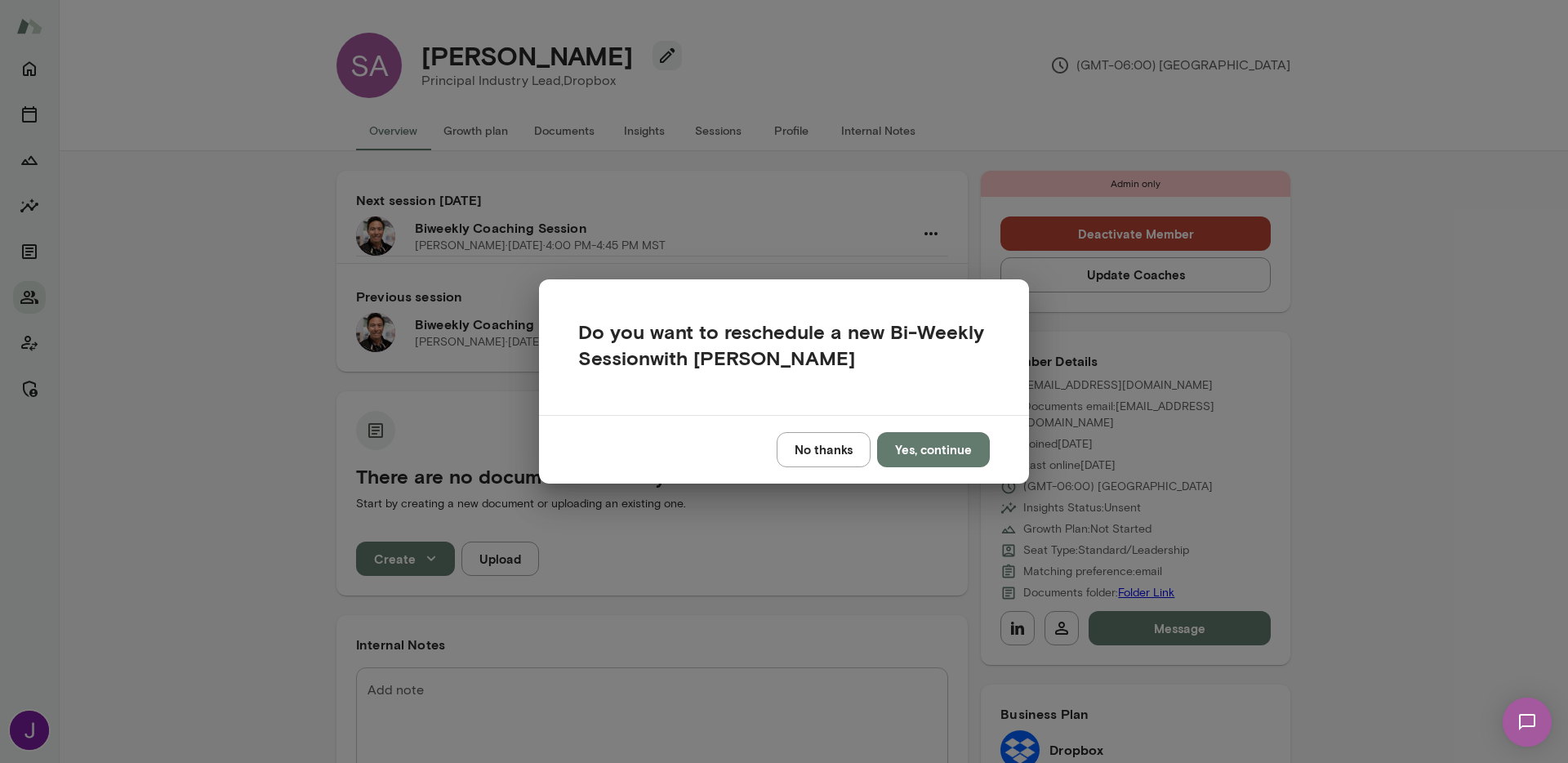
click at [814, 448] on button "No thanks" at bounding box center [824, 449] width 94 height 34
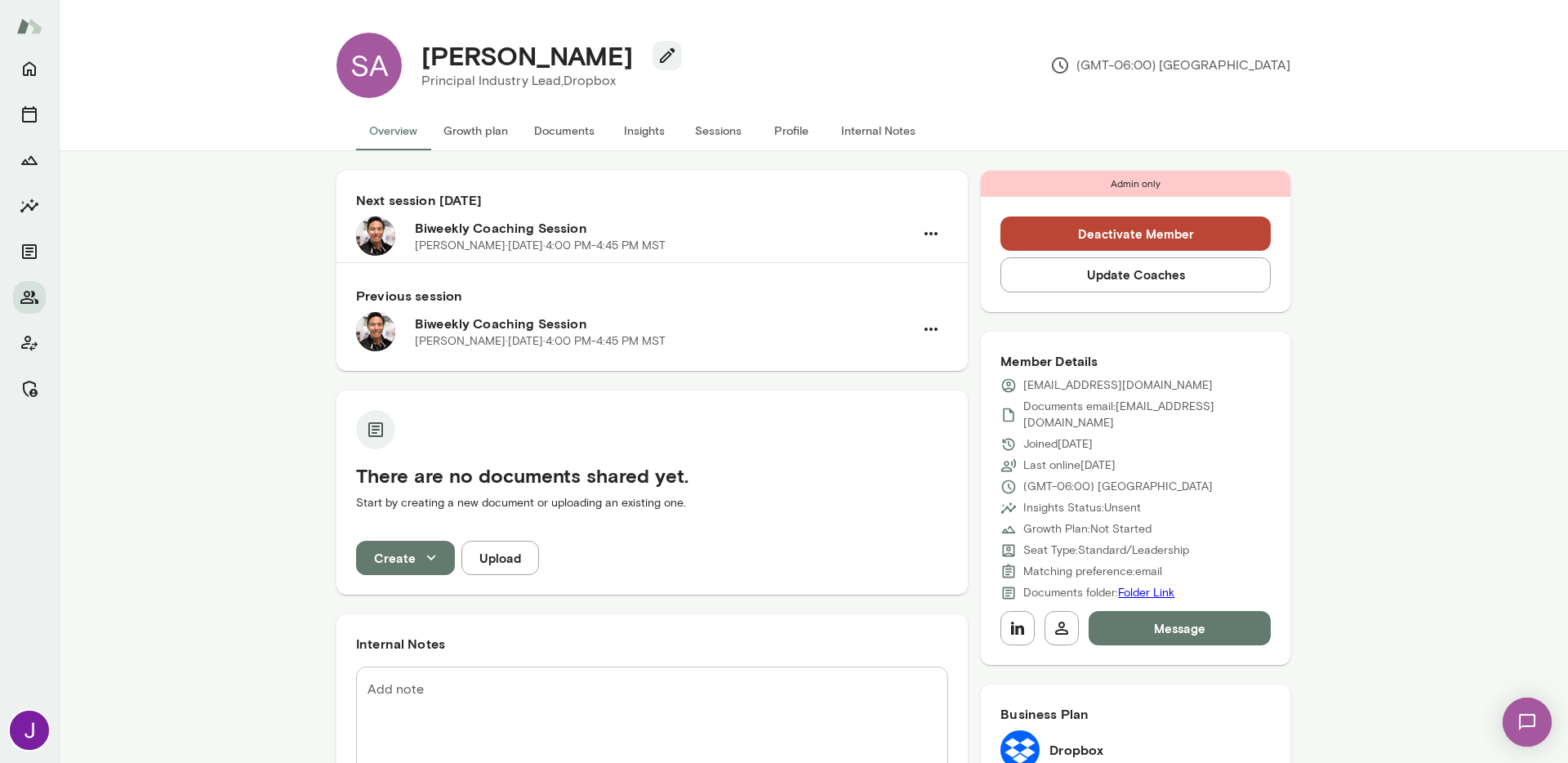
click at [1094, 224] on button "Deactivate Member" at bounding box center [1135, 233] width 270 height 34
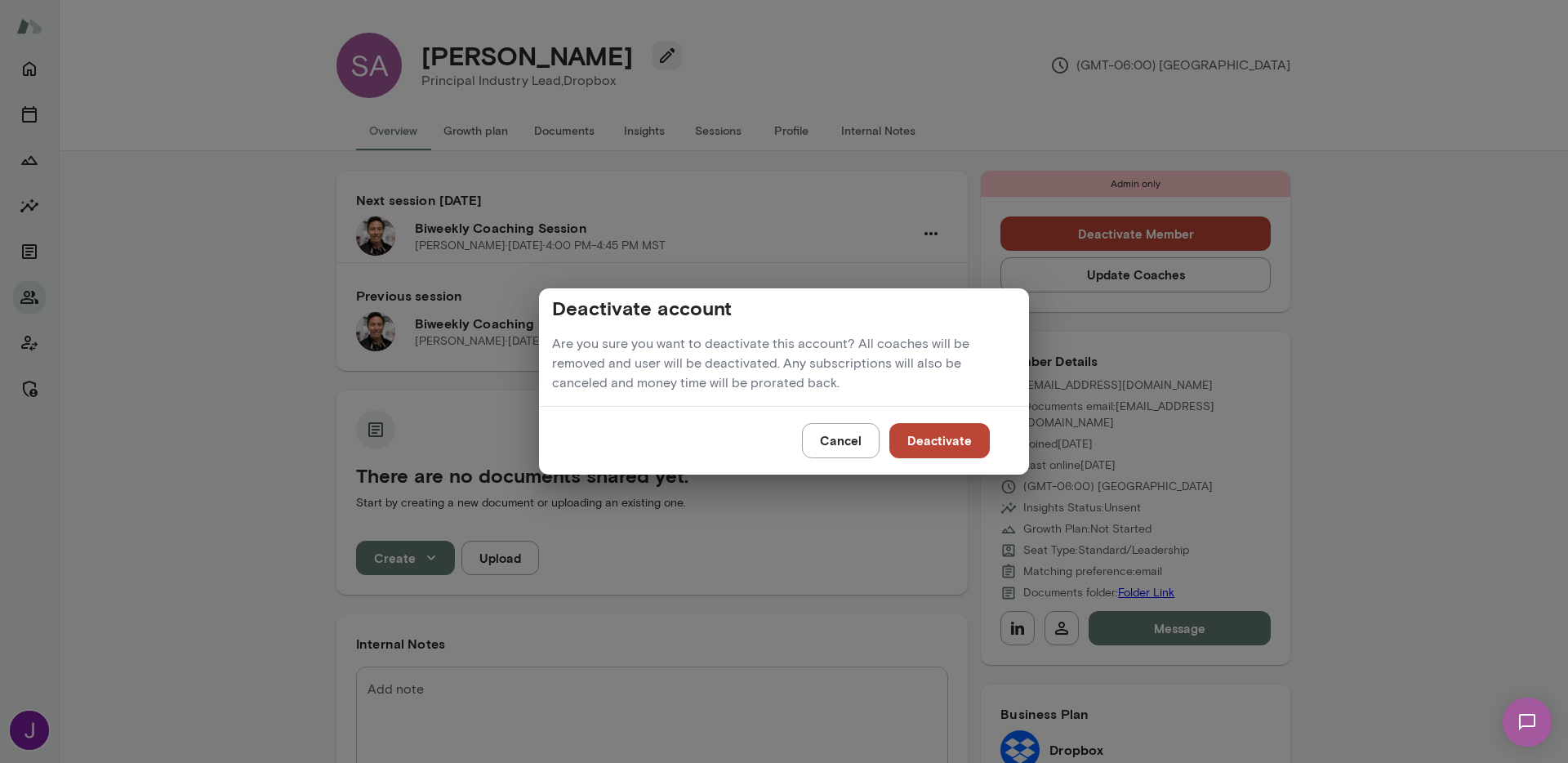
click at [840, 447] on button "Cancel" at bounding box center [841, 440] width 78 height 34
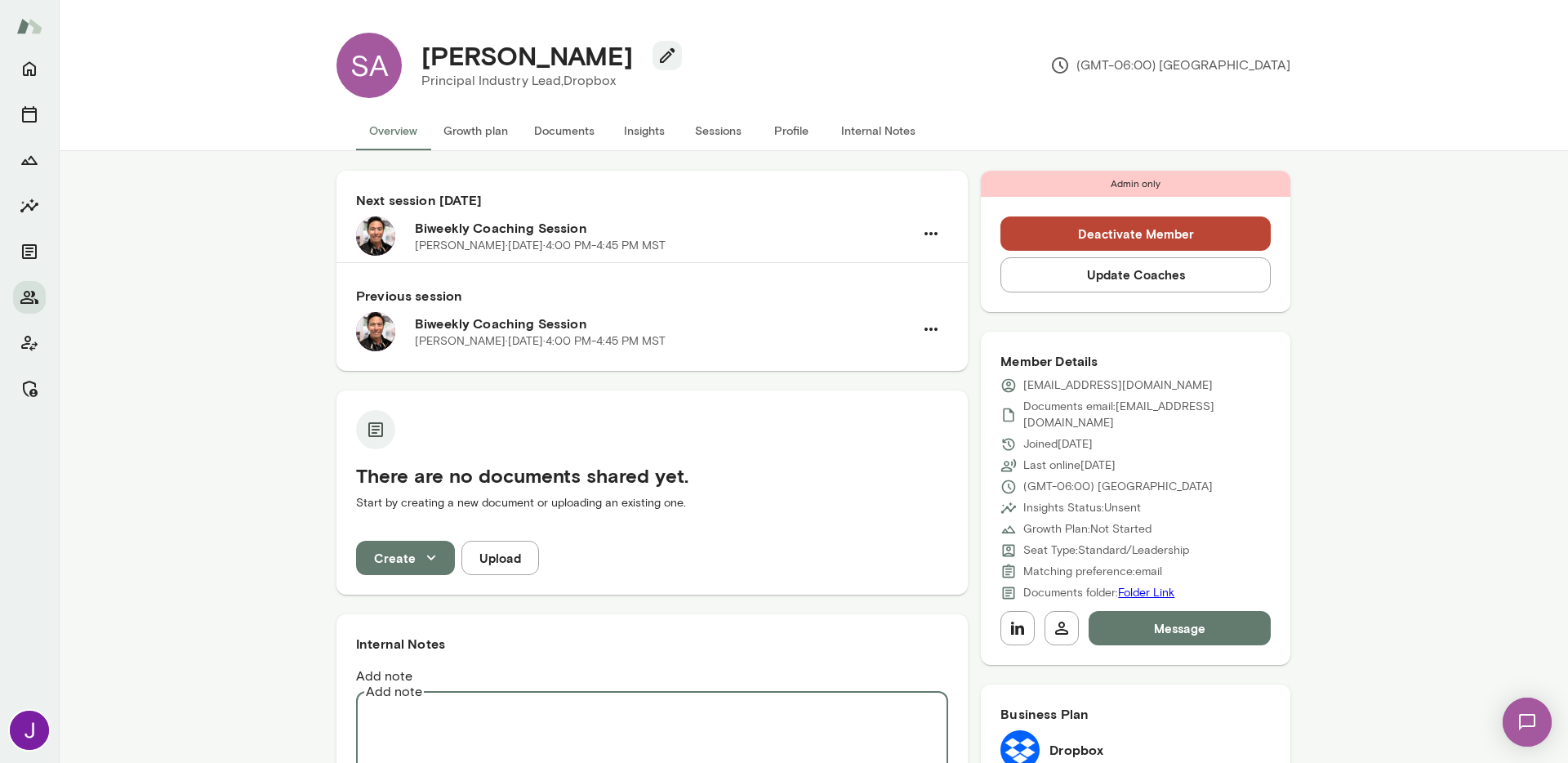
click at [630, 700] on textarea "Add note" at bounding box center [653, 747] width 570 height 94
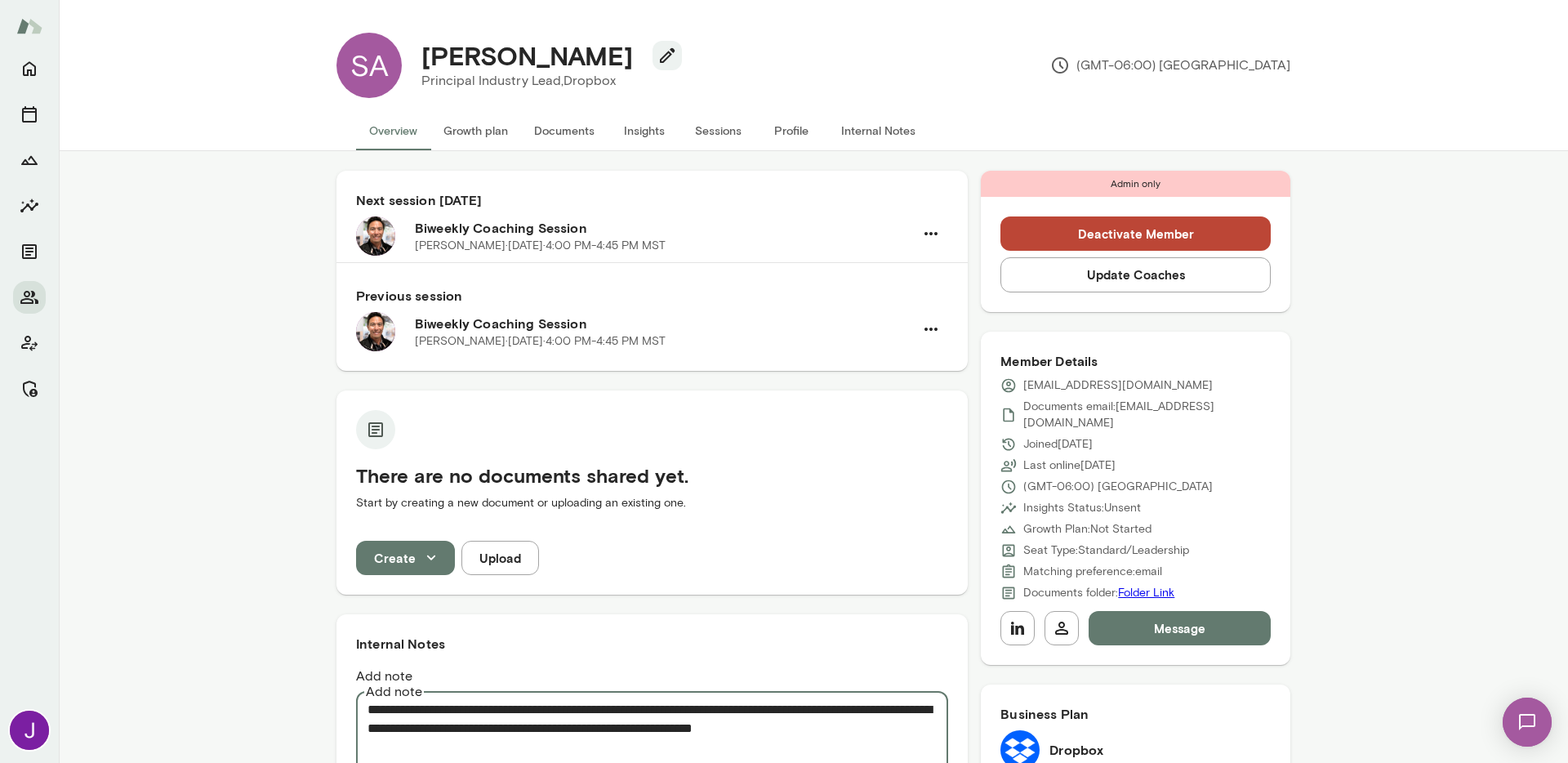
click at [752, 711] on textarea "**********" at bounding box center [653, 747] width 570 height 94
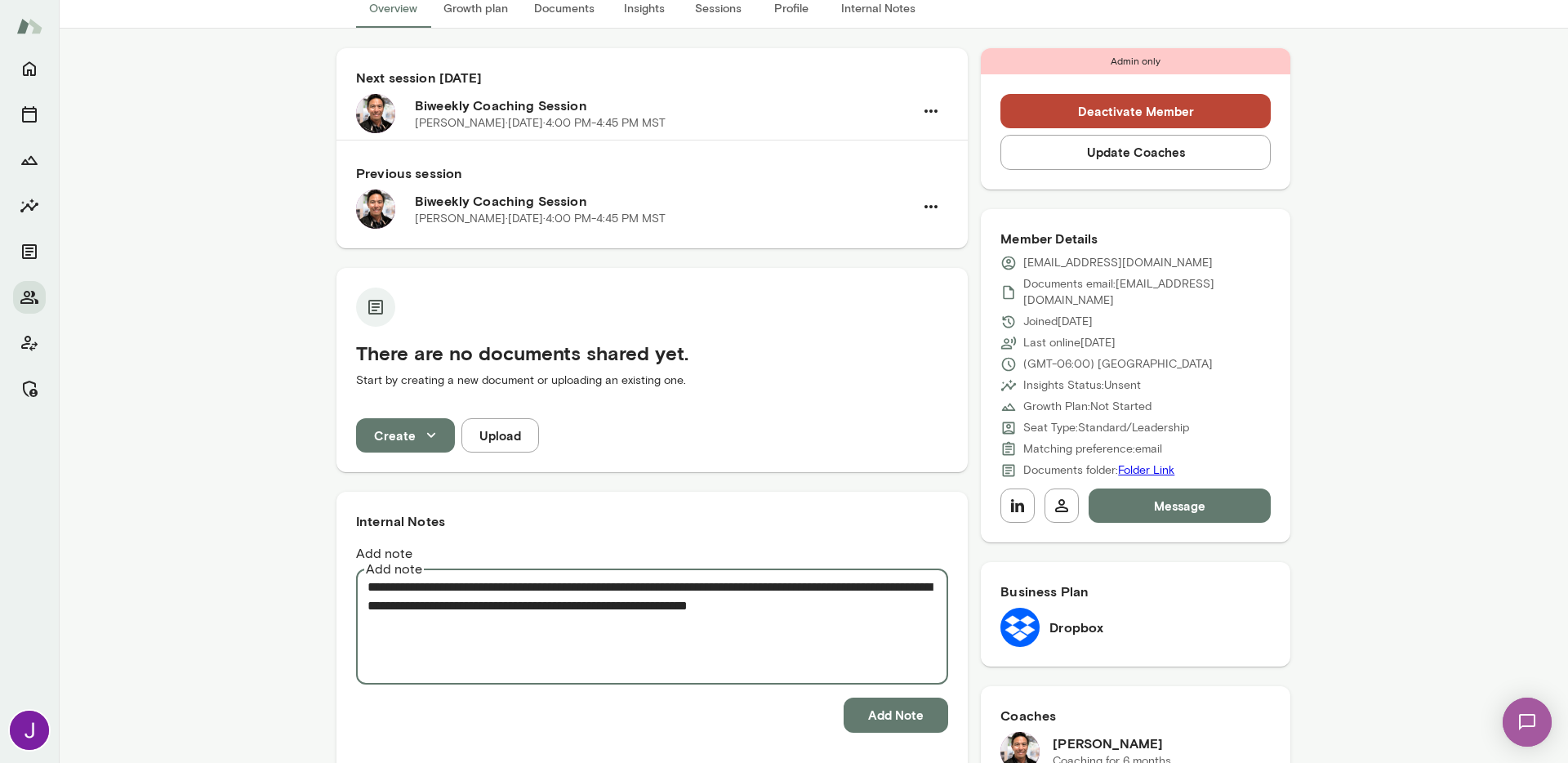
scroll to position [126, 0]
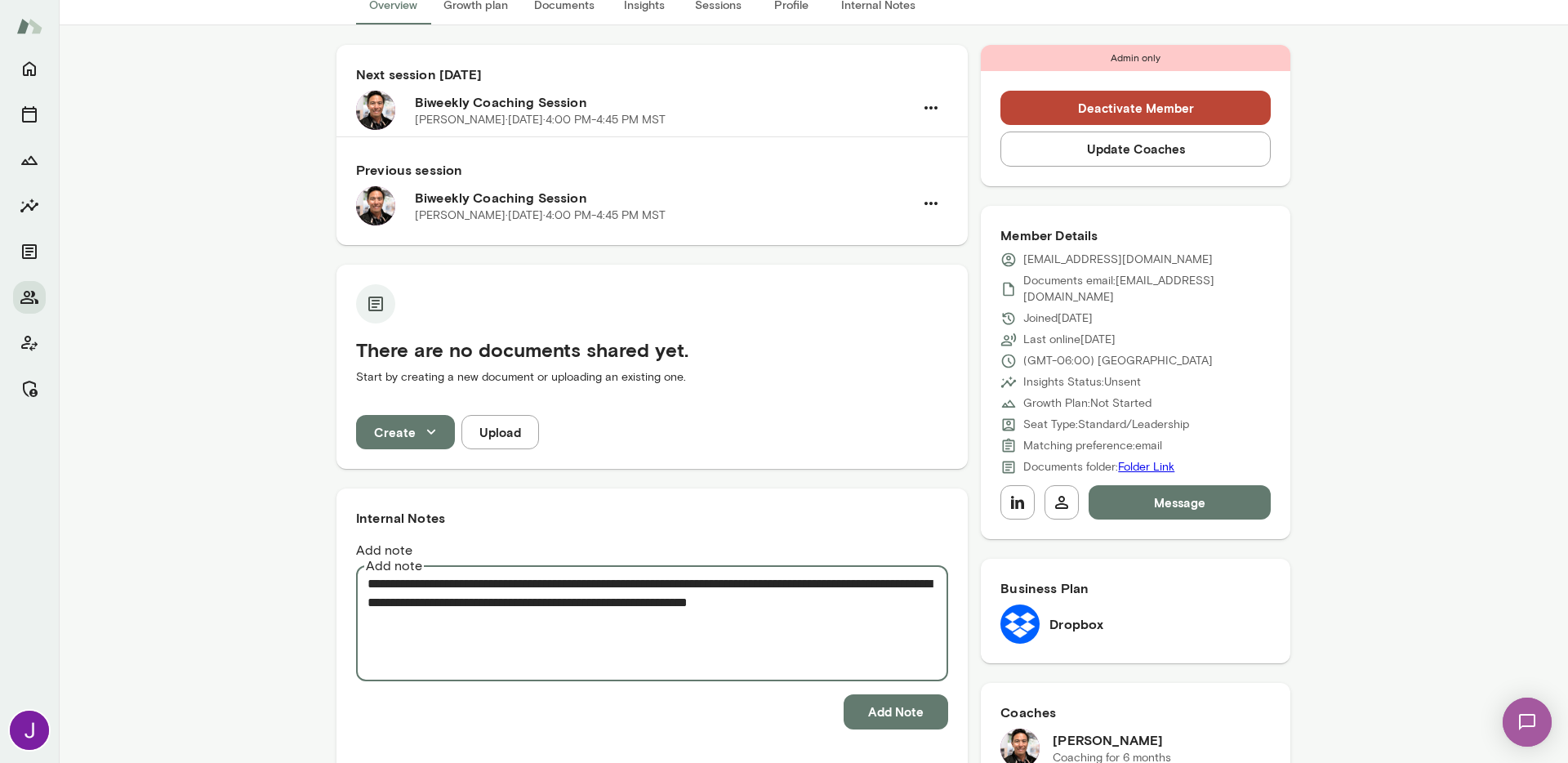
click at [394, 574] on textarea "**********" at bounding box center [653, 621] width 570 height 94
click at [374, 574] on textarea "**********" at bounding box center [653, 621] width 570 height 94
type textarea "**********"
click at [888, 695] on button "Add Note" at bounding box center [896, 711] width 104 height 34
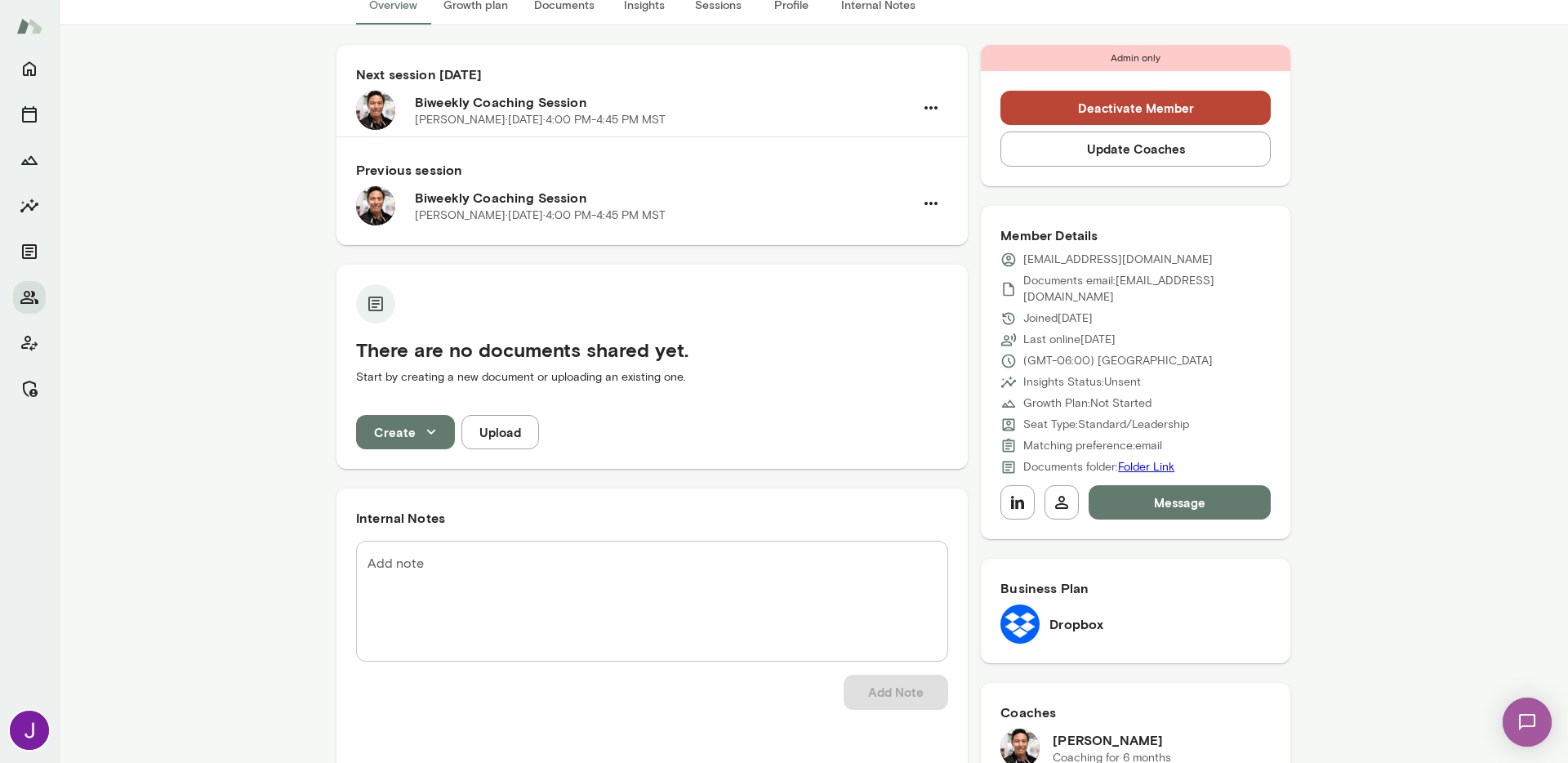
click at [1167, 116] on button "Deactivate Member" at bounding box center [1135, 107] width 270 height 34
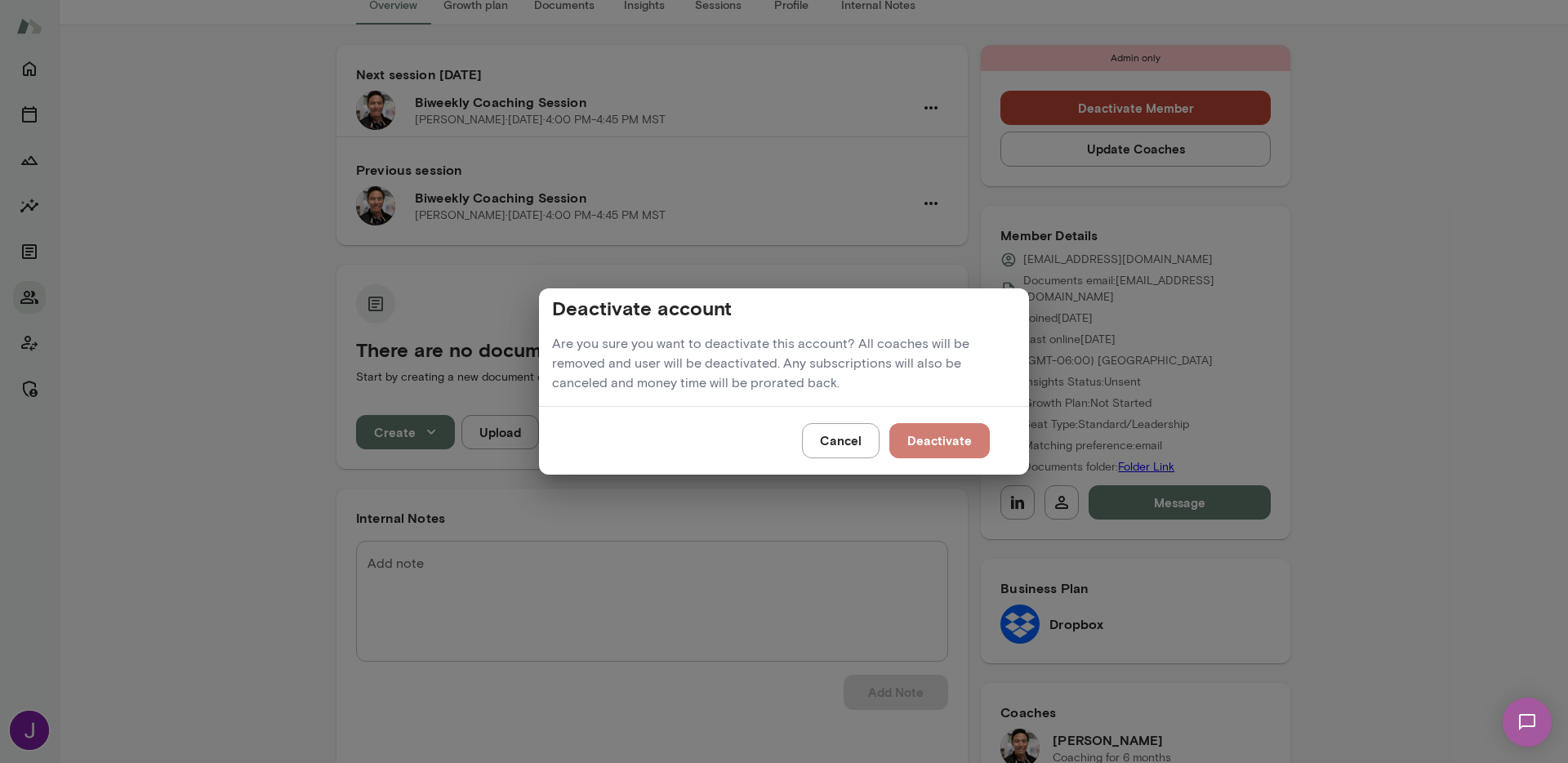
click at [941, 433] on button "Deactivate" at bounding box center [939, 440] width 101 height 34
